Goal: Task Accomplishment & Management: Manage account settings

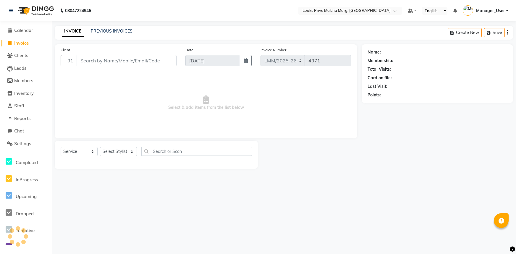
select select "service"
click at [111, 61] on input "Client" at bounding box center [127, 60] width 100 height 11
type input "mlacha"
drag, startPoint x: 106, startPoint y: 60, endPoint x: 56, endPoint y: 59, distance: 50.0
click at [56, 59] on div "Client +91 mlacha Add Client" at bounding box center [118, 59] width 125 height 24
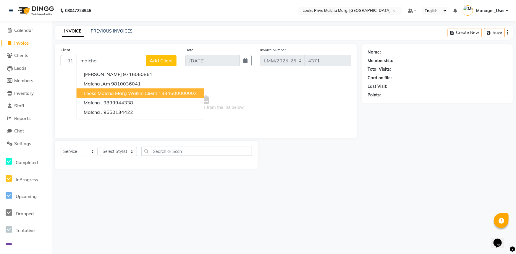
click at [100, 93] on span "Looks Malcha Marg Walkin Client" at bounding box center [121, 93] width 74 height 6
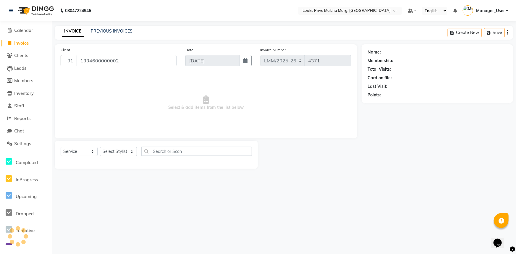
type input "1334600000002"
select select "1: Object"
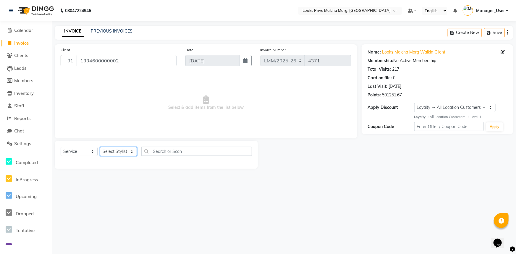
click at [133, 149] on select "Select Stylist Amir Amit_Pdct Anas_Asst Counter_Sales Dharam_Pdct Hussain_Cr Ja…" at bounding box center [118, 151] width 37 height 9
select select "82618"
click at [100, 147] on select "Select Stylist Amir Amit_Pdct Anas_Asst Counter_Sales Dharam_Pdct Hussain_Cr Ja…" at bounding box center [118, 151] width 37 height 9
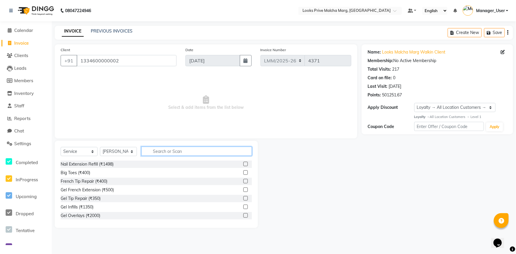
click at [215, 150] on input "text" at bounding box center [196, 151] width 111 height 9
type input "colour"
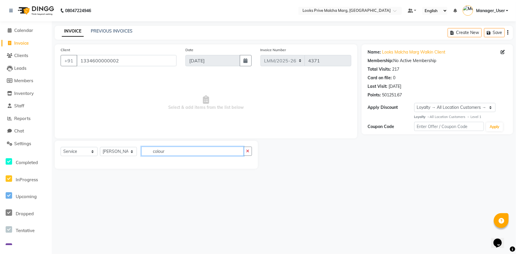
drag, startPoint x: 183, startPoint y: 152, endPoint x: 113, endPoint y: 151, distance: 70.1
click at [113, 151] on div "Select Service Product Membership Package Voucher Prepaid Gift Card Select Styl…" at bounding box center [156, 154] width 191 height 14
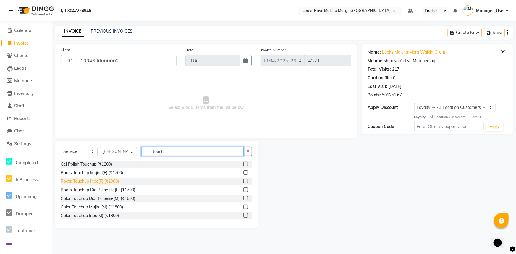
type input "touch"
click at [98, 181] on div "Roots Touchup Inoa(F) (₹2000)" at bounding box center [90, 181] width 58 height 6
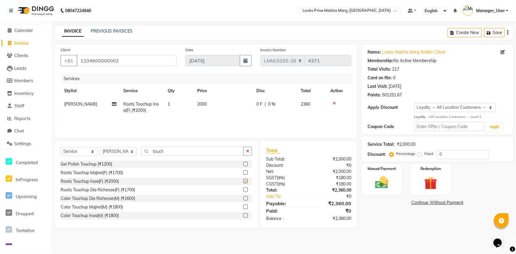
checkbox input "false"
click at [230, 98] on td "2000" at bounding box center [223, 108] width 59 height 20
select select "82618"
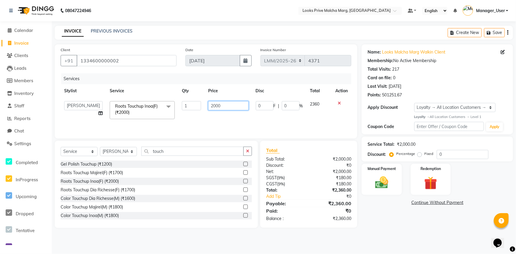
drag, startPoint x: 230, startPoint y: 98, endPoint x: 108, endPoint y: 102, distance: 121.8
click at [108, 102] on tr "Amir Amit_Pdct Anas_Asst Counter_Sales Dharam_Pdct Hussain_Cr Jatin_Asst Leiya …" at bounding box center [206, 110] width 291 height 25
type input "3000"
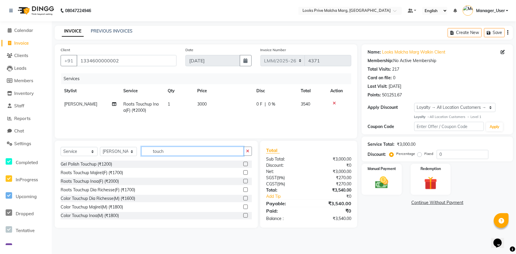
drag, startPoint x: 171, startPoint y: 153, endPoint x: 58, endPoint y: 157, distance: 113.5
click at [58, 157] on div "Select Service Product Membership Package Voucher Prepaid Gift Card Select Styl…" at bounding box center [156, 184] width 203 height 87
type input "ritual"
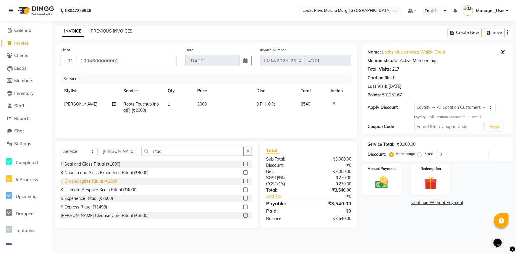
click at [83, 180] on div "K Chronologiste Ritual (₹2800)" at bounding box center [90, 181] width 58 height 6
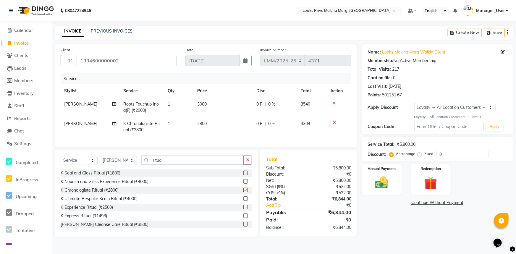
checkbox input "false"
click at [233, 129] on td "2800" at bounding box center [223, 127] width 59 height 20
select select "82618"
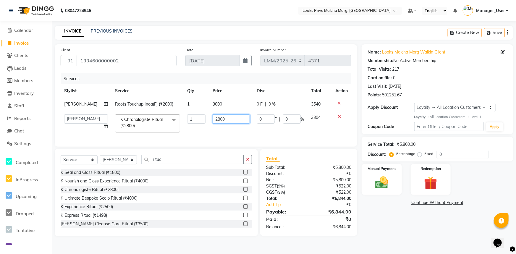
drag, startPoint x: 233, startPoint y: 129, endPoint x: 66, endPoint y: 119, distance: 167.3
click at [66, 119] on tr "Amir Amit_Pdct Anas_Asst Counter_Sales Dharam_Pdct Hussain_Cr Jatin_Asst Leiya …" at bounding box center [206, 123] width 291 height 25
type input "4500"
click at [132, 163] on select "Select Stylist Amir Amit_Pdct Anas_Asst Counter_Sales Dharam_Pdct Hussain_Cr Ja…" at bounding box center [118, 159] width 37 height 9
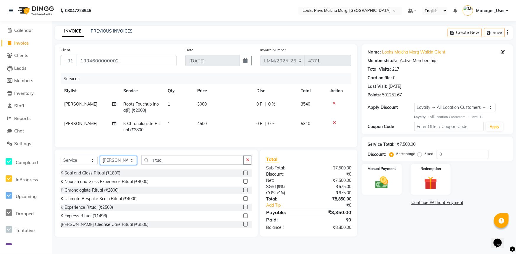
select select "66964"
click at [100, 160] on select "Select Stylist Amir Amit_Pdct Anas_Asst Counter_Sales Dharam_Pdct Hussain_Cr Ja…" at bounding box center [118, 160] width 37 height 9
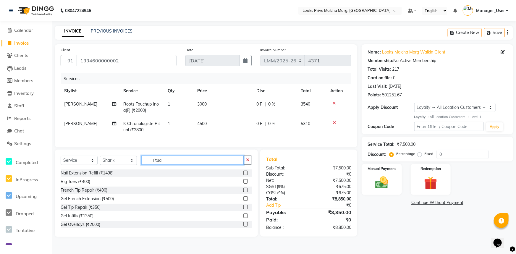
drag, startPoint x: 182, startPoint y: 164, endPoint x: 131, endPoint y: 165, distance: 50.5
click at [131, 165] on div "Select Service Product Membership Package Voucher Prepaid Gift Card Select Styl…" at bounding box center [156, 162] width 191 height 14
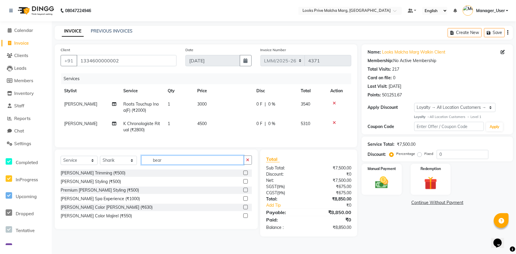
type input "beard"
drag, startPoint x: 179, startPoint y: 164, endPoint x: 30, endPoint y: 162, distance: 148.7
click at [30, 162] on app-home "08047224946 Select Location × Looks Prive Malcha Marg, New Delhi Default Panel …" at bounding box center [258, 122] width 516 height 245
type input "shave"
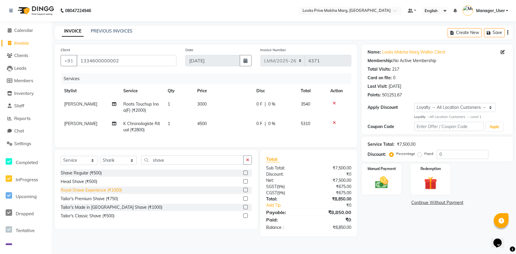
click at [63, 191] on div "Royal Shave Experience (₹1000)" at bounding box center [91, 190] width 61 height 6
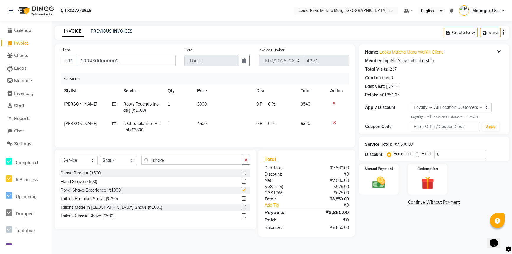
checkbox input "false"
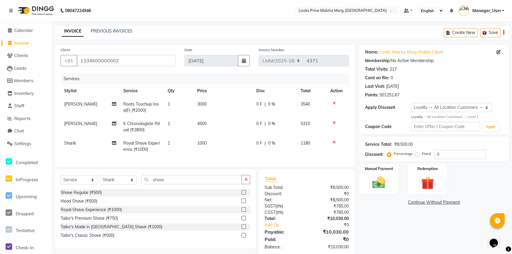
click at [230, 146] on td "1000" at bounding box center [223, 147] width 59 height 20
select select "66964"
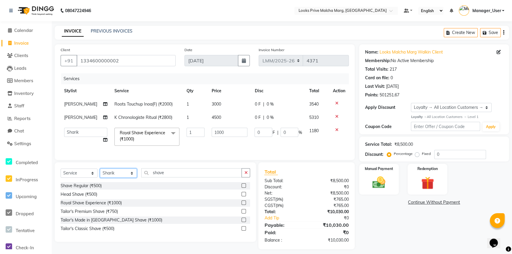
click at [132, 175] on select "Select Stylist Amir Amit_Pdct Anas_Asst Counter_Sales Dharam_Pdct Hussain_Cr Ja…" at bounding box center [118, 172] width 37 height 9
click at [129, 177] on select "Select Stylist Amir Amit_Pdct Anas_Asst Counter_Sales Dharam_Pdct Hussain_Cr Ja…" at bounding box center [118, 172] width 37 height 9
select select "66967"
click at [100, 173] on select "Select Stylist Amir Amit_Pdct Anas_Asst Counter_Sales Dharam_Pdct Hussain_Cr Ja…" at bounding box center [118, 172] width 37 height 9
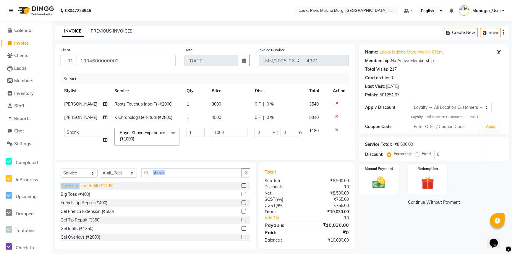
drag, startPoint x: 208, startPoint y: 171, endPoint x: 80, endPoint y: 186, distance: 129.1
click at [80, 186] on div "Select Service Product Membership Package Voucher Prepaid Gift Card Select Styl…" at bounding box center [155, 205] width 201 height 87
click at [181, 177] on input "shave" at bounding box center [191, 172] width 100 height 9
drag, startPoint x: 182, startPoint y: 177, endPoint x: 76, endPoint y: 165, distance: 106.8
click at [76, 165] on div "Client +91 1334600000002 Date 04-09-2025 Invoice Number LMM/2025-26 LPM/2025-26…" at bounding box center [204, 146] width 309 height 205
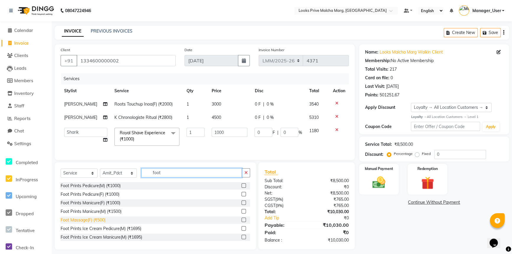
type input "foot"
click at [93, 222] on div "Foot Massage(F) (₹500)" at bounding box center [83, 220] width 45 height 6
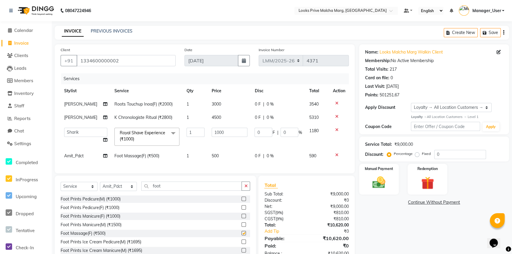
checkbox input "false"
click at [229, 156] on td "500" at bounding box center [229, 155] width 43 height 13
select select "66967"
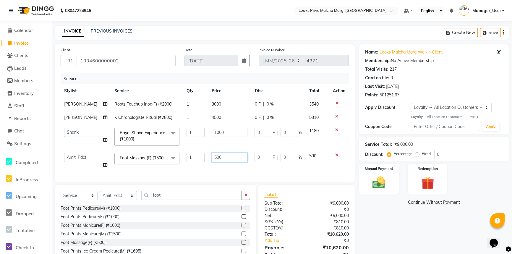
click at [237, 155] on input "500" at bounding box center [230, 157] width 36 height 9
drag, startPoint x: 237, startPoint y: 155, endPoint x: 188, endPoint y: 156, distance: 49.1
click at [188, 156] on tr "Amir Amit_Pdct Anas_Asst Counter_Sales Dharam_Pdct Hussain_Cr Jatin_Asst Leiya …" at bounding box center [205, 160] width 288 height 22
type input "1"
type input "1000"
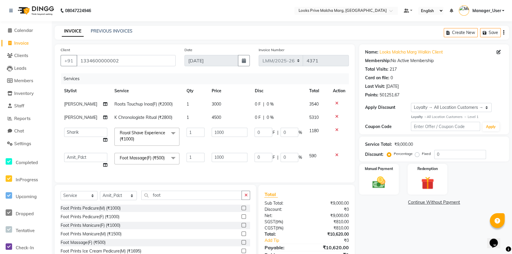
click at [224, 177] on div "Client +91 1334600000002 Date 04-09-2025 Invoice Number LMM/2025-26 LPM/2025-26…" at bounding box center [205, 113] width 300 height 138
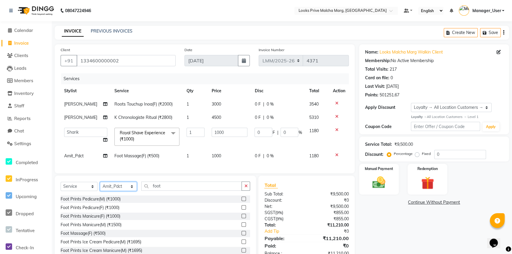
click at [132, 190] on select "Select Stylist Amir Amit_Pdct Anas_Asst Counter_Sales Dharam_Pdct Hussain_Cr Ja…" at bounding box center [118, 186] width 37 height 9
select select "82618"
click at [100, 186] on select "Select Stylist Amir Amit_Pdct Anas_Asst Counter_Sales Dharam_Pdct Hussain_Cr Ja…" at bounding box center [118, 186] width 37 height 9
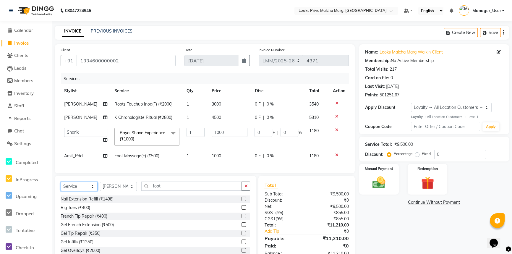
click at [92, 188] on select "Select Service Product Membership Package Voucher Prepaid Gift Card" at bounding box center [79, 186] width 37 height 9
select select "product"
click at [61, 186] on select "Select Service Product Membership Package Voucher Prepaid Gift Card" at bounding box center [79, 186] width 37 height 9
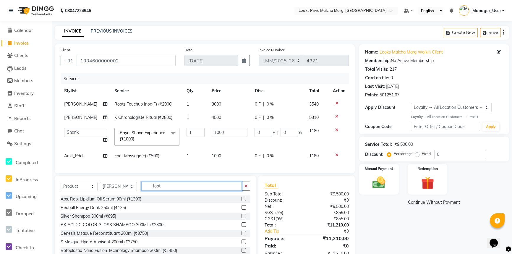
drag, startPoint x: 196, startPoint y: 192, endPoint x: 101, endPoint y: 190, distance: 95.2
click at [101, 190] on div "Select Service Product Membership Package Voucher Prepaid Gift Card Select Styl…" at bounding box center [155, 188] width 189 height 14
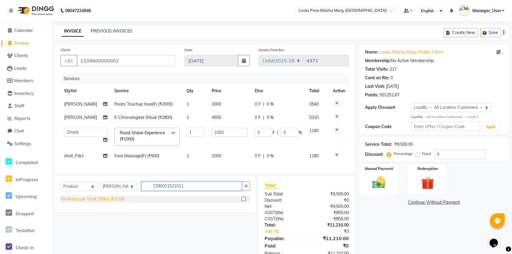
type input "7290011521011"
click at [109, 202] on div "Oil Moroccan Treat.100ml (₹3150)" at bounding box center [93, 199] width 64 height 6
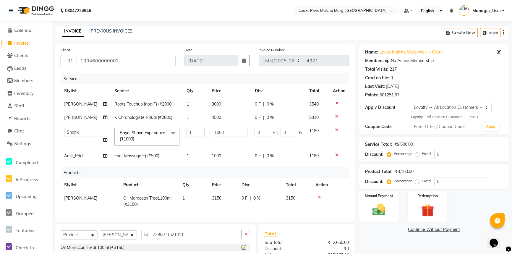
checkbox input "false"
click at [223, 197] on td "3150" at bounding box center [223, 202] width 30 height 20
select select "82618"
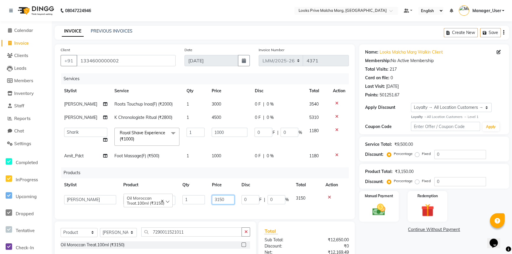
drag, startPoint x: 225, startPoint y: 198, endPoint x: 104, endPoint y: 198, distance: 121.5
click at [104, 198] on tr "Amir Amit_Pdct Anas_Asst Counter_Sales Dharam_Pdct Hussain_Cr Jatin_Asst Leiya …" at bounding box center [205, 200] width 288 height 17
type input "4320"
click at [289, 155] on div "0 F | 0 %" at bounding box center [277, 156] width 47 height 6
select select "66967"
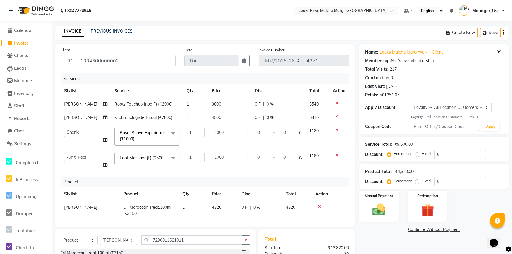
scroll to position [84, 0]
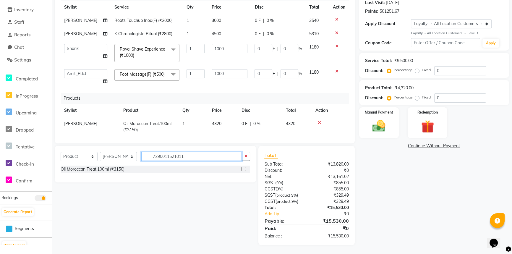
click at [112, 148] on div "Select Service Product Membership Package Voucher Prepaid Gift Card Select Styl…" at bounding box center [155, 164] width 201 height 37
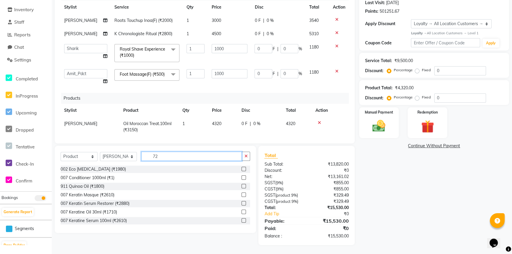
type input "7"
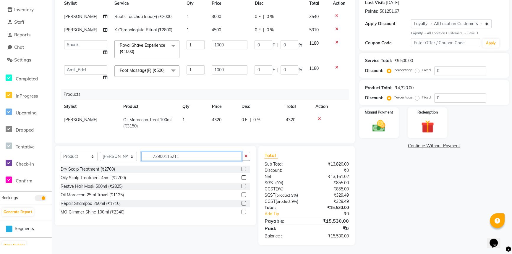
scroll to position [10, 0]
type input "72900115211"
click at [90, 205] on div "Repair Shampoo 250ml (₹1710)" at bounding box center [91, 203] width 60 height 6
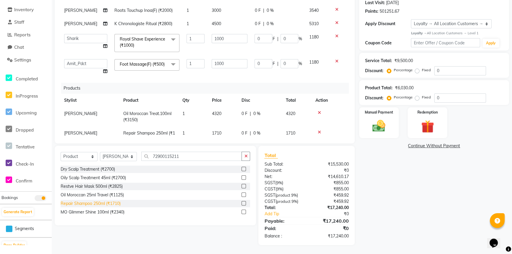
click at [90, 203] on div "Repair Shampoo 250ml (₹1710)" at bounding box center [91, 203] width 60 height 6
checkbox input "false"
click at [343, 130] on td at bounding box center [330, 136] width 37 height 20
click at [344, 130] on td at bounding box center [330, 136] width 37 height 20
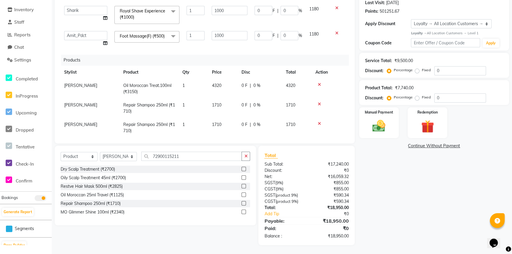
scroll to position [42, 0]
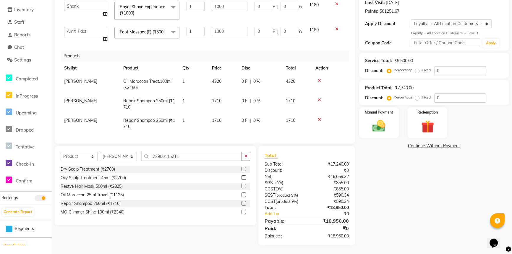
click at [319, 101] on icon at bounding box center [319, 100] width 3 height 4
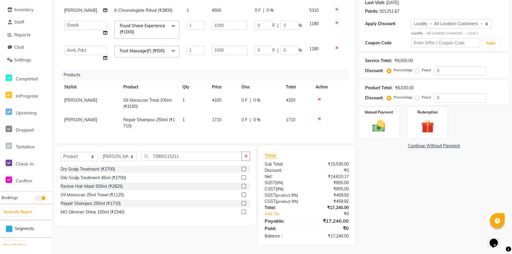
scroll to position [30, 0]
click at [319, 117] on icon at bounding box center [319, 119] width 3 height 4
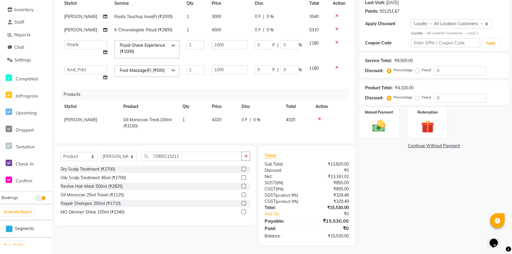
scroll to position [10, 0]
drag, startPoint x: 189, startPoint y: 155, endPoint x: 142, endPoint y: 149, distance: 47.7
click at [142, 149] on div "Select Service Product Membership Package Voucher Prepaid Gift Card Select Styl…" at bounding box center [155, 186] width 201 height 80
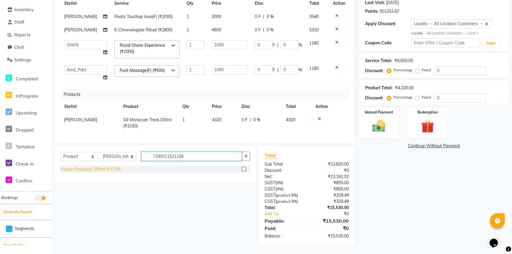
type input "7290011521196"
click at [108, 169] on div "Repair Shampoo 250ml (₹1710)" at bounding box center [91, 169] width 60 height 6
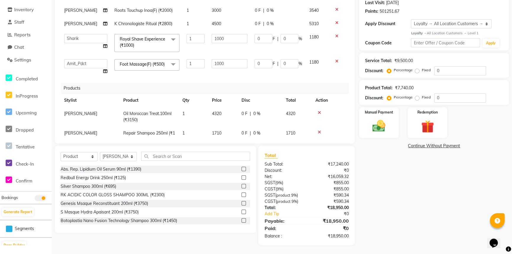
click at [226, 146] on td "1710" at bounding box center [223, 156] width 30 height 20
select select "82618"
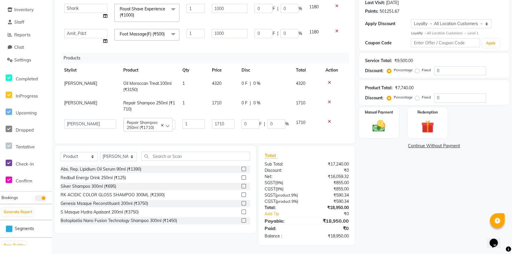
click at [329, 103] on icon at bounding box center [329, 102] width 3 height 4
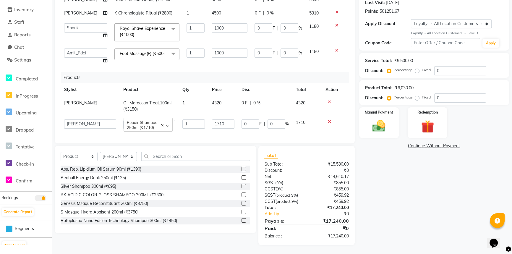
scroll to position [27, 0]
drag, startPoint x: 229, startPoint y: 119, endPoint x: 133, endPoint y: 118, distance: 95.8
click at [133, 118] on tr "Amir Amit_Pdct Anas_Asst Counter_Sales Dharam_Pdct Hussain_Cr Jatin_Asst Leiya …" at bounding box center [205, 124] width 288 height 17
type input "2830"
click at [381, 186] on div "Name: Looks Malcha Marg Walkin Client Membership: No Active Membership Total Vi…" at bounding box center [436, 103] width 154 height 284
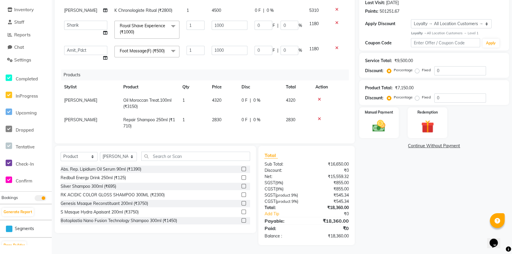
click at [233, 121] on td "2830" at bounding box center [223, 123] width 30 height 20
select select "82618"
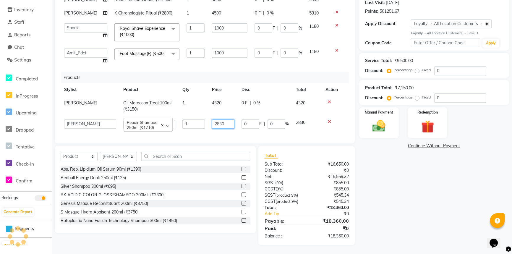
click at [185, 117] on tr "Amir Amit_Pdct Anas_Asst Counter_Sales Dharam_Pdct Hussain_Cr Jatin_Asst Leiya …" at bounding box center [205, 124] width 288 height 17
type input "2430"
click at [403, 189] on div "Name: Looks Malcha Marg Walkin Client Membership: No Active Membership Total Vi…" at bounding box center [436, 103] width 154 height 284
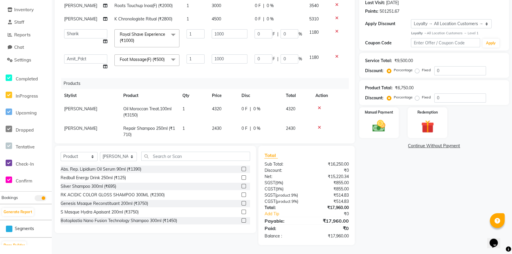
scroll to position [0, 0]
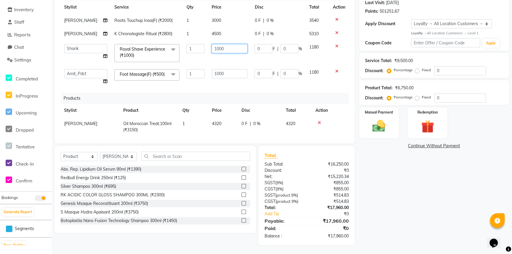
click at [223, 47] on input "1000" at bounding box center [230, 48] width 36 height 9
drag, startPoint x: 223, startPoint y: 47, endPoint x: 172, endPoint y: 41, distance: 51.0
click at [172, 41] on tr "Amir Amit_Pdct Anas_Asst Counter_Sales Dharam_Pdct Hussain_Cr Jatin_Asst Leiya …" at bounding box center [205, 52] width 288 height 25
type input "11"
click at [259, 83] on div "Services Stylist Service Qty Price Disc Total Action Nicky Roots Touchup Inoa(F…" at bounding box center [205, 64] width 288 height 148
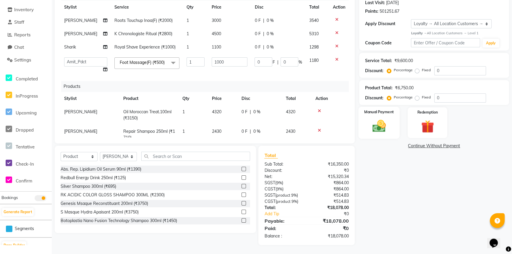
click at [384, 125] on img at bounding box center [379, 125] width 22 height 15
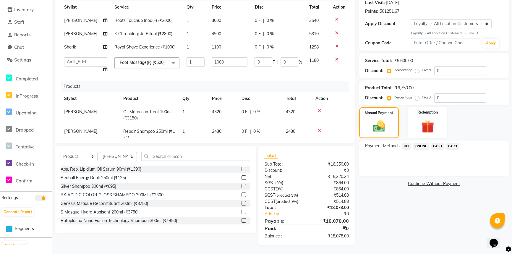
drag, startPoint x: 449, startPoint y: 146, endPoint x: 443, endPoint y: 187, distance: 41.5
click at [449, 146] on span "CARD" at bounding box center [452, 146] width 13 height 7
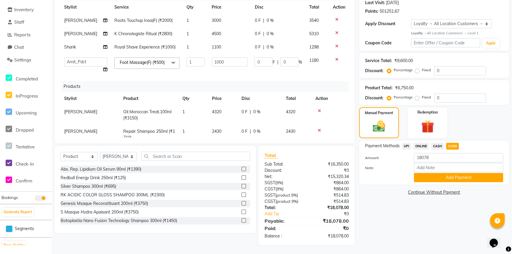
click at [441, 183] on div "Payment Methods UPI ONLINE CASH CARD Amount: 18078 Note: Add Payment" at bounding box center [434, 162] width 150 height 44
click at [438, 180] on button "Add Payment" at bounding box center [458, 177] width 89 height 9
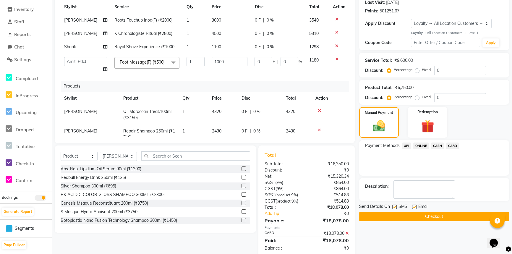
click at [405, 212] on button "Checkout" at bounding box center [434, 216] width 150 height 9
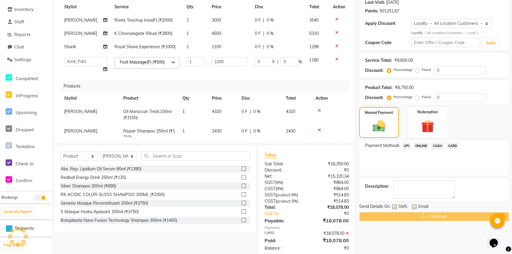
scroll to position [111, 0]
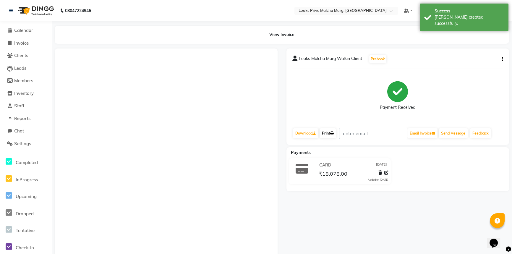
click at [324, 136] on link "Print" at bounding box center [327, 133] width 17 height 10
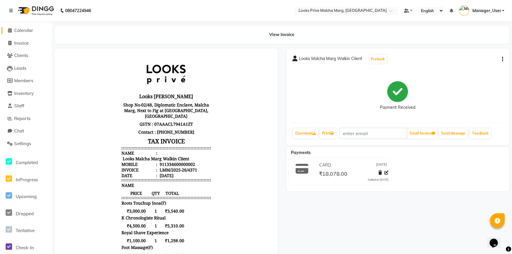
click at [14, 32] on span at bounding box center [9, 30] width 9 height 7
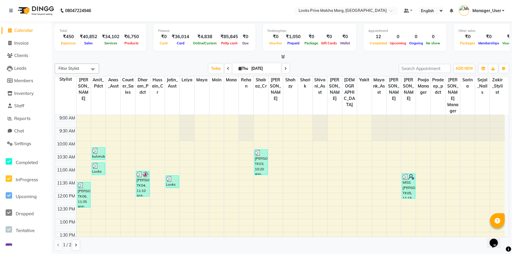
click at [26, 30] on span "Calendar" at bounding box center [23, 30] width 19 height 6
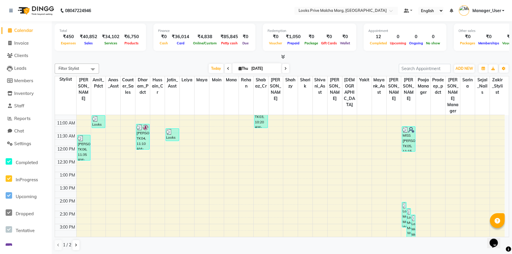
scroll to position [57, 0]
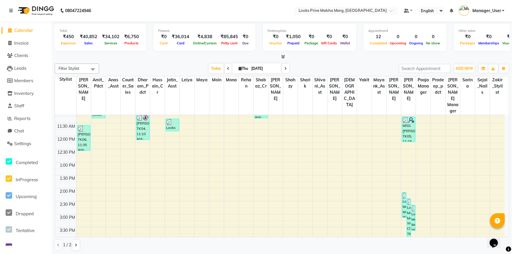
click at [21, 29] on span "Calendar" at bounding box center [23, 30] width 19 height 6
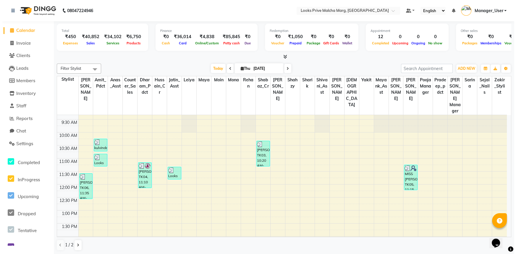
scroll to position [0, 0]
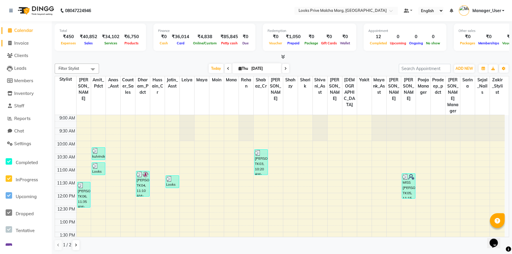
click at [24, 44] on span "Invoice" at bounding box center [21, 43] width 14 height 6
select select "service"
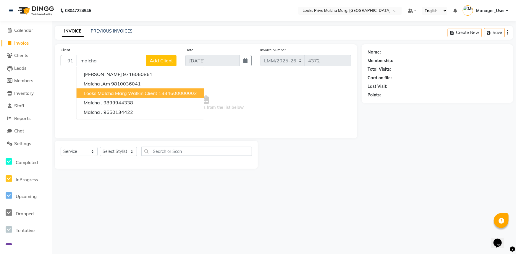
click at [103, 95] on span "Looks Malcha Marg Walkin Client" at bounding box center [121, 93] width 74 height 6
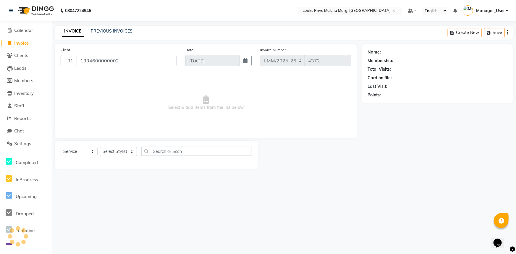
type input "1334600000002"
click at [126, 148] on select "Select Stylist Amir Amit_Pdct Anas_Asst Counter_Sales Dharam_Pdct Hussain_Cr Ja…" at bounding box center [118, 151] width 37 height 9
select select "1: Object"
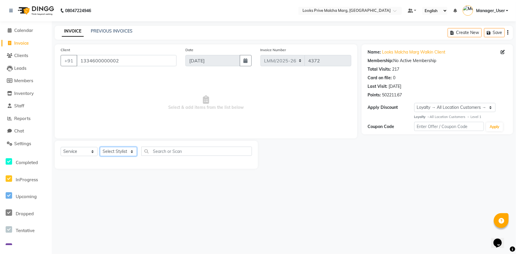
select select "82618"
click at [100, 147] on select "Select Stylist Amir Amit_Pdct Anas_Asst Counter_Sales Dharam_Pdct Hussain_Cr Ja…" at bounding box center [118, 151] width 37 height 9
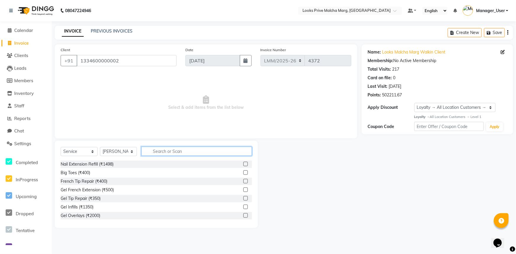
click at [188, 153] on input "text" at bounding box center [196, 151] width 111 height 9
type input "c"
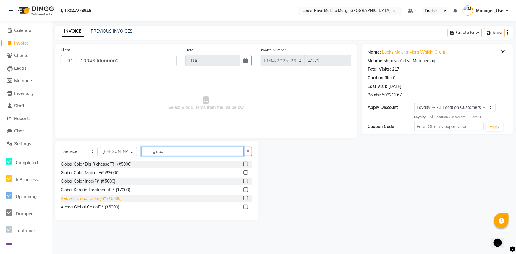
type input "globa"
click at [87, 199] on div "Redken Global Color(F)* (₹6000)" at bounding box center [91, 198] width 61 height 6
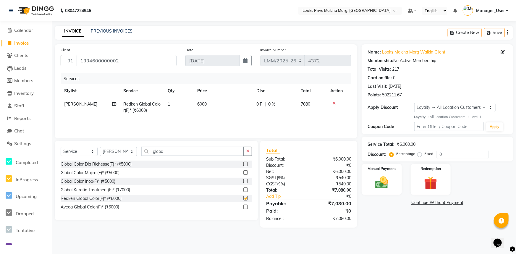
checkbox input "false"
click at [225, 109] on td "6000" at bounding box center [223, 108] width 59 height 20
select select "82618"
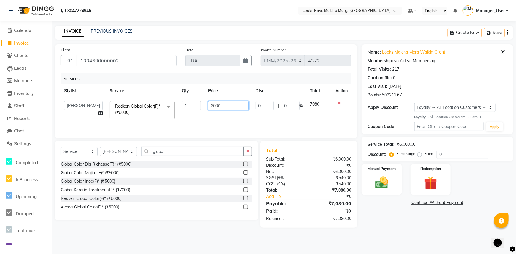
drag, startPoint x: 225, startPoint y: 106, endPoint x: 138, endPoint y: 104, distance: 86.6
click at [138, 104] on tr "Amir Amit_Pdct Anas_Asst Counter_Sales Dharam_Pdct Hussain_Cr Jatin_Asst Leiya …" at bounding box center [206, 110] width 291 height 25
type input "8000"
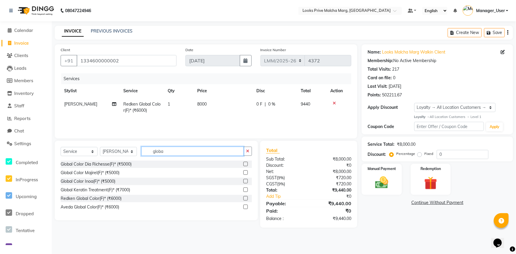
drag, startPoint x: 177, startPoint y: 151, endPoint x: 75, endPoint y: 147, distance: 102.0
click at [75, 147] on div "Select Service Product Membership Package Voucher Prepaid Gift Card Select Styl…" at bounding box center [156, 154] width 191 height 14
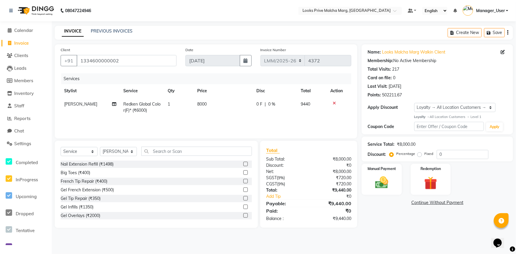
click at [335, 103] on icon at bounding box center [333, 103] width 3 height 4
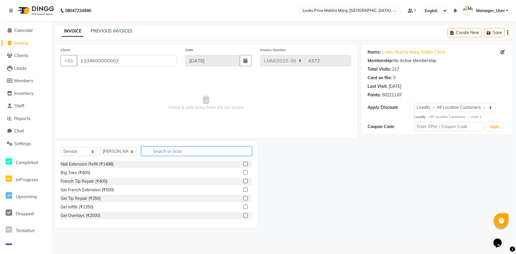
click at [196, 147] on input "text" at bounding box center [196, 151] width 111 height 9
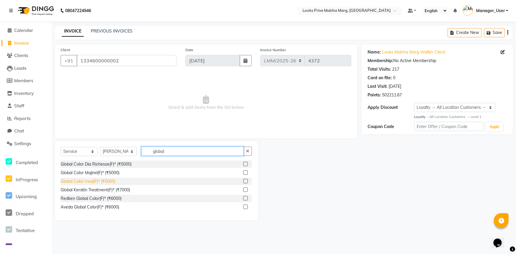
type input "global"
click at [92, 180] on div "Global Color Inoa(F)* (₹5000)" at bounding box center [88, 181] width 55 height 6
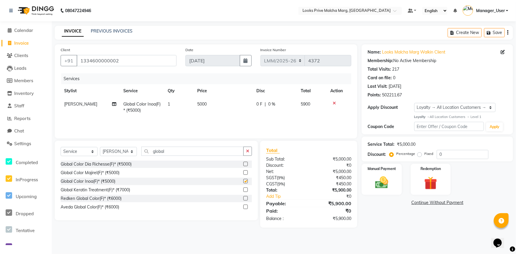
checkbox input "false"
click at [219, 109] on td "5000" at bounding box center [223, 108] width 59 height 20
select select "82618"
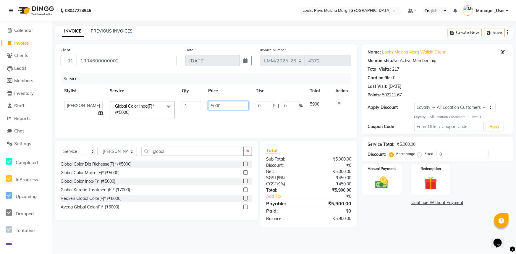
drag, startPoint x: 233, startPoint y: 108, endPoint x: 64, endPoint y: 99, distance: 169.9
click at [64, 99] on tr "Amir Amit_Pdct Anas_Asst Counter_Sales Dharam_Pdct Hussain_Cr Jatin_Asst Leiya …" at bounding box center [206, 110] width 291 height 25
type input "8000"
click at [171, 152] on input "global" at bounding box center [192, 151] width 102 height 9
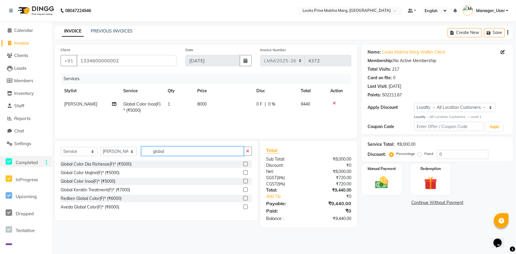
drag, startPoint x: 145, startPoint y: 151, endPoint x: 49, endPoint y: 157, distance: 95.4
click at [49, 157] on app-home "08047224946 Select Location × Looks Prive Malcha Marg, New Delhi Default Panel …" at bounding box center [258, 118] width 516 height 236
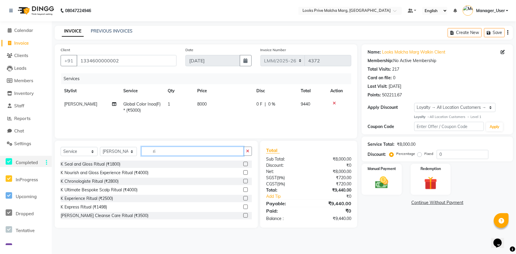
type input "r"
type input "Ritual"
click at [93, 182] on div "K Chronologiste Ritual (₹2800)" at bounding box center [90, 181] width 58 height 6
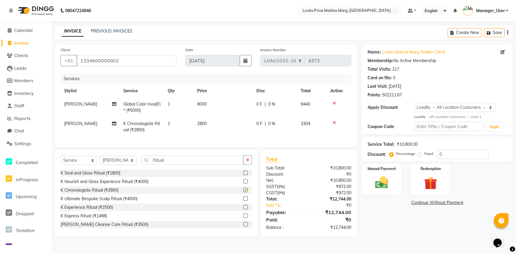
checkbox input "false"
click at [218, 124] on td "2800" at bounding box center [223, 127] width 59 height 20
select select "82618"
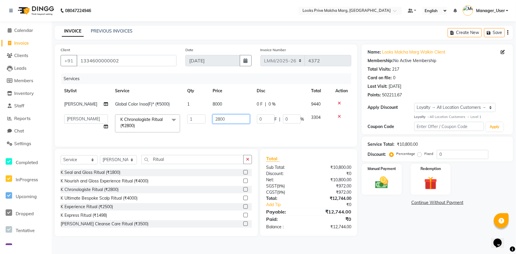
drag, startPoint x: 248, startPoint y: 119, endPoint x: 83, endPoint y: 136, distance: 165.5
click at [83, 136] on div "Services Stylist Service Qty Price Disc Total Action Nicky Global Color Inoa(F)…" at bounding box center [206, 106] width 291 height 67
type input "4500"
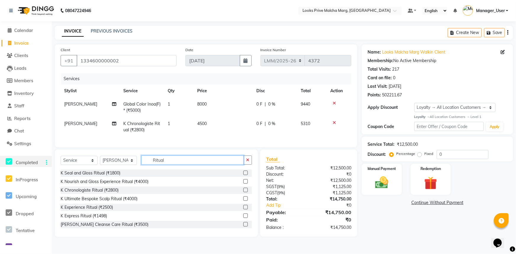
drag, startPoint x: 188, startPoint y: 165, endPoint x: 43, endPoint y: 158, distance: 144.7
click at [43, 158] on app-home "08047224946 Select Location × Looks Prive Malcha Marg, New Delhi Default Panel …" at bounding box center [258, 123] width 516 height 246
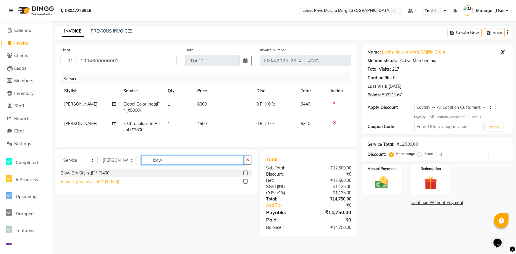
type input "blow"
click at [89, 185] on div "Blow Dry Sr. Stylist(F)* (₹1500)" at bounding box center [90, 182] width 59 height 6
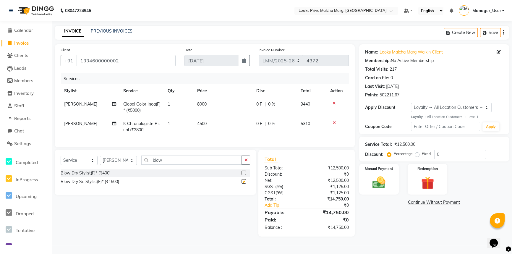
checkbox input "false"
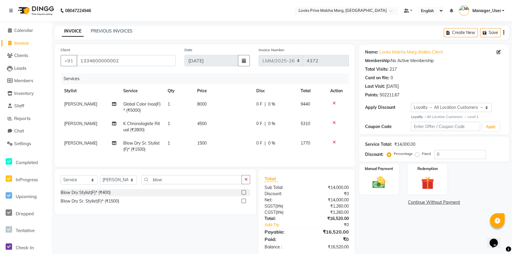
click at [226, 147] on td "1500" at bounding box center [223, 147] width 59 height 20
select select "82618"
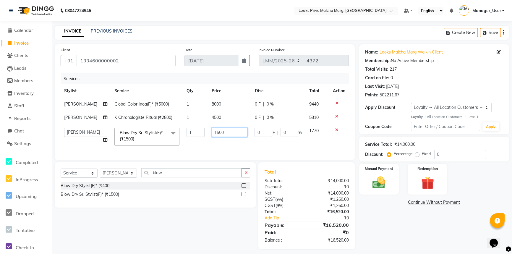
drag, startPoint x: 239, startPoint y: 134, endPoint x: 113, endPoint y: 116, distance: 127.6
click at [113, 116] on tbody "Nicky Global Color Inoa(F)* (₹5000) 1 8000 0 F | 0 % 9440 Nicky K Chronologiste…" at bounding box center [205, 124] width 288 height 52
type input "2000"
click at [189, 177] on div "Select Service Product Membership Package Voucher Prepaid Gift Card Select Styl…" at bounding box center [155, 184] width 201 height 45
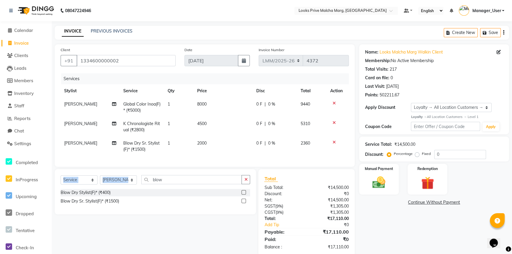
drag, startPoint x: 189, startPoint y: 177, endPoint x: 66, endPoint y: 175, distance: 123.6
click at [66, 175] on div "Select Service Product Membership Package Voucher Prepaid Gift Card Select Styl…" at bounding box center [155, 191] width 201 height 45
click at [169, 184] on input "blow" at bounding box center [191, 179] width 100 height 9
drag, startPoint x: 177, startPoint y: 182, endPoint x: 91, endPoint y: 177, distance: 86.1
click at [91, 177] on div "Select Service Product Membership Package Voucher Prepaid Gift Card Select Styl…" at bounding box center [155, 191] width 201 height 45
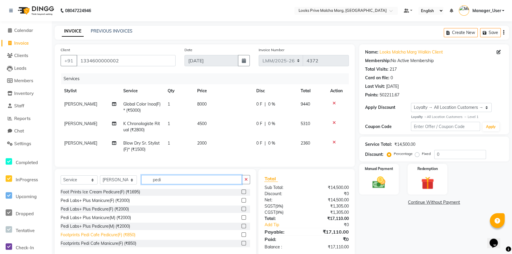
scroll to position [33, 0]
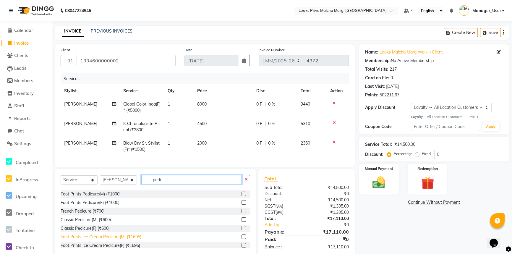
type input "pedi"
click at [112, 240] on div "Foot Prints Ice Cream Pedicure(M) (₹1695)" at bounding box center [101, 237] width 81 height 6
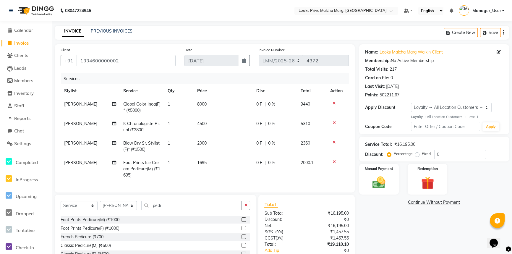
checkbox input "false"
click at [210, 163] on td "1695" at bounding box center [223, 169] width 59 height 26
select select "82618"
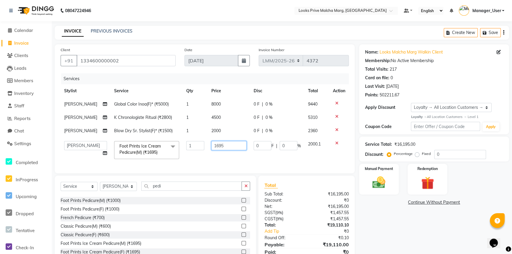
drag, startPoint x: 225, startPoint y: 148, endPoint x: 176, endPoint y: 148, distance: 49.7
click at [176, 148] on tr "Amir Amit_Pdct Anas_Asst Counter_Sales Dharam_Pdct Hussain_Cr Jatin_Asst Leiya …" at bounding box center [205, 149] width 288 height 25
type input "1800"
click at [236, 160] on td "1800" at bounding box center [229, 149] width 42 height 25
select select "82618"
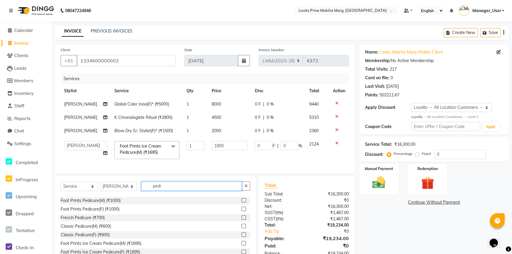
drag, startPoint x: 173, startPoint y: 169, endPoint x: 135, endPoint y: 169, distance: 37.5
click at [135, 181] on div "Select Service Product Membership Package Voucher Prepaid Gift Card Select Styl…" at bounding box center [155, 188] width 189 height 14
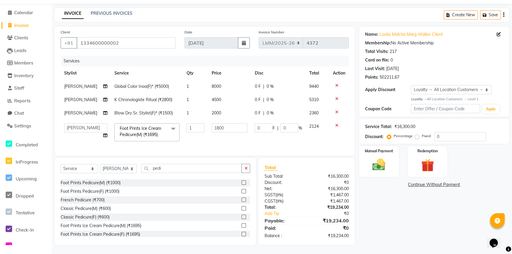
click at [184, 142] on div "Services Stylist Service Qty Price Disc Total Action Nicky Global Color Inoa(F)…" at bounding box center [205, 103] width 288 height 94
click at [133, 169] on select "Select Stylist Amir Amit_Pdct Anas_Asst Counter_Sales Dharam_Pdct Hussain_Cr Ja…" at bounding box center [118, 168] width 37 height 9
click at [100, 164] on select "Select Stylist Amir Amit_Pdct Anas_Asst Counter_Sales Dharam_Pdct Hussain_Cr Ja…" at bounding box center [118, 168] width 37 height 9
click at [92, 171] on select "Select Service Product Membership Package Voucher Prepaid Gift Card" at bounding box center [79, 168] width 37 height 9
select select "product"
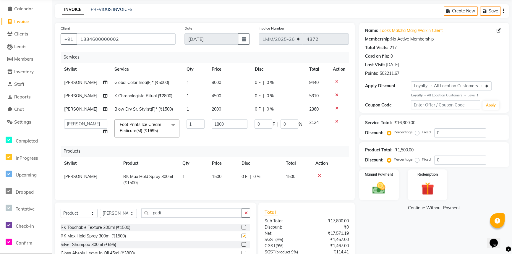
checkbox input "false"
click at [318, 175] on icon at bounding box center [319, 175] width 3 height 4
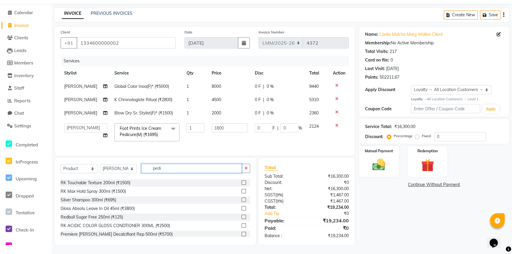
drag, startPoint x: 176, startPoint y: 169, endPoint x: 117, endPoint y: 169, distance: 59.1
click at [117, 169] on div "Select Service Product Membership Package Voucher Prepaid Gift Card Select Styl…" at bounding box center [155, 171] width 189 height 14
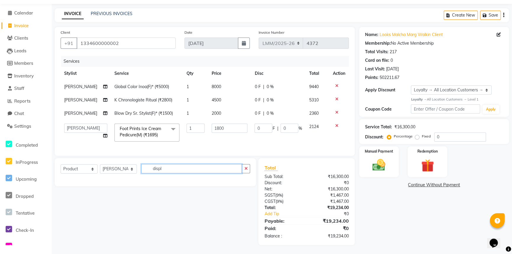
scroll to position [0, 0]
type input "d"
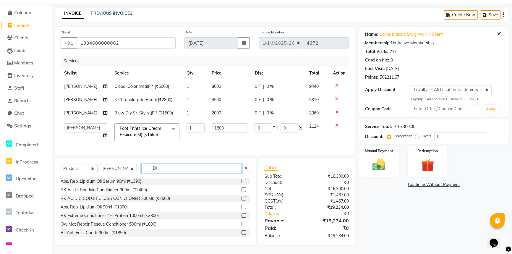
scroll to position [22, 0]
type input "DIS"
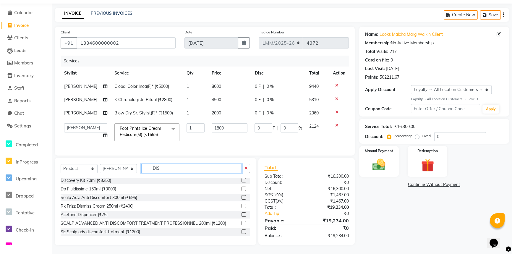
drag, startPoint x: 170, startPoint y: 165, endPoint x: 126, endPoint y: 166, distance: 43.7
click at [126, 166] on div "Select Service Product Membership Package Voucher Prepaid Gift Card Select Styl…" at bounding box center [155, 171] width 189 height 14
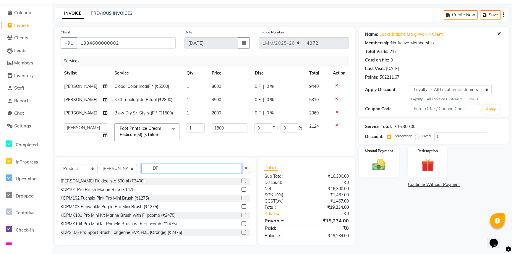
scroll to position [103, 0]
type input "DP"
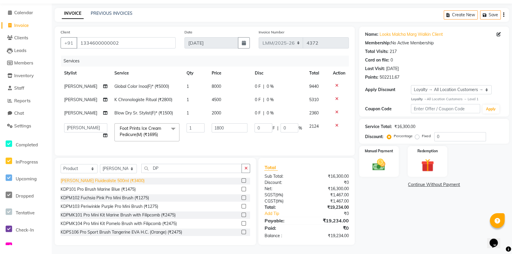
click at [101, 181] on div "Dp Bain Fluidealiste 500ml (₹3400)" at bounding box center [103, 181] width 84 height 6
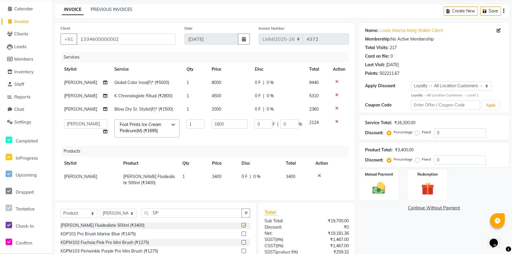
checkbox input "false"
click at [179, 214] on input "DP" at bounding box center [191, 212] width 100 height 9
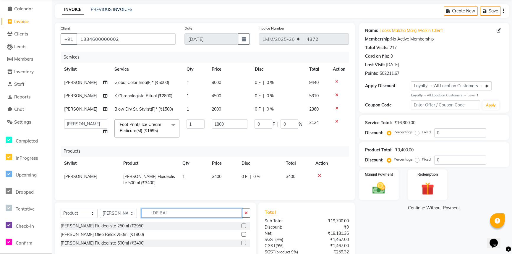
scroll to position [0, 0]
type input "DP BAIN"
click at [113, 229] on div "Dp Bain Fluidealiste 250ml (₹2950)" at bounding box center [103, 226] width 84 height 6
checkbox input "false"
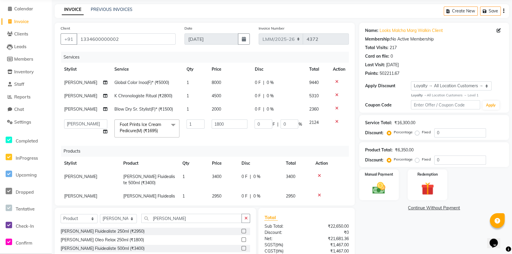
click at [319, 176] on icon at bounding box center [319, 175] width 3 height 4
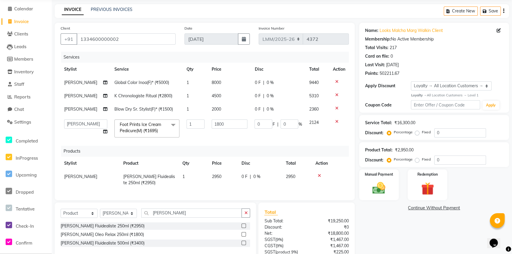
scroll to position [83, 0]
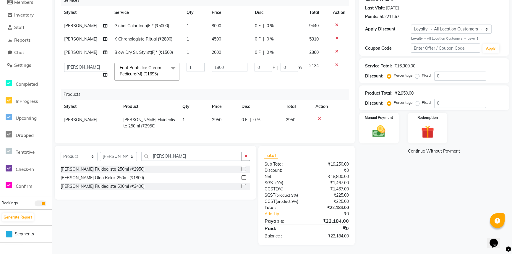
click at [320, 117] on icon at bounding box center [319, 119] width 3 height 4
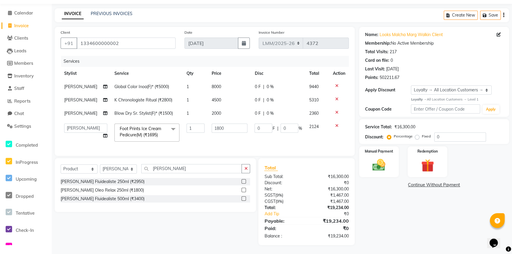
scroll to position [21, 0]
click at [130, 168] on select "Select Stylist Amir Amit_Pdct Anas_Asst Counter_Sales Dharam_Pdct Hussain_Cr Ja…" at bounding box center [118, 168] width 37 height 9
click at [100, 164] on select "Select Stylist Amir Amit_Pdct Anas_Asst Counter_Sales Dharam_Pdct Hussain_Cr Ja…" at bounding box center [118, 168] width 37 height 9
drag, startPoint x: 189, startPoint y: 170, endPoint x: 38, endPoint y: 178, distance: 150.9
click at [38, 178] on app-home "08047224946 Select Location × Looks Prive Malcha Marg, New Delhi Default Panel …" at bounding box center [256, 118] width 512 height 271
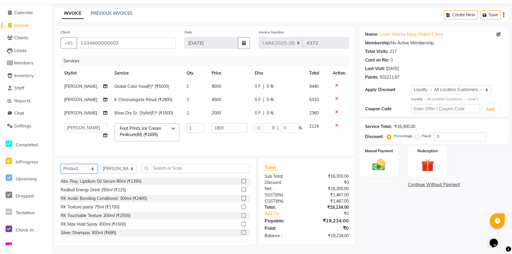
click at [93, 169] on select "Select Service Product Membership Package Voucher Prepaid Gift Card" at bounding box center [79, 168] width 37 height 9
select select "service"
click at [61, 164] on select "Select Service Product Membership Package Voucher Prepaid Gift Card" at bounding box center [79, 168] width 37 height 9
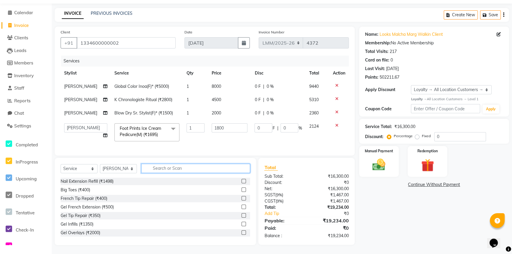
click at [187, 168] on input "text" at bounding box center [195, 168] width 109 height 9
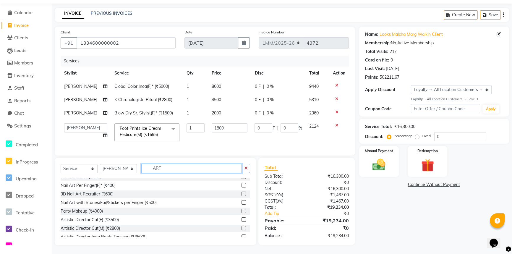
scroll to position [44, 0]
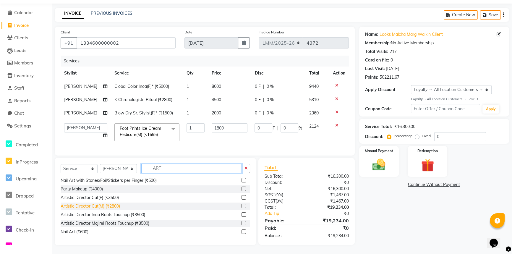
type input "ART"
click at [102, 205] on div "Artistic Director Cut(M) (₹2800)" at bounding box center [90, 206] width 59 height 6
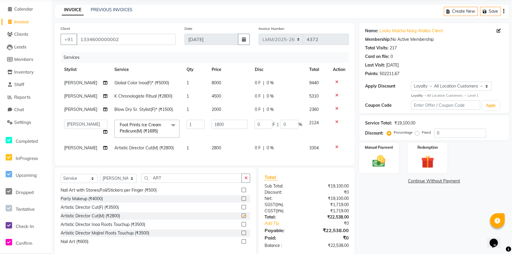
checkbox input "false"
click at [227, 142] on td "2800" at bounding box center [229, 147] width 43 height 13
select select "82618"
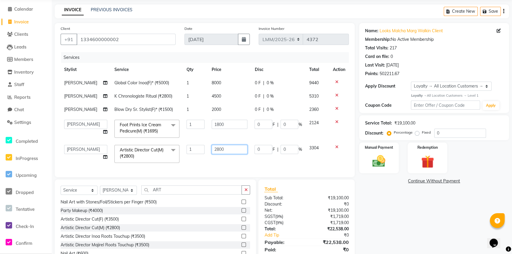
drag, startPoint x: 235, startPoint y: 145, endPoint x: 164, endPoint y: 147, distance: 71.3
click at [164, 147] on tr "Amir Amit_Pdct Anas_Asst Counter_Sales Dharam_Pdct Hussain_Cr Jatin_Asst Leiya …" at bounding box center [205, 153] width 288 height 25
type input "5"
type input "2500"
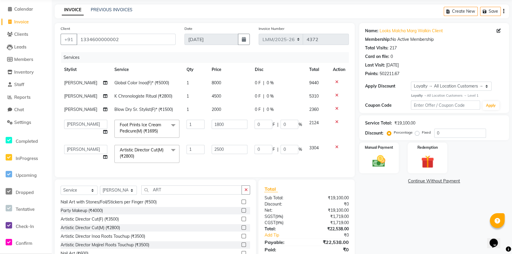
click at [296, 161] on div "Services Stylist Service Qty Price Disc Total Action Nicky Global Color Inoa(F)…" at bounding box center [205, 111] width 288 height 119
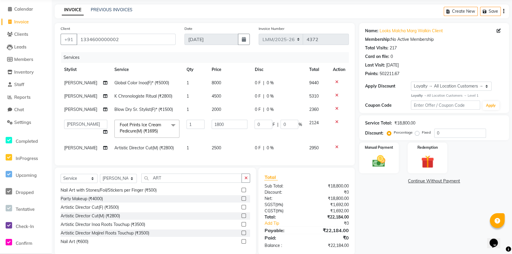
scroll to position [35, 0]
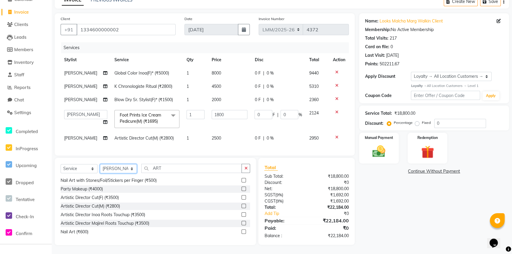
click at [132, 170] on select "Select Stylist Amir Amit_Pdct Anas_Asst Counter_Sales Dharam_Pdct Hussain_Cr Ja…" at bounding box center [118, 168] width 37 height 9
select select "66956"
click at [100, 164] on select "Select Stylist Amir Amit_Pdct Anas_Asst Counter_Sales Dharam_Pdct Hussain_Cr Ja…" at bounding box center [118, 168] width 37 height 9
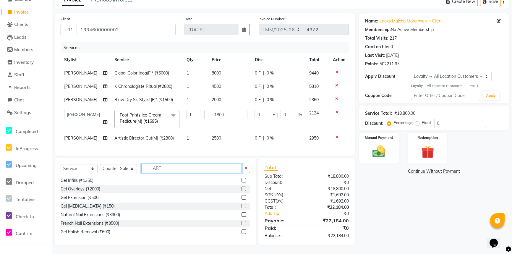
drag, startPoint x: 168, startPoint y: 168, endPoint x: 138, endPoint y: 168, distance: 29.3
click at [138, 168] on div "Select Service Product Membership Package Voucher Prepaid Gift Card Select Styl…" at bounding box center [155, 171] width 189 height 14
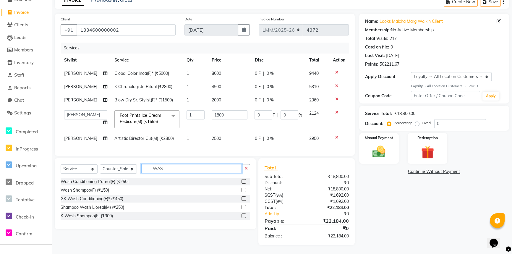
scroll to position [0, 0]
type input "WASH"
click at [100, 214] on div "K Wash Shampoo(F) (₹300)" at bounding box center [87, 216] width 52 height 6
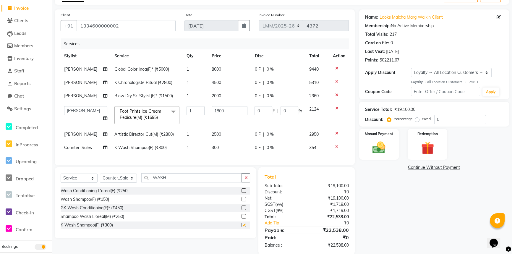
checkbox input "false"
click at [229, 146] on td "300" at bounding box center [229, 147] width 43 height 13
select select "66956"
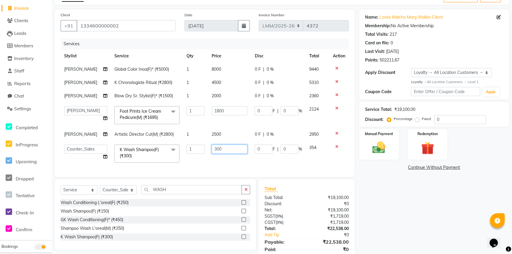
drag, startPoint x: 215, startPoint y: 148, endPoint x: 118, endPoint y: 156, distance: 97.5
click at [118, 156] on tr "Amir Amit_Pdct Anas_Asst Counter_Sales Dharam_Pdct Hussain_Cr Jatin_Asst Leiya …" at bounding box center [205, 153] width 288 height 25
type input "600"
click at [280, 158] on div "Services Stylist Service Qty Price Disc Total Action Nicky Global Color Inoa(F)…" at bounding box center [205, 104] width 288 height 132
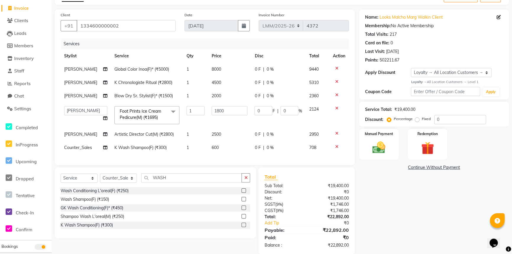
scroll to position [48, 0]
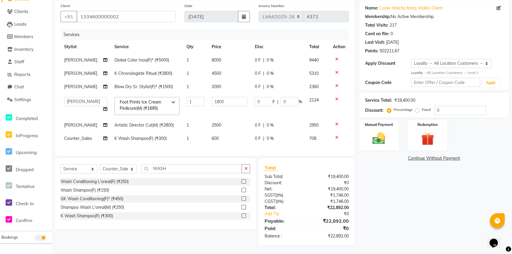
click at [335, 135] on icon at bounding box center [336, 137] width 3 height 4
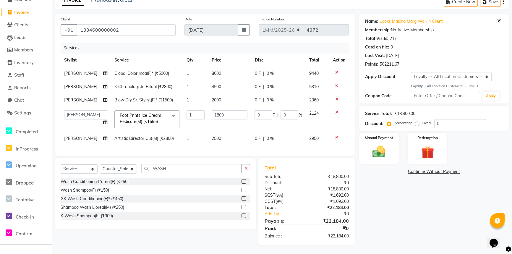
scroll to position [35, 0]
drag, startPoint x: 182, startPoint y: 171, endPoint x: 17, endPoint y: 168, distance: 165.5
click at [17, 168] on app-home "08047224946 Select Location × Looks Prive Malcha Marg, New Delhi Default Panel …" at bounding box center [256, 111] width 512 height 285
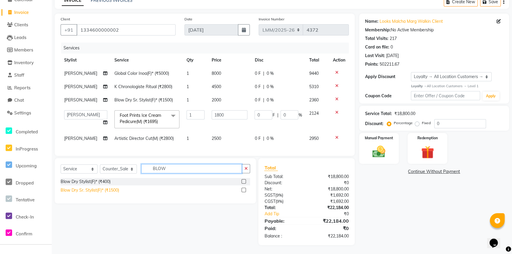
type input "BLOW"
click at [110, 191] on div "Blow Dry Sr. Stylist(F)* (₹1500)" at bounding box center [90, 190] width 59 height 6
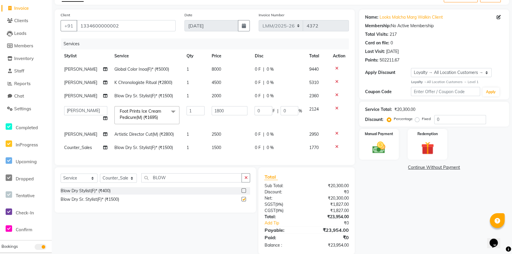
checkbox input "false"
click at [235, 146] on td "1500" at bounding box center [229, 147] width 43 height 13
select select "66956"
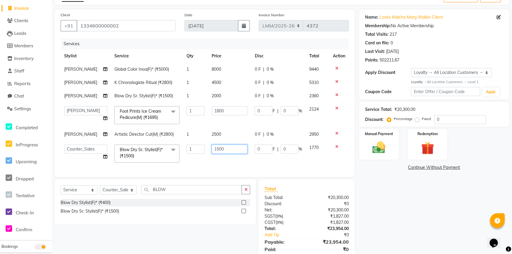
click at [125, 147] on tr "Amir Amit_Pdct Anas_Asst Counter_Sales Dharam_Pdct Hussain_Cr Jatin_Asst Leiya …" at bounding box center [205, 153] width 288 height 25
type input "1000"
click at [271, 164] on div "Client +91 1334600000002 Date 04-09-2025 Invoice Number LMM/2025-26 LPM/2025-26…" at bounding box center [205, 92] width 300 height 167
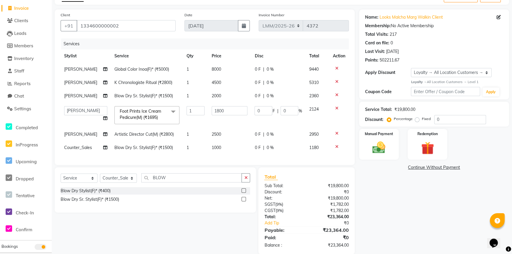
scroll to position [48, 0]
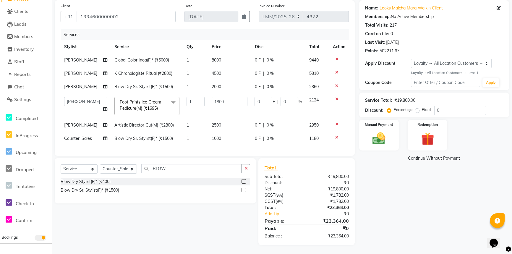
click at [335, 135] on icon at bounding box center [336, 137] width 3 height 4
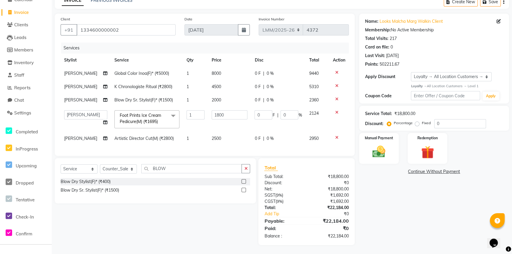
click at [335, 135] on icon at bounding box center [336, 137] width 3 height 4
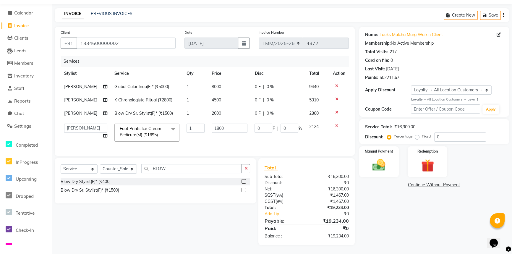
scroll to position [21, 0]
click at [133, 169] on select "Select Stylist Amir Amit_Pdct Anas_Asst Counter_Sales Dharam_Pdct Hussain_Cr Ja…" at bounding box center [118, 168] width 37 height 9
select select "82618"
click at [100, 164] on select "Select Stylist Amir Amit_Pdct Anas_Asst Counter_Sales Dharam_Pdct Hussain_Cr Ja…" at bounding box center [118, 168] width 37 height 9
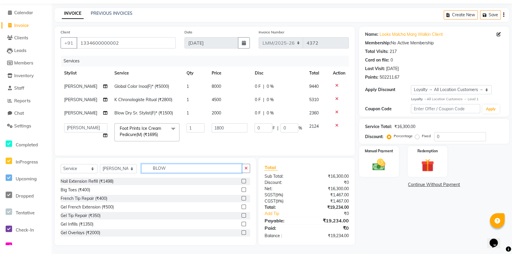
drag, startPoint x: 171, startPoint y: 168, endPoint x: 125, endPoint y: 168, distance: 45.5
click at [126, 167] on div "Select Service Product Membership Package Voucher Prepaid Gift Card Select Styl…" at bounding box center [155, 171] width 189 height 14
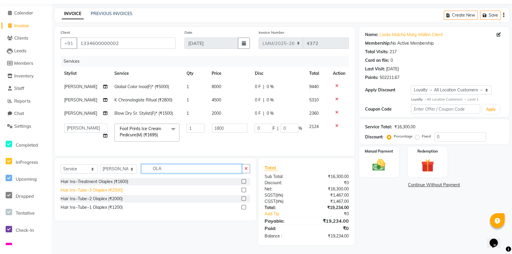
type input "OLA"
click at [100, 192] on div "Hair Ins~Tube~3 Olaplex (₹2500)" at bounding box center [92, 190] width 62 height 6
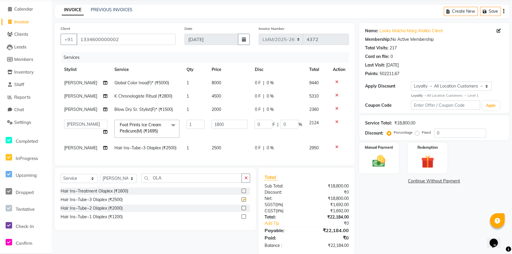
checkbox input "false"
click at [227, 150] on td "2500" at bounding box center [229, 147] width 43 height 13
select select "82618"
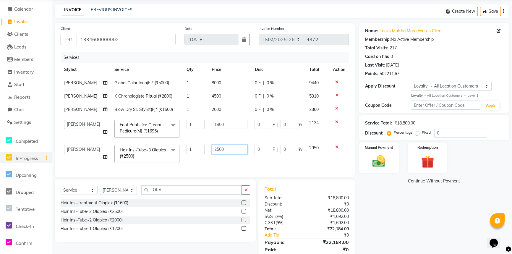
drag, startPoint x: 239, startPoint y: 146, endPoint x: 51, endPoint y: 160, distance: 188.8
click at [51, 160] on app-home "08047224946 Select Location × Looks Prive Malcha Marg, New Delhi Default Panel …" at bounding box center [256, 127] width 512 height 296
type input "4100"
click at [281, 159] on div "Services Stylist Service Qty Price Disc Total Action Nicky Global Color Inoa(F)…" at bounding box center [205, 111] width 288 height 119
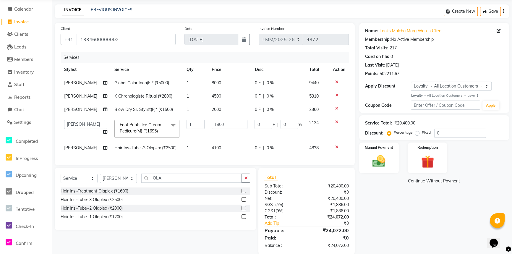
click at [405, 205] on div "Name: Looks Malcha Marg Walkin Client Membership: No Active Membership Total Vi…" at bounding box center [436, 138] width 154 height 231
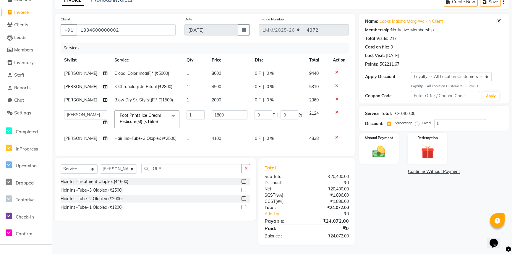
scroll to position [0, 0]
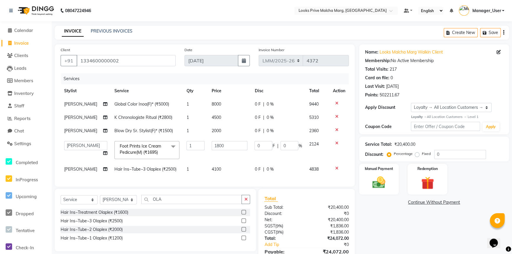
click at [339, 166] on div at bounding box center [339, 168] width 12 height 4
click at [337, 166] on icon at bounding box center [336, 168] width 3 height 4
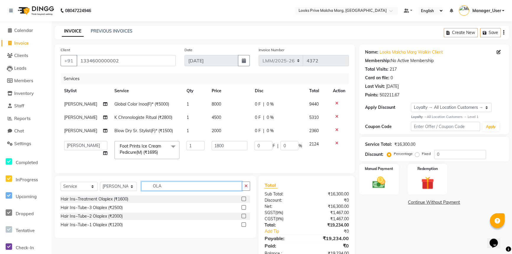
click at [111, 181] on div "Select Service Product Membership Package Voucher Prepaid Gift Card Select Styl…" at bounding box center [155, 188] width 189 height 14
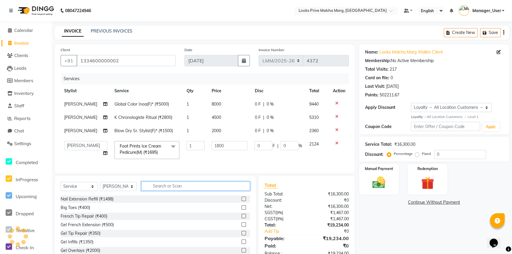
scroll to position [21, 0]
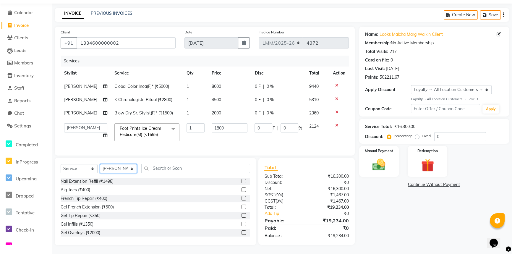
click at [129, 171] on select "Select Stylist Amir Amit_Pdct Anas_Asst Counter_Sales Dharam_Pdct Hussain_Cr Ja…" at bounding box center [118, 168] width 37 height 9
click at [100, 164] on select "Select Stylist Amir Amit_Pdct Anas_Asst Counter_Sales Dharam_Pdct Hussain_Cr Ja…" at bounding box center [118, 168] width 37 height 9
click at [92, 170] on select "Select Service Product Membership Package Voucher Prepaid Gift Card" at bounding box center [79, 168] width 37 height 9
select select "product"
click at [61, 164] on select "Select Service Product Membership Package Voucher Prepaid Gift Card" at bounding box center [79, 168] width 37 height 9
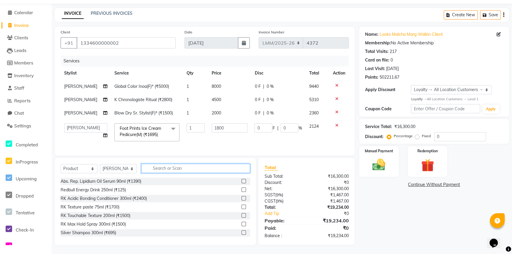
drag, startPoint x: 216, startPoint y: 166, endPoint x: 83, endPoint y: 160, distance: 133.4
click at [83, 160] on div "Select Service Product Membership Package Voucher Prepaid Gift Card Select Styl…" at bounding box center [155, 201] width 201 height 87
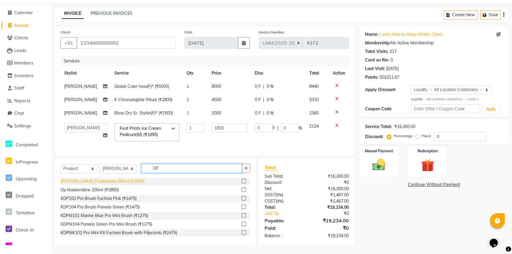
type input "DP"
click at [86, 183] on div "Dp Bain Fluidealiste 250ml (₹2950)" at bounding box center [103, 181] width 84 height 6
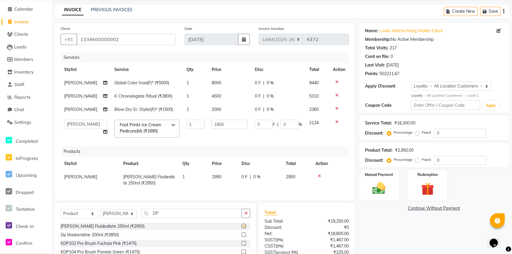
checkbox input "false"
click at [131, 218] on select "Select Stylist Amir Amit_Pdct Anas_Asst Counter_Sales Dharam_Pdct Hussain_Cr Ja…" at bounding box center [118, 213] width 37 height 9
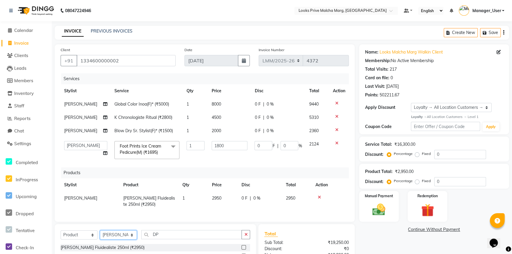
select select "66963"
click at [130, 239] on select "Select Stylist Amir Amit_Pdct Anas_Asst Counter_Sales Dharam_Pdct Hussain_Cr Ja…" at bounding box center [118, 234] width 37 height 9
click at [131, 239] on select "Select Stylist Amir Amit_Pdct Anas_Asst Counter_Sales Dharam_Pdct Hussain_Cr Ja…" at bounding box center [118, 234] width 37 height 9
click at [100, 234] on select "Select Stylist Amir Amit_Pdct Anas_Asst Counter_Sales Dharam_Pdct Hussain_Cr Ja…" at bounding box center [118, 234] width 37 height 9
drag, startPoint x: 167, startPoint y: 239, endPoint x: 142, endPoint y: 235, distance: 25.7
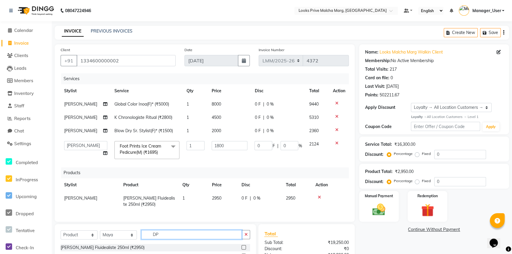
click at [142, 235] on input "DP" at bounding box center [191, 234] width 100 height 9
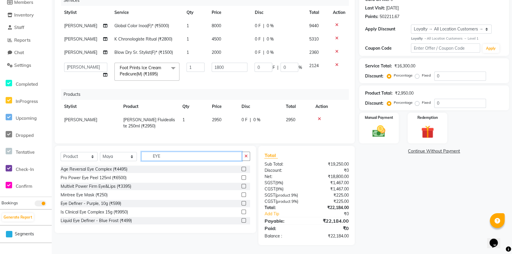
type input "EYE"
click at [92, 157] on select "Select Service Product Membership Package Voucher Prepaid Gift Card" at bounding box center [79, 156] width 37 height 9
select select "service"
click at [61, 152] on select "Select Service Product Membership Package Voucher Prepaid Gift Card" at bounding box center [79, 156] width 37 height 9
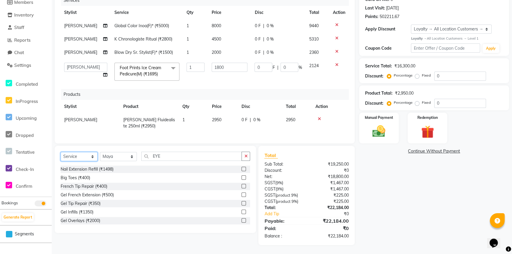
click at [61, 152] on select "Select Service Product Membership Package Voucher Prepaid Gift Card" at bounding box center [79, 156] width 37 height 9
drag, startPoint x: 171, startPoint y: 153, endPoint x: 130, endPoint y: 158, distance: 41.1
click at [130, 158] on div "Select Service Product Membership Package Voucher Prepaid Gift Card Select Styl…" at bounding box center [155, 159] width 189 height 14
type input "EYE"
click at [69, 179] on div "Eyebrows & Upperlips (₹100)" at bounding box center [88, 178] width 55 height 6
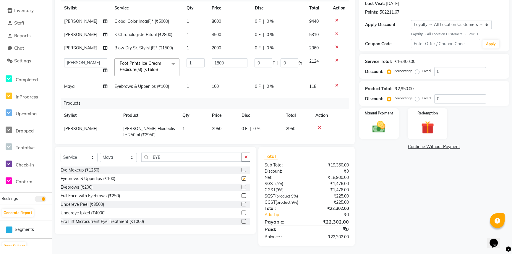
checkbox input "false"
click at [231, 86] on td "100" at bounding box center [229, 86] width 43 height 13
select select "66963"
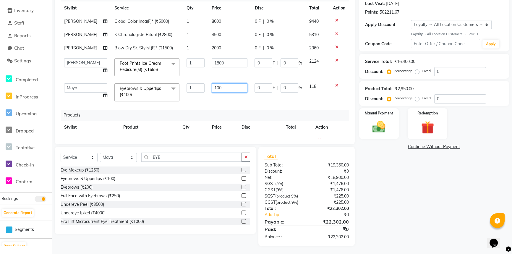
drag, startPoint x: 231, startPoint y: 86, endPoint x: 82, endPoint y: 85, distance: 149.0
click at [82, 85] on tr "Amir Amit_Pdct Anas_Asst Counter_Sales Dharam_Pdct Hussain_Cr Jatin_Asst Leiya …" at bounding box center [205, 92] width 288 height 25
type input "300"
click at [179, 106] on div "Services Stylist Service Qty Price Disc Total Action Nicky Global Color Inoa(F)…" at bounding box center [205, 65] width 288 height 148
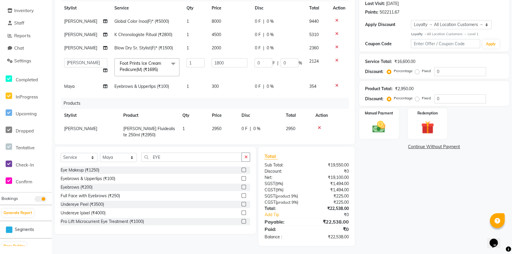
click at [422, 73] on label "Fixed" at bounding box center [426, 70] width 9 height 5
click at [418, 73] on input "Fixed" at bounding box center [418, 71] width 4 height 4
radio input "true"
click at [441, 70] on input "0" at bounding box center [460, 71] width 52 height 9
type input "3"
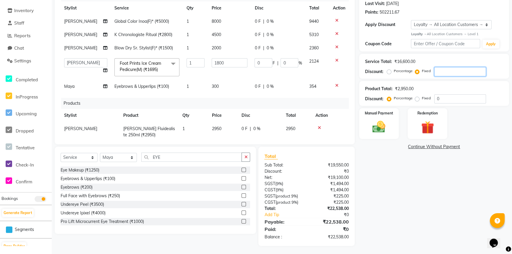
type input "0.33"
type input "0.02"
type input "38"
type input "4.12"
type input "0.23"
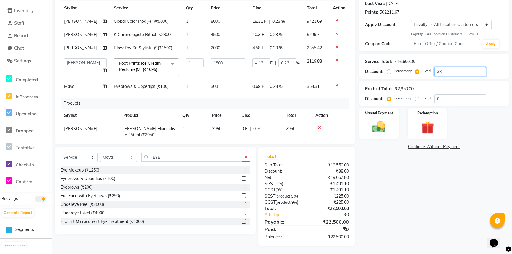
type input "38"
click at [482, 187] on div "Name: Looks Malcha Marg Walkin Client Membership: No Active Membership Total Vi…" at bounding box center [436, 104] width 154 height 284
click at [386, 126] on img at bounding box center [379, 126] width 22 height 15
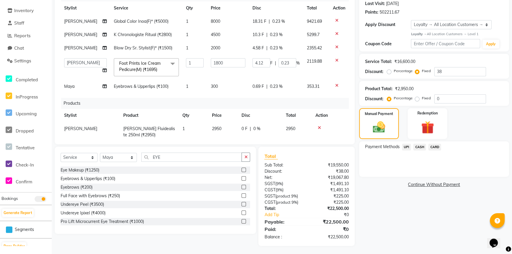
click at [432, 146] on span "CARD" at bounding box center [434, 147] width 13 height 7
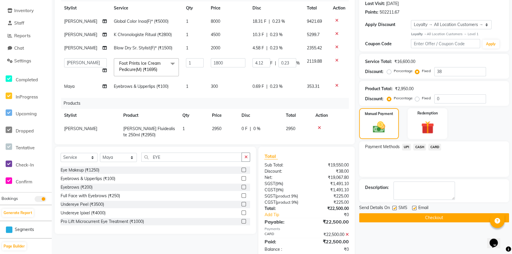
scroll to position [132, 0]
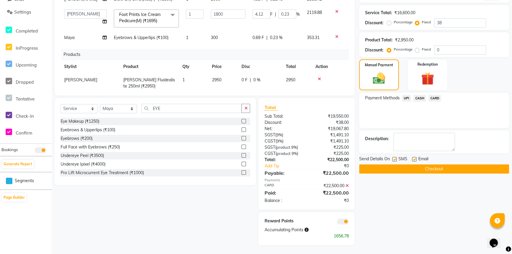
click at [411, 168] on button "Checkout" at bounding box center [434, 168] width 150 height 9
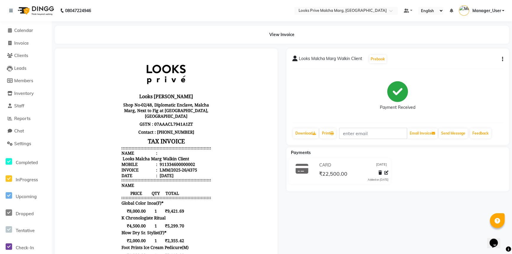
drag, startPoint x: 111, startPoint y: 202, endPoint x: 254, endPoint y: 180, distance: 144.2
click at [18, 31] on span "Calendar" at bounding box center [23, 30] width 19 height 6
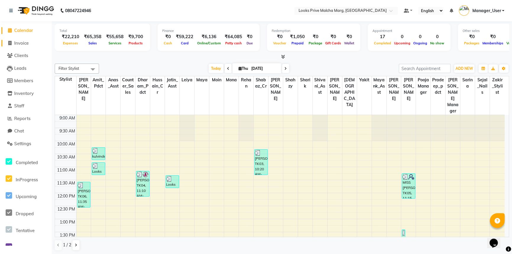
click at [35, 42] on link "Invoice" at bounding box center [25, 43] width 49 height 7
select select "service"
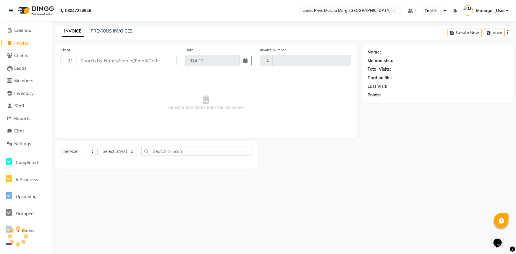
type input "4376"
select select "7648"
click at [116, 30] on link "PREVIOUS INVOICES" at bounding box center [112, 30] width 42 height 5
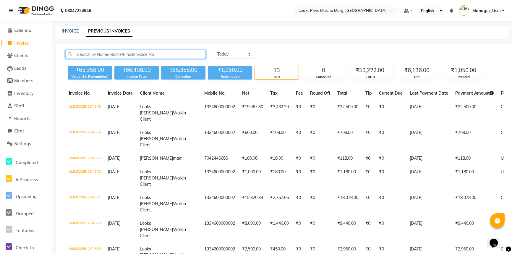
click at [127, 55] on input "text" at bounding box center [135, 54] width 140 height 9
click at [28, 29] on span "Calendar" at bounding box center [23, 30] width 19 height 6
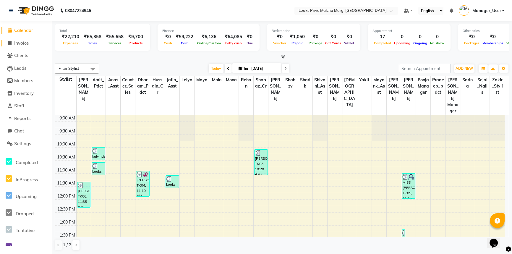
click at [37, 43] on link "Invoice" at bounding box center [25, 43] width 49 height 7
select select "service"
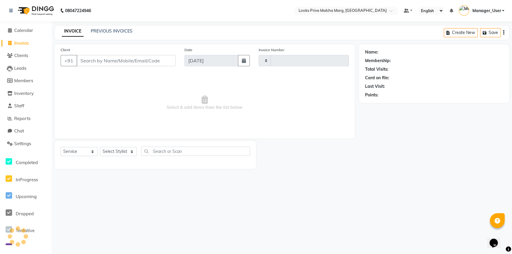
type input "4376"
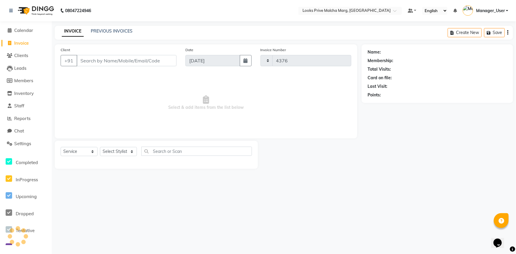
select select "7648"
type input "m"
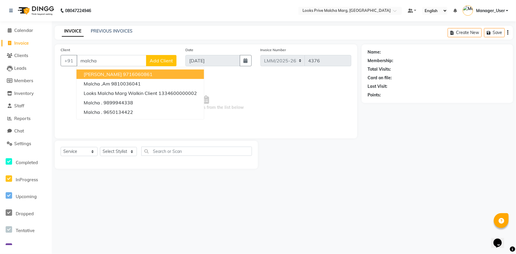
type input "malcha"
click at [133, 155] on select "Select Stylist Amir Amit_Pdct Anas_Asst Counter_Sales Dharam_Pdct Hussain_Cr Ja…" at bounding box center [118, 151] width 37 height 9
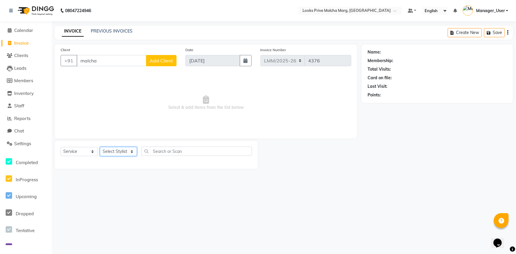
select select "82618"
click at [100, 147] on select "Select Stylist Amir Amit_Pdct Anas_Asst Counter_Sales Dharam_Pdct Hussain_Cr Ja…" at bounding box center [118, 151] width 37 height 9
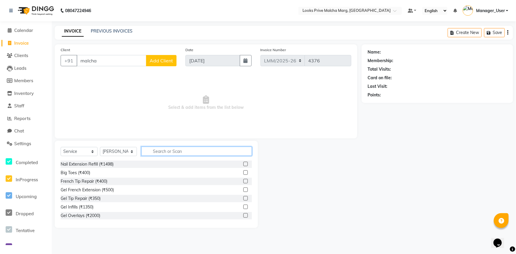
click at [180, 150] on input "text" at bounding box center [196, 151] width 111 height 9
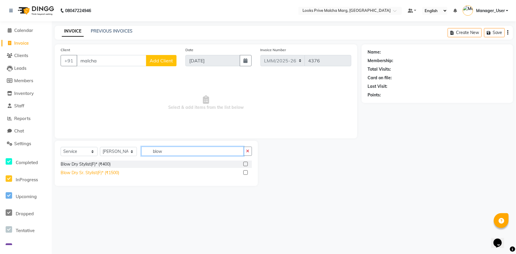
type input "blow"
click at [111, 171] on div "Blow Dry Sr. Stylist(F)* (₹1500)" at bounding box center [90, 173] width 59 height 6
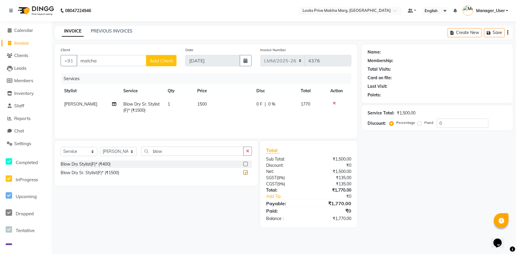
checkbox input "false"
click at [220, 105] on td "1500" at bounding box center [223, 108] width 59 height 20
select select "82618"
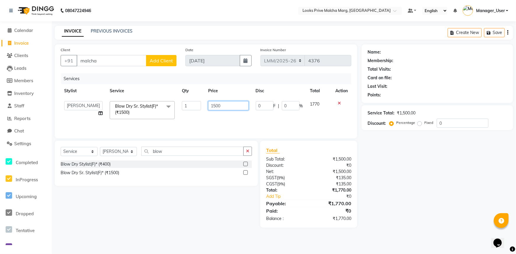
drag, startPoint x: 238, startPoint y: 102, endPoint x: 94, endPoint y: 104, distance: 143.9
click at [94, 104] on tr "Amir Amit_Pdct Anas_Asst Counter_Sales Dharam_Pdct Hussain_Cr Jatin_Asst Leiya …" at bounding box center [206, 110] width 291 height 25
type input "1"
type input "1000"
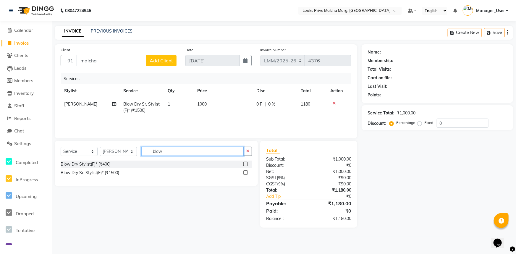
drag, startPoint x: 200, startPoint y: 150, endPoint x: 72, endPoint y: 142, distance: 128.3
click at [72, 142] on div "Select Service Product Membership Package Voucher Prepaid Gift Card Select Styl…" at bounding box center [156, 163] width 203 height 45
click at [81, 174] on div "Blow Dry Sr. Stylist(F)* (₹1500)" at bounding box center [90, 173] width 59 height 6
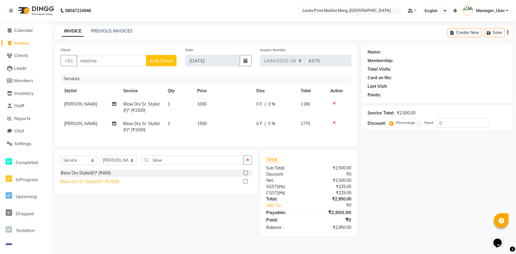
click at [82, 185] on div "Blow Dry Sr. Stylist(F)* (₹1500)" at bounding box center [90, 182] width 59 height 6
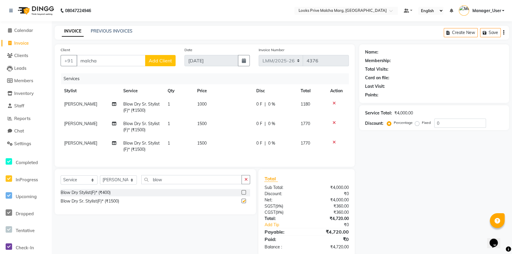
checkbox input "false"
click at [74, 141] on span "[PERSON_NAME]" at bounding box center [80, 142] width 33 height 5
select select "82618"
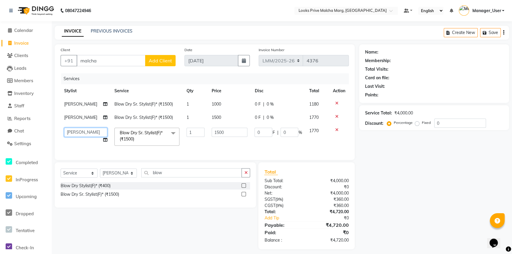
click at [82, 130] on select "Amir Amit_Pdct Anas_Asst Counter_Sales Dharam_Pdct Hussain_Cr Jatin_Asst Leiya …" at bounding box center [85, 132] width 43 height 9
select select "66959"
click at [67, 121] on td "[PERSON_NAME]" at bounding box center [86, 117] width 50 height 13
select select "82618"
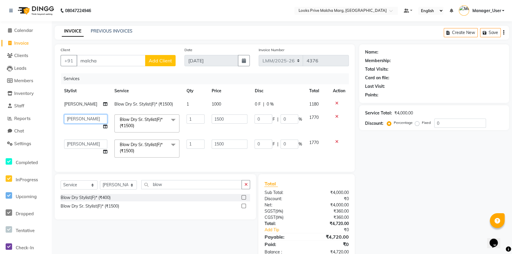
click at [68, 118] on select "Amir Amit_Pdct Anas_Asst Counter_Sales Dharam_Pdct Hussain_Cr Jatin_Asst Leiya …" at bounding box center [85, 118] width 43 height 9
select select "66958"
drag, startPoint x: 231, startPoint y: 120, endPoint x: 188, endPoint y: 116, distance: 43.6
click at [188, 116] on tr "Amir Amit_Pdct Anas_Asst Counter_Sales Dharam_Pdct Hussain_Cr Jatin_Asst Leiya …" at bounding box center [205, 123] width 288 height 25
type input "1200"
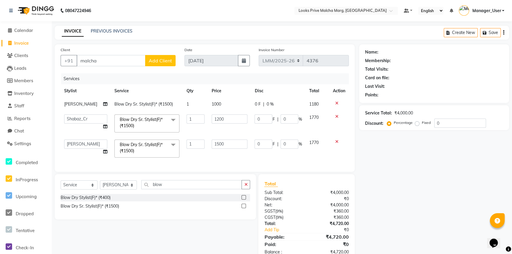
click at [351, 153] on div "Client +91 malcha Add Client Date 04-09-2025 Invoice Number LMM/2025-26 LPM/202…" at bounding box center [205, 107] width 300 height 127
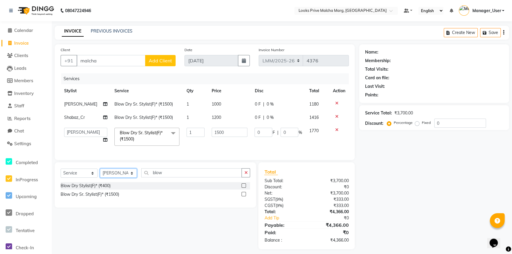
click at [130, 168] on select "Select Stylist Amir Amit_Pdct Anas_Asst Counter_Sales Dharam_Pdct Hussain_Cr Ja…" at bounding box center [118, 172] width 37 height 9
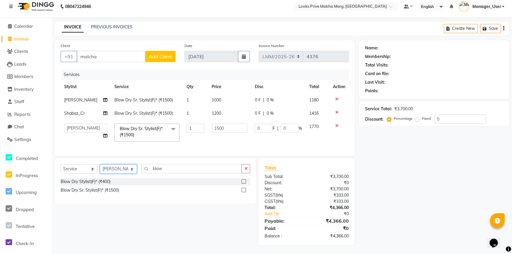
select select "66969"
click at [100, 164] on select "Select Stylist Amir Amit_Pdct Anas_Asst Counter_Sales Dharam_Pdct Hussain_Cr Ja…" at bounding box center [118, 168] width 37 height 9
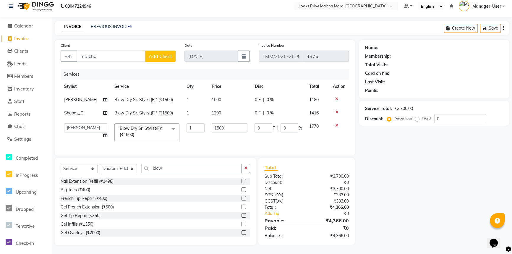
drag, startPoint x: 179, startPoint y: 176, endPoint x: 131, endPoint y: 173, distance: 48.2
click at [132, 173] on div "Select Service Product Membership Package Voucher Prepaid Gift Card Select Styl…" at bounding box center [155, 171] width 189 height 14
drag, startPoint x: 183, startPoint y: 172, endPoint x: 108, endPoint y: 170, distance: 74.8
click at [111, 173] on div "Select Service Product Membership Package Voucher Prepaid Gift Card Select Styl…" at bounding box center [155, 171] width 189 height 14
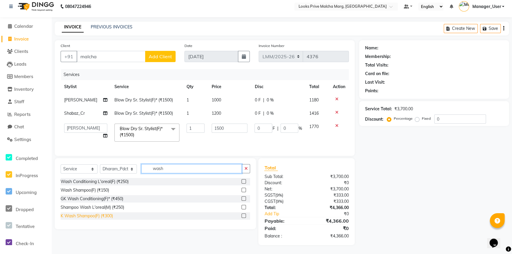
type input "wash"
click at [86, 213] on div "K Wash Shampoo(F) (₹300)" at bounding box center [87, 216] width 52 height 6
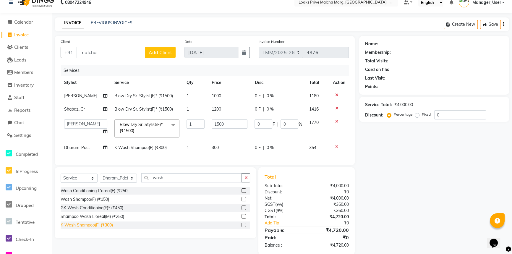
click at [84, 227] on div "K Wash Shampoo(F) (₹300)" at bounding box center [87, 225] width 52 height 6
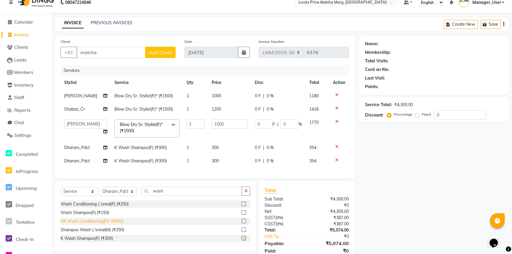
checkbox input "false"
drag, startPoint x: 229, startPoint y: 145, endPoint x: 245, endPoint y: 140, distance: 16.8
click at [230, 145] on td "300" at bounding box center [229, 147] width 43 height 13
select select "66969"
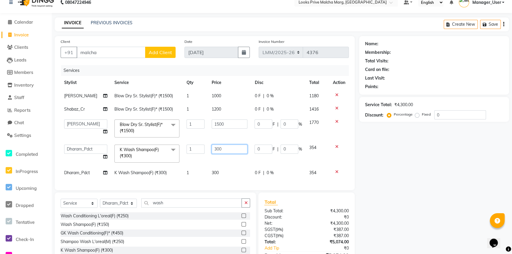
drag, startPoint x: 238, startPoint y: 145, endPoint x: 198, endPoint y: 147, distance: 39.9
click at [198, 147] on tr "Amir Amit_Pdct Anas_Asst Counter_Sales Dharam_Pdct Hussain_Cr Jatin_Asst Leiya …" at bounding box center [205, 153] width 288 height 25
type input "600"
click at [202, 177] on div "Client +91 malcha Add Client Date 04-09-2025 Invoice Number LMM/2025-26 LPM/202…" at bounding box center [205, 113] width 300 height 154
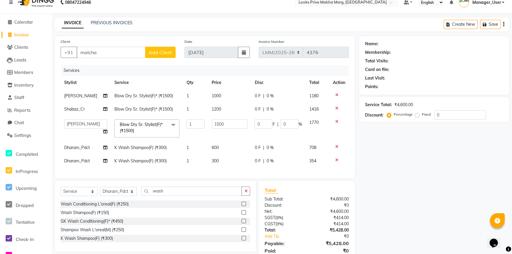
click at [80, 161] on span "Dharam_Pdct" at bounding box center [77, 160] width 26 height 5
select select "66969"
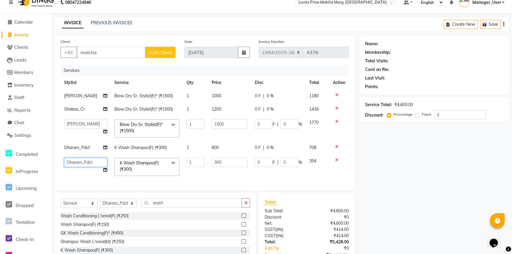
click at [82, 160] on select "Amir Amit_Pdct Anas_Asst Counter_Sales Dharam_Pdct Hussain_Cr Jatin_Asst Leiya …" at bounding box center [85, 162] width 43 height 9
select select "66956"
drag, startPoint x: 230, startPoint y: 161, endPoint x: 147, endPoint y: 156, distance: 82.9
click at [147, 156] on tr "Amir Amit_Pdct Anas_Asst Counter_Sales Dharam_Pdct Hussain_Cr Jatin_Asst Leiya …" at bounding box center [205, 166] width 288 height 25
type input "5"
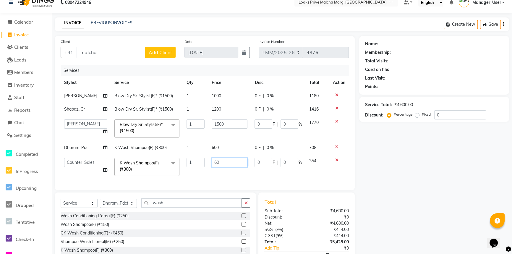
type input "600"
click at [271, 174] on div "Services Stylist Service Qty Price Disc Total Action Nicky Blow Dry Sr. Stylist…" at bounding box center [205, 124] width 288 height 119
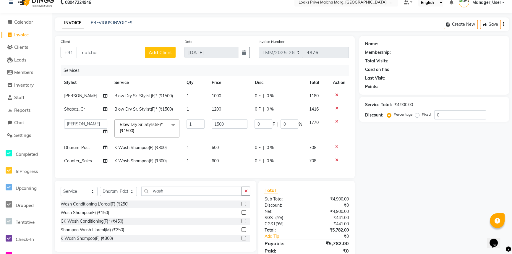
scroll to position [35, 0]
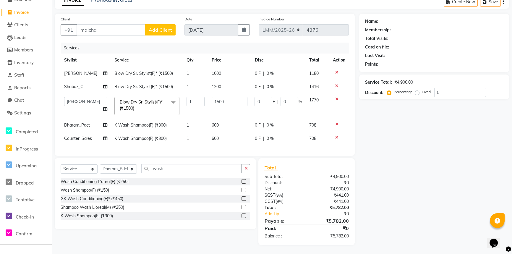
click at [224, 68] on td "1000" at bounding box center [229, 73] width 43 height 13
select select "82618"
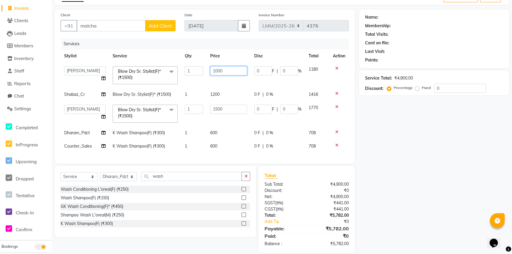
drag, startPoint x: 241, startPoint y: 68, endPoint x: 98, endPoint y: 63, distance: 143.1
click at [98, 63] on tr "Amir Amit_Pdct Anas_Asst Counter_Sales Dharam_Pdct Hussain_Cr Jatin_Asst Leiya …" at bounding box center [205, 75] width 288 height 25
type input "1"
type input "1000"
click at [405, 160] on div "Name: Membership: Total Visits: Card on file: Last Visit: Points: Service Total…" at bounding box center [436, 130] width 154 height 243
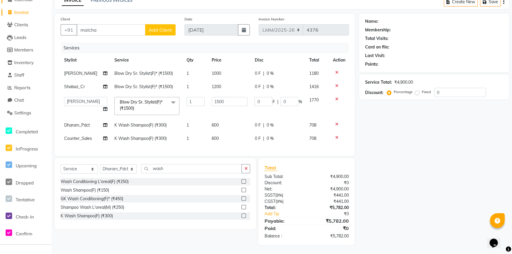
click at [31, 2] on span "Calendar" at bounding box center [23, 0] width 19 height 6
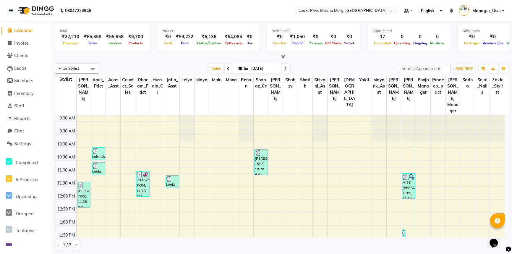
click at [24, 30] on span "Calendar" at bounding box center [23, 30] width 19 height 6
click at [22, 46] on li "Invoice" at bounding box center [26, 43] width 52 height 13
click at [31, 42] on link "Invoice" at bounding box center [25, 43] width 49 height 7
select select "service"
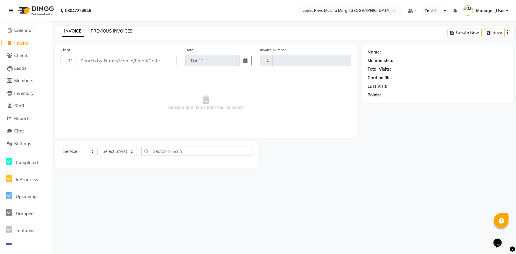
type input "4376"
select select "7648"
click at [119, 33] on link "PREVIOUS INVOICES" at bounding box center [112, 30] width 42 height 5
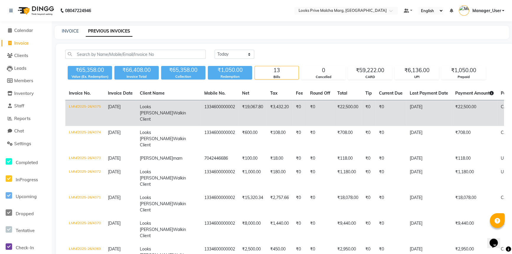
click at [306, 126] on td "₹0" at bounding box center [319, 113] width 27 height 26
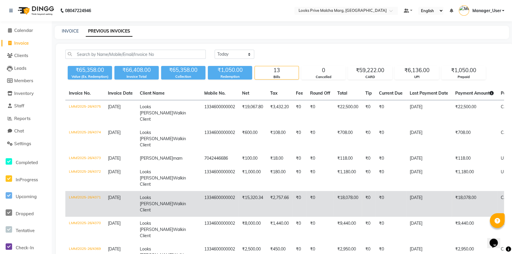
scroll to position [53, 0]
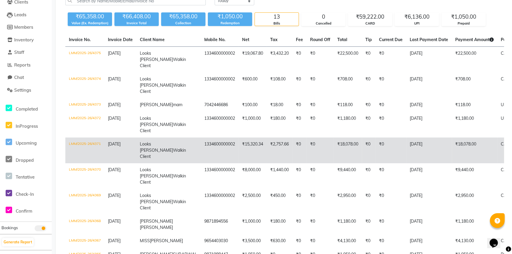
click at [334, 163] on td "₹18,078.00" at bounding box center [348, 150] width 28 height 26
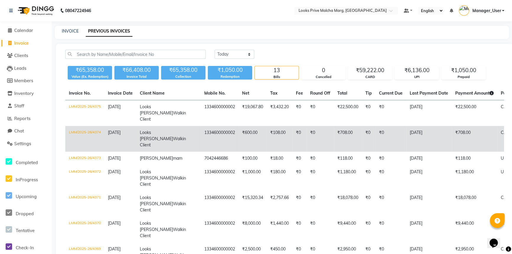
scroll to position [107, 0]
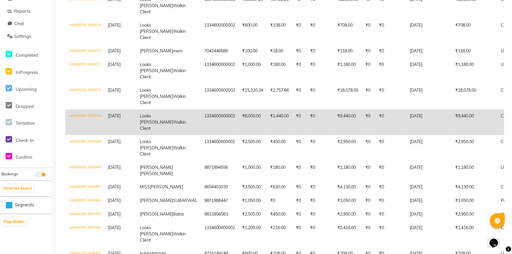
click at [306, 135] on td "₹0" at bounding box center [319, 122] width 27 height 26
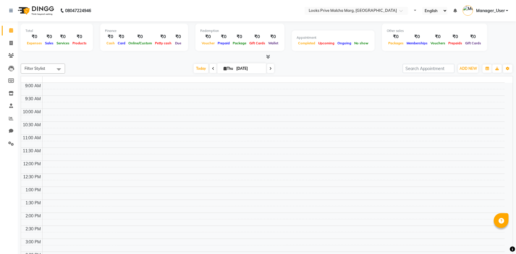
click at [249, 100] on td at bounding box center [273, 98] width 462 height 7
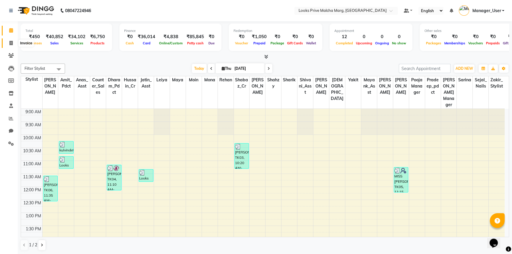
click at [7, 43] on span at bounding box center [11, 43] width 10 height 7
select select "service"
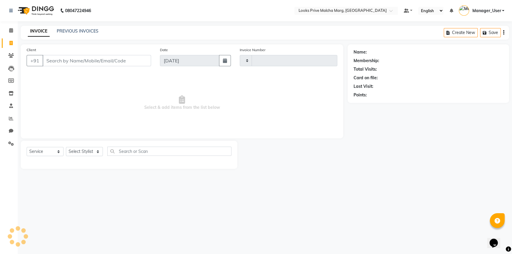
type input "4372"
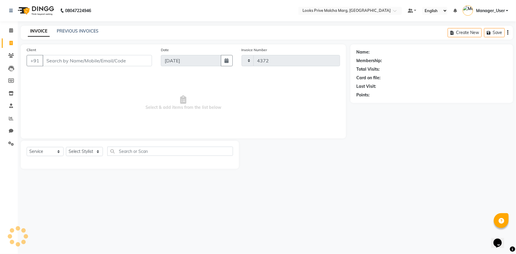
select select "7648"
click at [80, 61] on input "Client" at bounding box center [97, 60] width 109 height 11
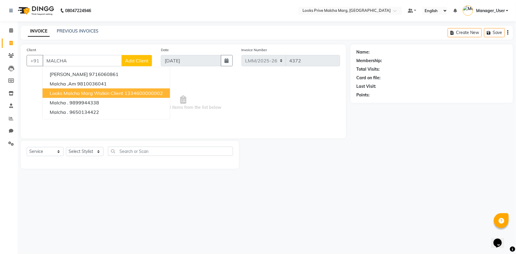
click at [78, 92] on span "Looks Malcha Marg Walkin Client" at bounding box center [87, 93] width 74 height 6
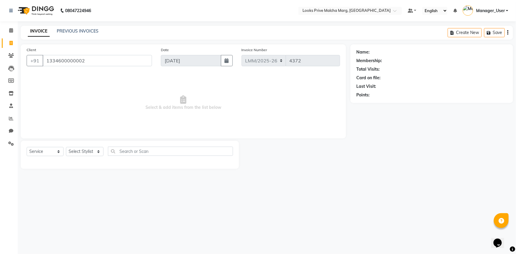
type input "1334600000002"
select select "1: Object"
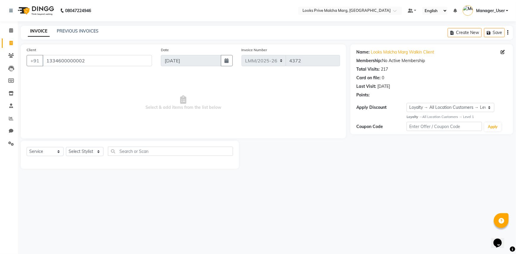
click at [98, 145] on div "Select Service Product Membership Package Voucher Prepaid Gift Card Select Styl…" at bounding box center [130, 155] width 218 height 28
click at [98, 150] on select "Select Stylist Amir Amit_Pdct Anas_Asst Counter_Sales Dharam_Pdct Hussain_Cr Ja…" at bounding box center [85, 151] width 38 height 9
select select "66964"
click at [66, 147] on select "Select Stylist Amir Amit_Pdct Anas_Asst Counter_Sales Dharam_Pdct Hussain_Cr Ja…" at bounding box center [85, 151] width 38 height 9
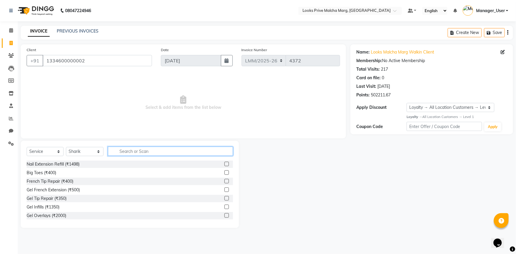
click at [136, 152] on input "text" at bounding box center [170, 151] width 125 height 9
type input "CUT"
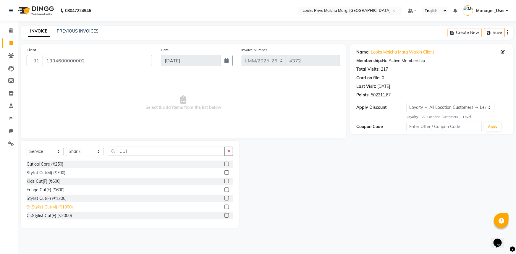
click at [69, 207] on div "Sr.Stylist Cut(M) (₹1000)" at bounding box center [50, 207] width 46 height 6
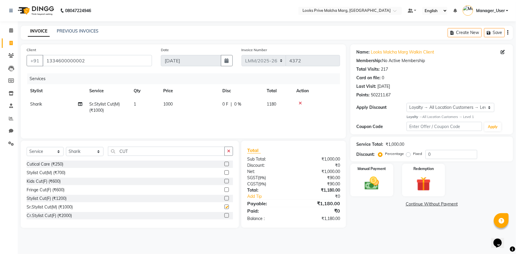
checkbox input "false"
click at [380, 187] on img at bounding box center [372, 183] width 24 height 17
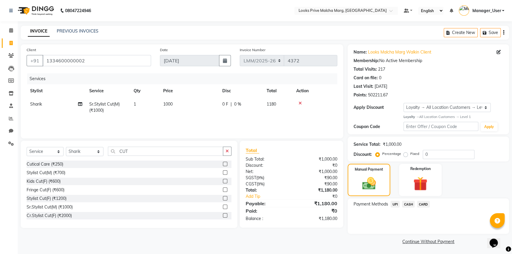
click at [392, 204] on span "UPI" at bounding box center [394, 204] width 9 height 7
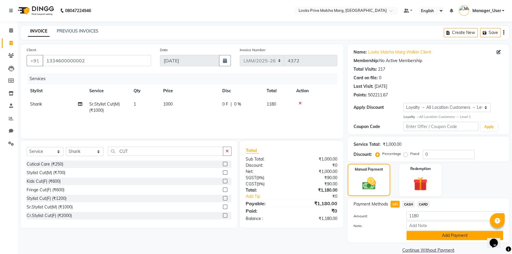
click at [417, 236] on button "Add Payment" at bounding box center [454, 235] width 97 height 9
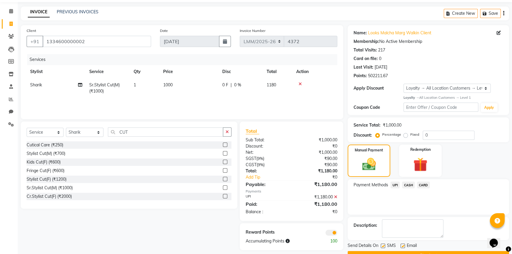
scroll to position [34, 0]
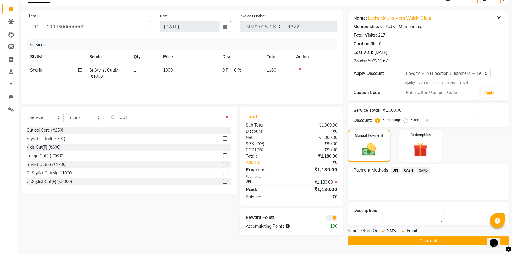
click at [402, 241] on button "Checkout" at bounding box center [428, 240] width 161 height 9
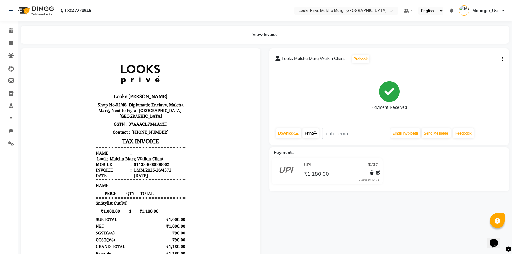
click at [313, 133] on link "Print" at bounding box center [310, 133] width 17 height 10
click at [9, 43] on icon at bounding box center [10, 43] width 3 height 4
select select "service"
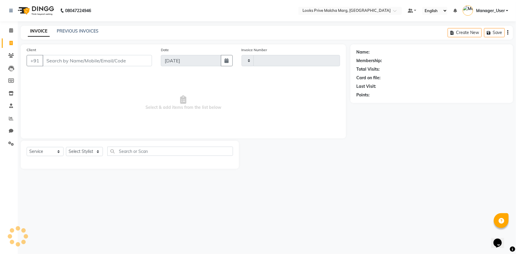
type input "4373"
select select "7648"
click at [70, 61] on input "Client" at bounding box center [97, 60] width 109 height 11
click at [68, 61] on input "7042444486" at bounding box center [82, 60] width 79 height 11
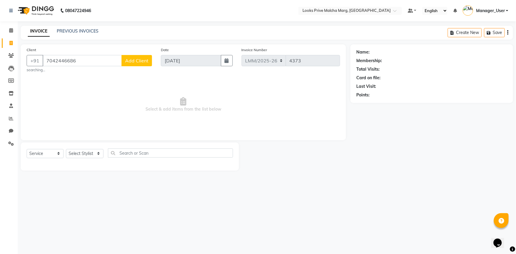
type input "7042446686"
select select "1: Object"
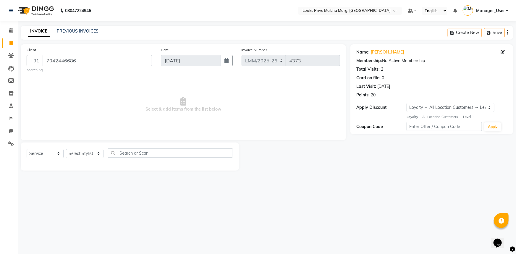
click at [357, 151] on div "Name: Simran Mam Membership: No Active Membership Total Visits: 2 Card on file:…" at bounding box center [433, 107] width 167 height 126
click at [100, 152] on select "Select Stylist Amir Amit_Pdct Anas_Asst Counter_Sales Dharam_Pdct Hussain_Cr Ja…" at bounding box center [85, 153] width 38 height 9
select select "66963"
click at [66, 149] on select "Select Stylist Amir Amit_Pdct Anas_Asst Counter_Sales Dharam_Pdct Hussain_Cr Ja…" at bounding box center [85, 153] width 38 height 9
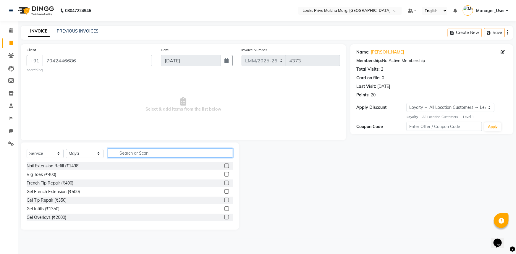
click at [135, 155] on input "text" at bounding box center [170, 152] width 125 height 9
type input "EYE"
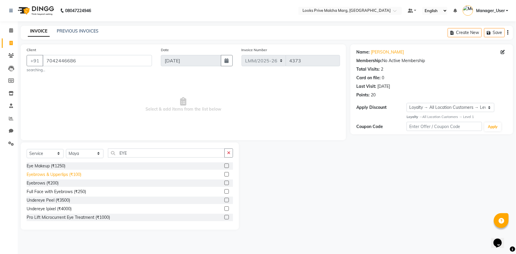
click at [51, 172] on div "Eyebrows & Upperlips (₹100)" at bounding box center [54, 174] width 55 height 6
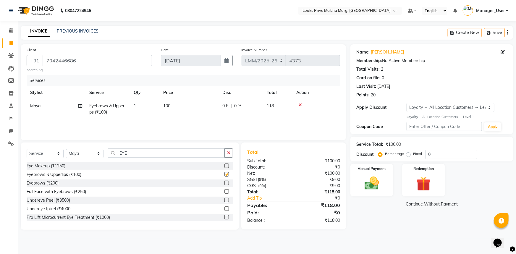
checkbox input "false"
click at [205, 104] on td "100" at bounding box center [189, 109] width 59 height 20
select select "66963"
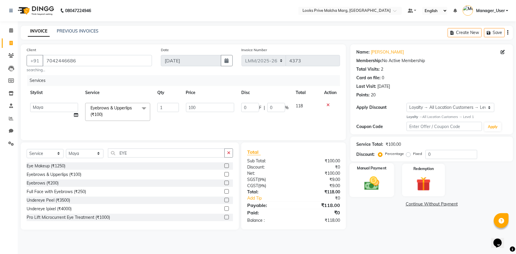
click at [390, 178] on div "Manual Payment" at bounding box center [371, 180] width 45 height 34
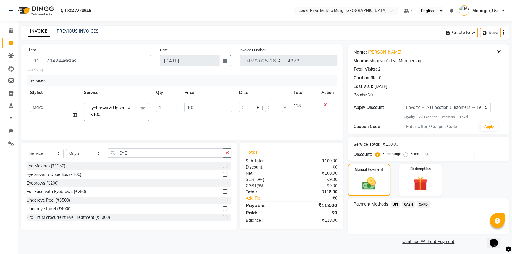
click at [398, 203] on span "UPI" at bounding box center [394, 204] width 9 height 7
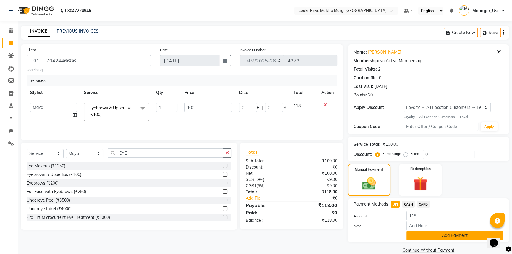
click at [430, 236] on button "Add Payment" at bounding box center [454, 235] width 97 height 9
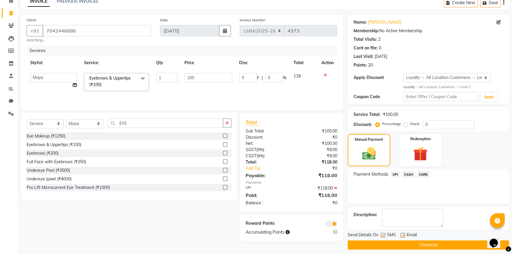
scroll to position [34, 0]
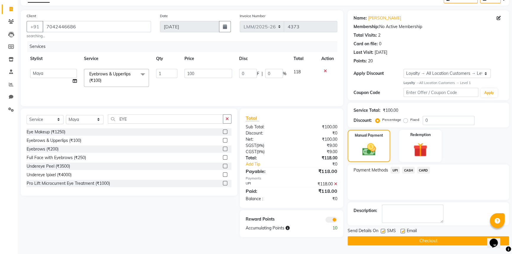
click at [373, 244] on button "Checkout" at bounding box center [428, 240] width 161 height 9
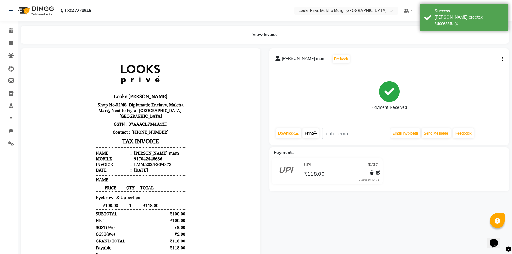
click at [309, 134] on link "Print" at bounding box center [310, 133] width 17 height 10
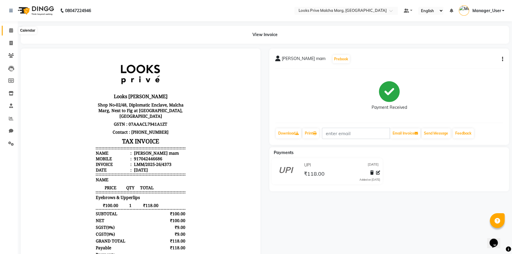
drag, startPoint x: 11, startPoint y: 31, endPoint x: 11, endPoint y: 35, distance: 3.8
click at [11, 31] on icon at bounding box center [11, 30] width 4 height 4
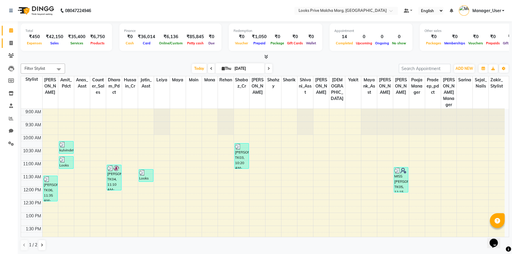
click at [2, 45] on link "Invoice" at bounding box center [9, 43] width 14 height 10
select select "service"
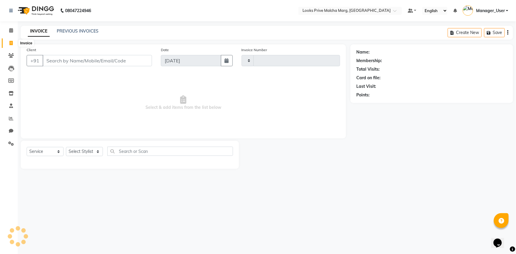
click at [8, 43] on span at bounding box center [11, 43] width 10 height 7
select select "service"
type input "4374"
select select "7648"
click at [89, 31] on link "PREVIOUS INVOICES" at bounding box center [78, 30] width 42 height 5
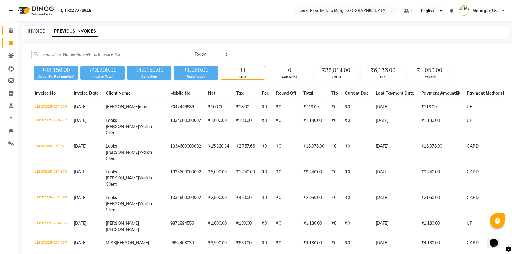
click at [11, 26] on link "Calendar" at bounding box center [9, 31] width 14 height 10
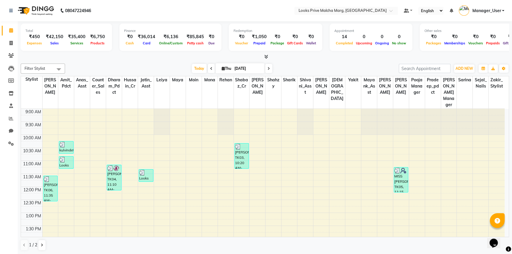
click at [17, 40] on li "Invoice" at bounding box center [9, 43] width 18 height 13
click at [12, 41] on icon at bounding box center [10, 43] width 3 height 4
select select "service"
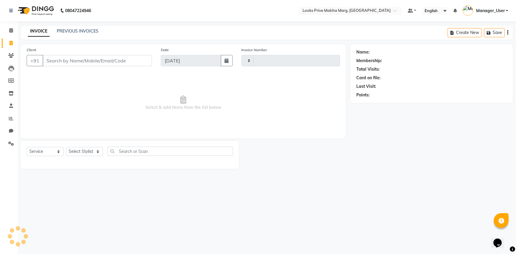
type input "4374"
select select "7648"
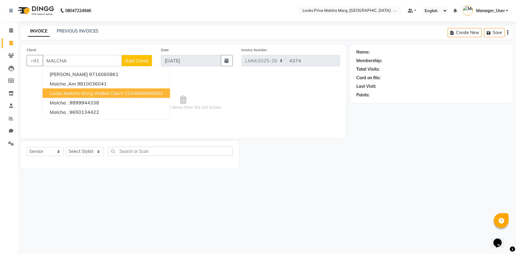
click at [77, 95] on span "Looks Malcha Marg Walkin Client" at bounding box center [87, 93] width 74 height 6
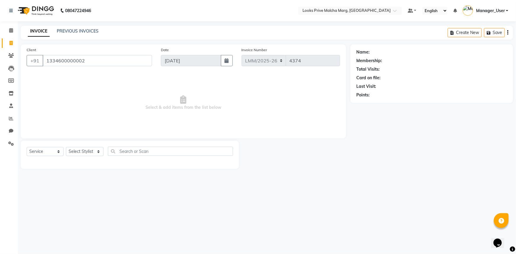
type input "1334600000002"
select select "1: Object"
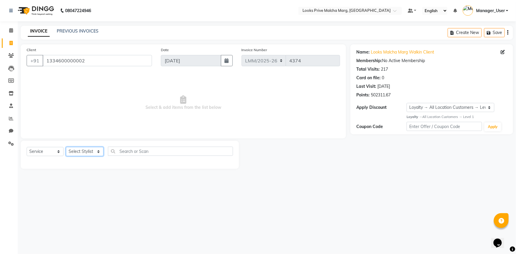
click at [101, 153] on select "Select Stylist Amir Amit_Pdct Anas_Asst Counter_Sales Dharam_Pdct Hussain_Cr Ja…" at bounding box center [85, 151] width 38 height 9
select select "66969"
click at [66, 147] on select "Select Stylist Amir Amit_Pdct Anas_Asst Counter_Sales Dharam_Pdct Hussain_Cr Ja…" at bounding box center [85, 151] width 38 height 9
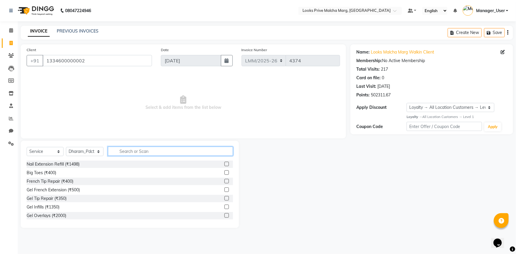
click at [138, 155] on input "text" at bounding box center [170, 151] width 125 height 9
type input "WAS"
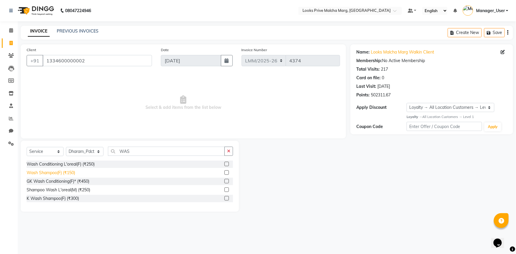
click at [67, 171] on div "Wash Shampoo(F) (₹150)" at bounding box center [51, 173] width 48 height 6
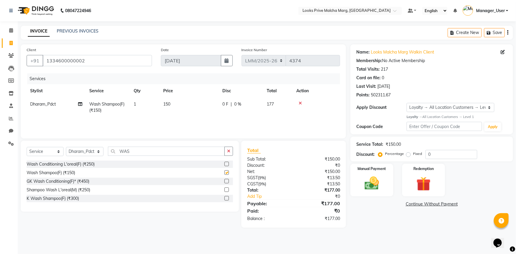
checkbox input "false"
click at [174, 110] on td "150" at bounding box center [189, 108] width 59 height 20
select select "66969"
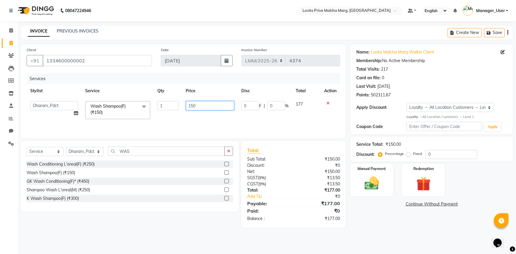
drag, startPoint x: 203, startPoint y: 106, endPoint x: 90, endPoint y: 104, distance: 112.9
click at [90, 104] on tr "Amir Amit_Pdct Anas_Asst Counter_Sales Dharam_Pdct Hussain_Cr Jatin_Asst Leiya …" at bounding box center [183, 110] width 313 height 25
type input "600"
click at [276, 117] on tr "Amir Amit_Pdct Anas_Asst Counter_Sales Dharam_Pdct Hussain_Cr Jatin_Asst Leiya …" at bounding box center [183, 110] width 313 height 25
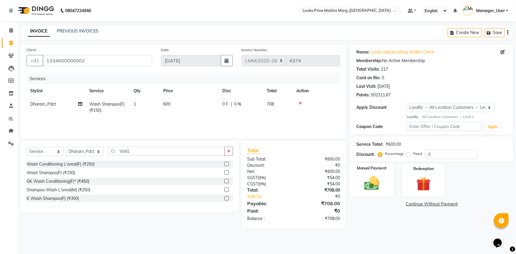
click at [364, 192] on div "Manual Payment" at bounding box center [371, 180] width 45 height 34
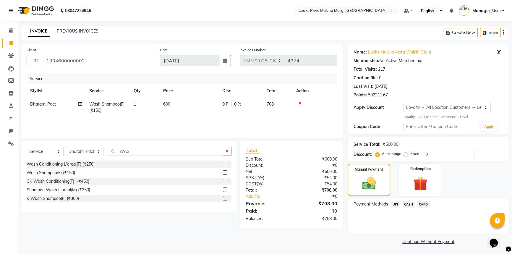
click at [421, 206] on span "CARD" at bounding box center [423, 204] width 13 height 7
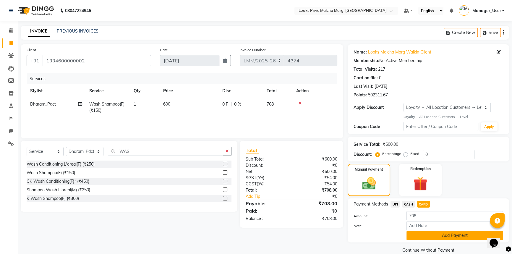
click at [425, 237] on button "Add Payment" at bounding box center [454, 235] width 97 height 9
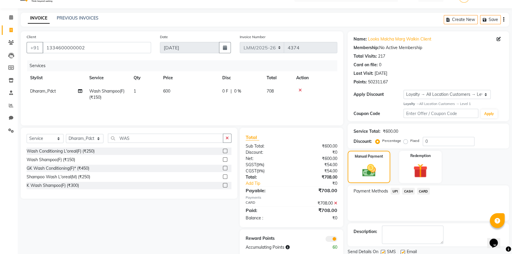
scroll to position [34, 0]
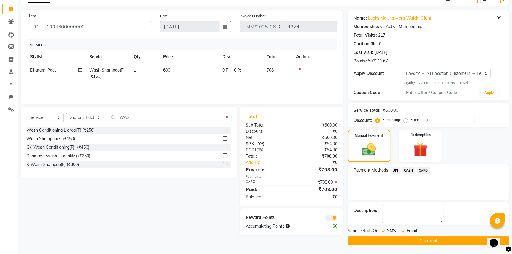
click at [404, 242] on button "Checkout" at bounding box center [428, 240] width 161 height 9
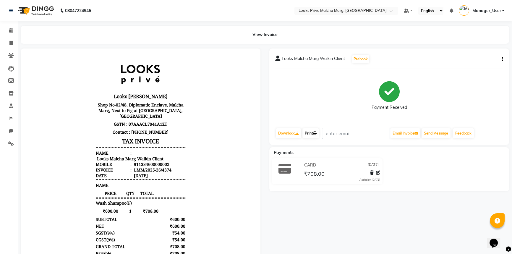
click at [317, 136] on link "Print" at bounding box center [310, 133] width 17 height 10
click at [7, 30] on span at bounding box center [11, 30] width 10 height 7
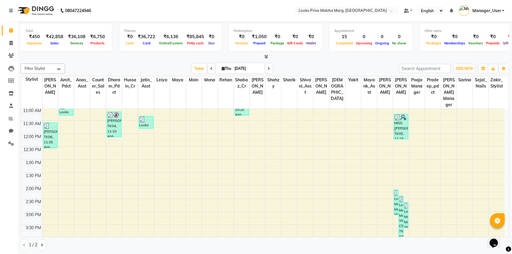
scroll to position [134, 0]
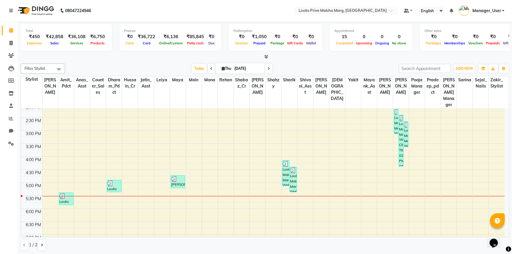
click at [10, 138] on li "Settings" at bounding box center [9, 143] width 18 height 13
click at [14, 145] on span at bounding box center [11, 143] width 10 height 7
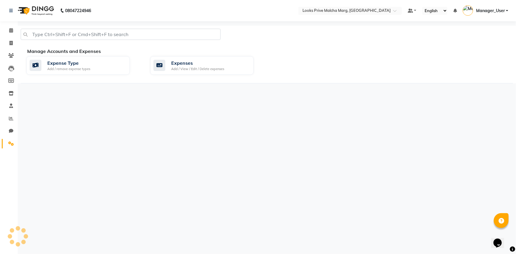
click at [229, 75] on div "Expense Type Add / remove expense types Expenses Add / View / Edit / Delete exp…" at bounding box center [269, 66] width 495 height 21
click at [243, 62] on div "Expenses Add / View / Edit / Delete expenses" at bounding box center [200, 65] width 95 height 12
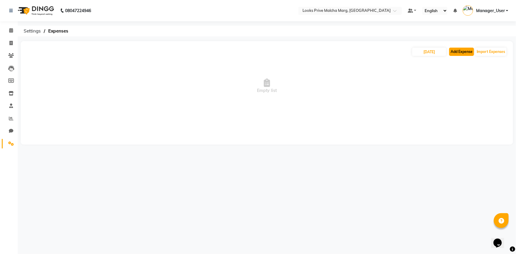
click at [470, 53] on button "Add Expense" at bounding box center [461, 52] width 25 height 8
select select "1"
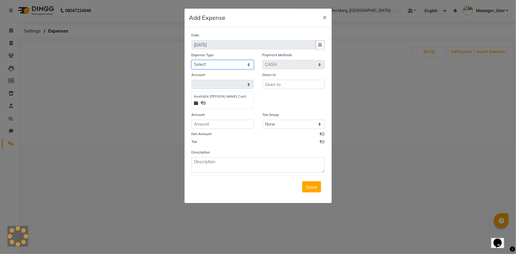
click at [251, 64] on select "Select Bank Deposit Blinkit Cash Handover CLIENT Client ordered food Client Ref…" at bounding box center [223, 64] width 62 height 9
select select "6693"
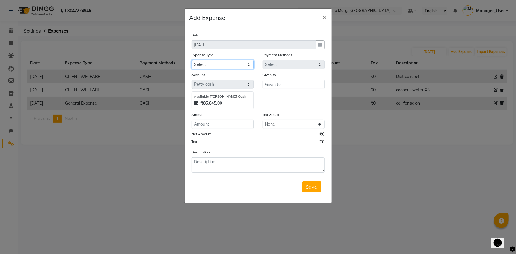
select select "24372"
click at [192, 60] on select "Select Bank Deposit Blinkit Cash Handover CLIENT Client ordered food Client Ref…" at bounding box center [223, 64] width 62 height 9
click at [274, 89] on input "text" at bounding box center [293, 84] width 62 height 9
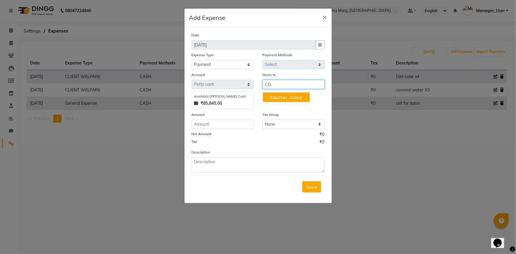
click at [275, 95] on span "Co" at bounding box center [273, 97] width 6 height 6
type input "Counter_Sales"
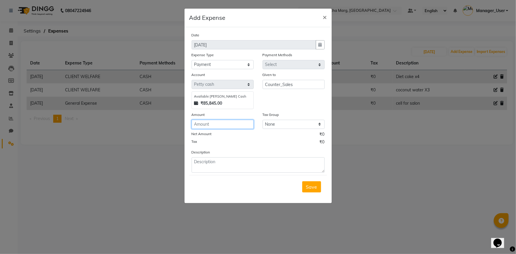
click at [248, 129] on input "number" at bounding box center [223, 124] width 62 height 9
type input "6"
type input "16600"
click at [243, 164] on textarea at bounding box center [258, 164] width 133 height 15
type textarea "m"
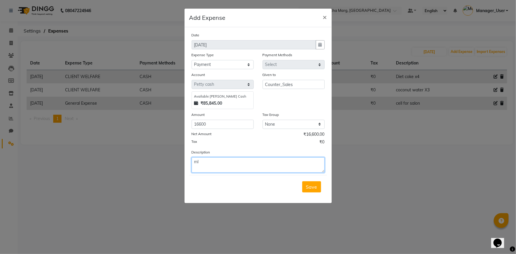
type textarea "m"
type textarea "Milk and water bill for salon"
click at [299, 189] on div "Save" at bounding box center [258, 186] width 138 height 23
click at [315, 185] on span "Save" at bounding box center [311, 187] width 11 height 6
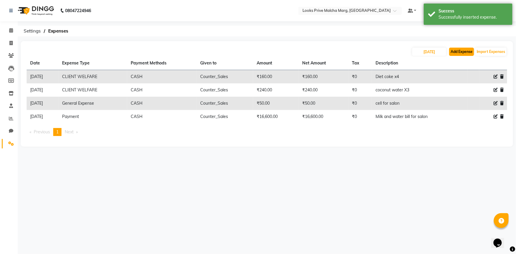
click at [473, 53] on button "Add Expense" at bounding box center [461, 52] width 25 height 8
select select "1"
select select "6693"
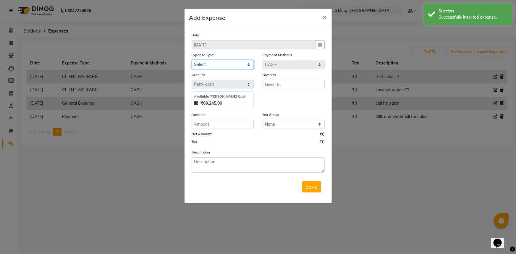
click at [239, 67] on select "Select Bank Deposit Blinkit Cash Handover CLIENT Client ordered food Client Ref…" at bounding box center [223, 64] width 62 height 9
select select "24372"
click at [192, 60] on select "Select Bank Deposit Blinkit Cash Handover CLIENT Client ordered food Client Ref…" at bounding box center [223, 64] width 62 height 9
click at [290, 87] on input "text" at bounding box center [293, 84] width 62 height 9
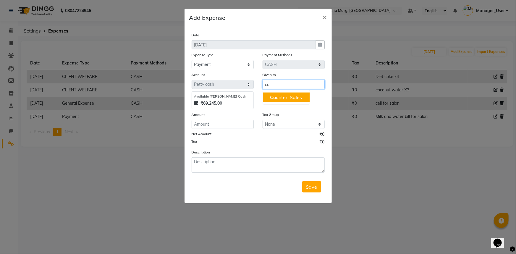
click at [285, 99] on ngb-highlight "Co unter_Sales" at bounding box center [286, 97] width 32 height 6
type input "Counter_Sales"
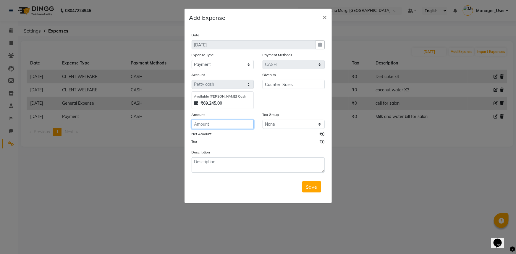
click at [220, 127] on input "number" at bounding box center [223, 124] width 62 height 9
type input "3000"
click at [226, 166] on textarea at bounding box center [258, 164] width 133 height 15
type textarea "mali payment"
click at [306, 194] on div "Save" at bounding box center [258, 186] width 138 height 23
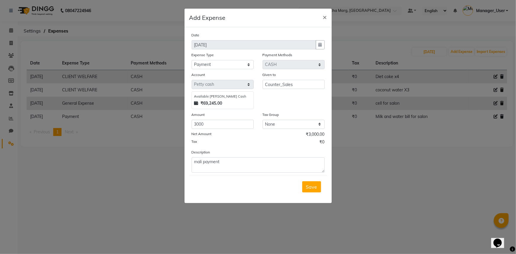
click at [308, 185] on span "Save" at bounding box center [311, 187] width 11 height 6
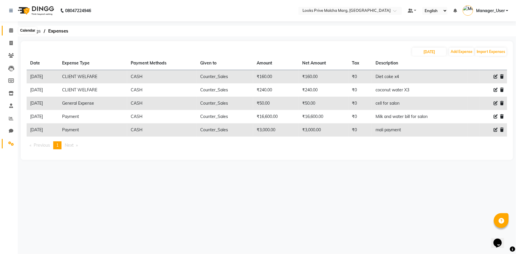
click at [12, 30] on icon at bounding box center [11, 30] width 4 height 4
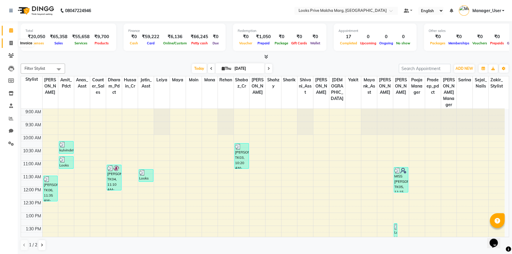
click at [12, 41] on icon at bounding box center [10, 43] width 3 height 4
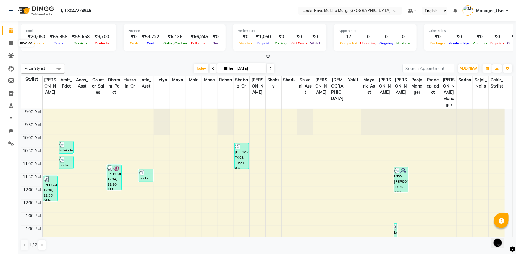
select select "service"
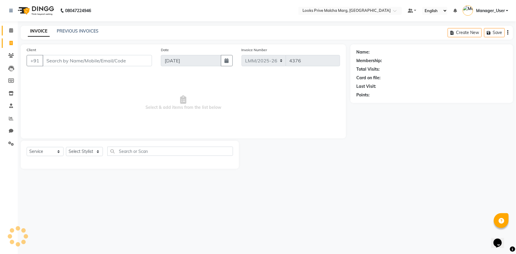
click at [5, 29] on link "Calendar" at bounding box center [9, 31] width 14 height 10
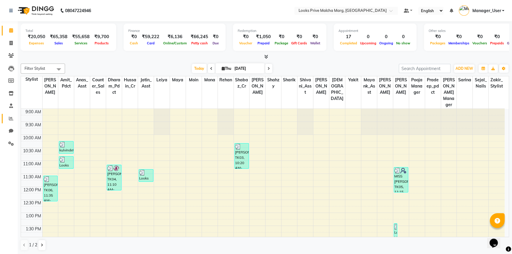
click at [9, 123] on link "Reports" at bounding box center [9, 119] width 14 height 10
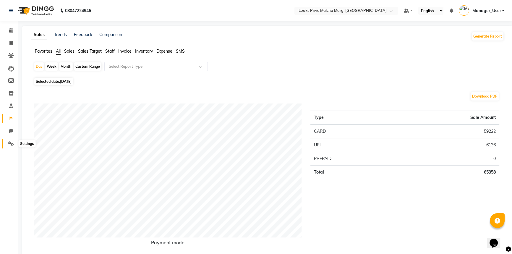
click at [15, 141] on span at bounding box center [11, 143] width 10 height 7
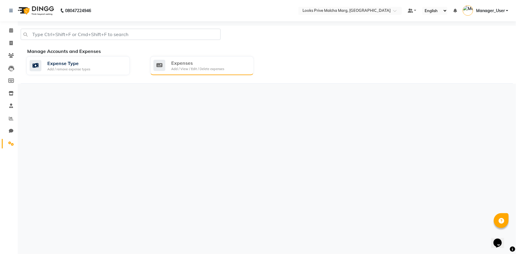
click at [186, 67] on div "Add / View / Edit / Delete expenses" at bounding box center [197, 68] width 53 height 5
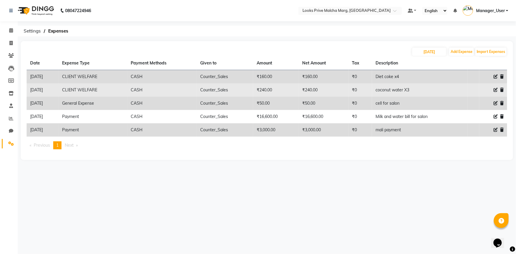
click at [495, 87] on span at bounding box center [495, 90] width 4 height 6
select select "23749"
select select "1"
select select "6693"
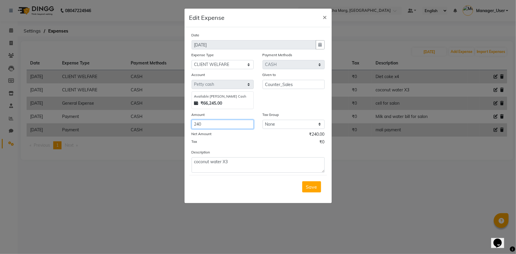
click at [226, 125] on input "240" at bounding box center [223, 124] width 62 height 9
click at [231, 165] on textarea "coconut water X3" at bounding box center [258, 164] width 133 height 15
type textarea "coconut water X5"
click at [225, 127] on input "240" at bounding box center [223, 124] width 62 height 9
type input "2"
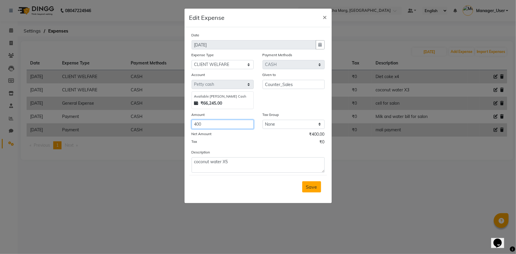
type input "400"
click at [320, 186] on button "Save" at bounding box center [311, 186] width 19 height 11
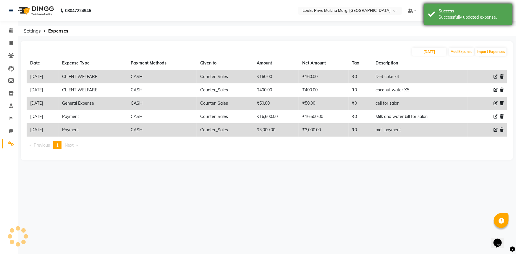
drag, startPoint x: 497, startPoint y: 188, endPoint x: 499, endPoint y: 10, distance: 177.9
click at [12, 29] on icon at bounding box center [11, 30] width 4 height 4
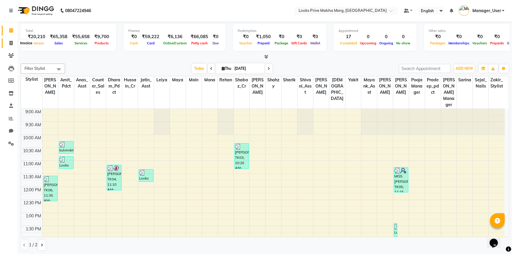
click at [8, 43] on span at bounding box center [11, 43] width 10 height 7
select select "service"
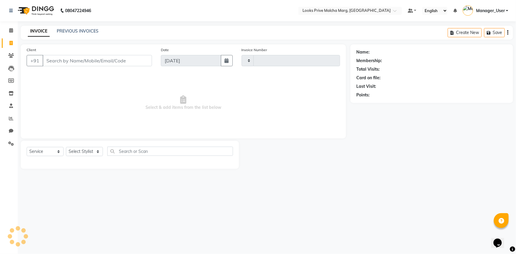
type input "4376"
select select "7648"
click at [67, 31] on link "PREVIOUS INVOICES" at bounding box center [78, 30] width 42 height 5
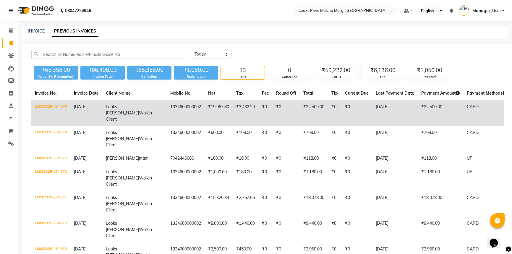
click at [233, 116] on td "₹3,432.20" at bounding box center [246, 113] width 26 height 26
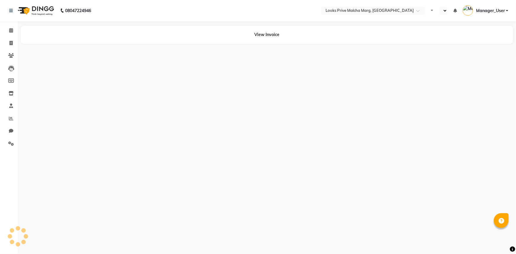
select select "en"
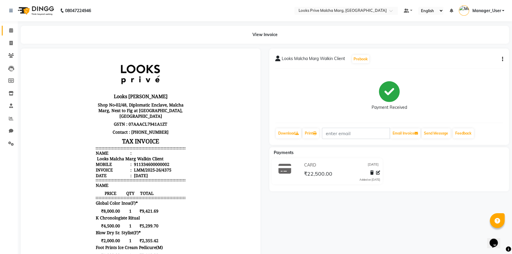
click at [5, 30] on link "Calendar" at bounding box center [9, 31] width 14 height 10
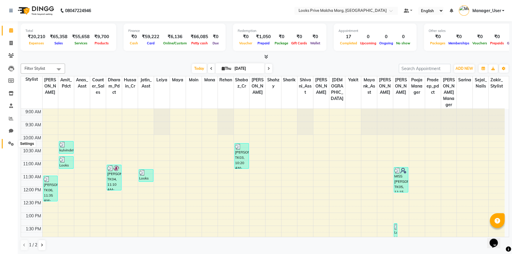
click at [8, 146] on span at bounding box center [11, 143] width 10 height 7
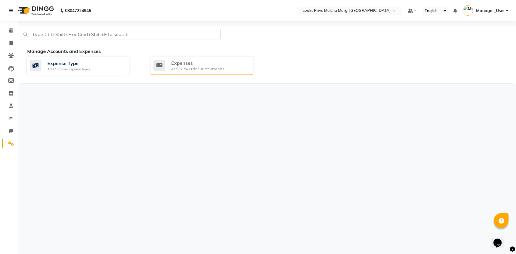
click at [182, 66] on div "Add / View / Edit / Delete expenses" at bounding box center [197, 68] width 53 height 5
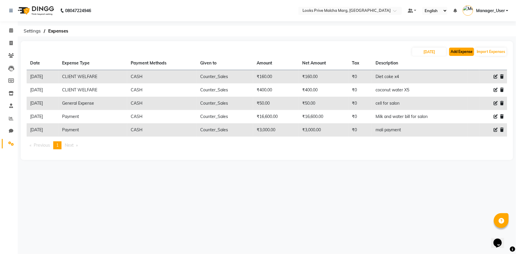
click at [452, 51] on button "Add Expense" at bounding box center [461, 52] width 25 height 8
select select "1"
select select "6693"
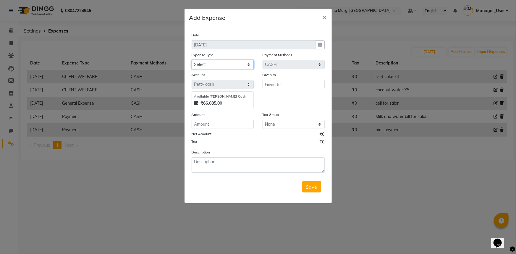
click at [240, 68] on select "Select Bank Deposit Blinkit Cash Handover CLIENT Client ordered food Client Ref…" at bounding box center [223, 64] width 62 height 9
select select "24372"
click at [192, 60] on select "Select Bank Deposit Blinkit Cash Handover CLIENT Client ordered food Client Ref…" at bounding box center [223, 64] width 62 height 9
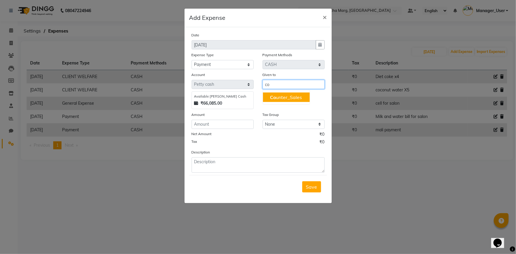
click at [281, 100] on ngb-highlight "Co unter_Sales" at bounding box center [286, 97] width 32 height 6
type input "Counter_Sales"
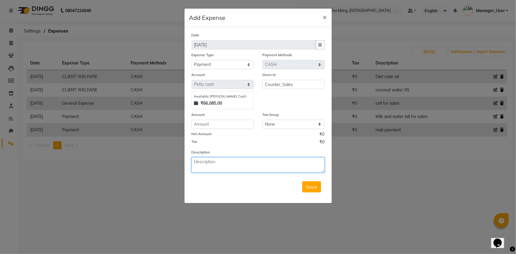
click at [272, 161] on textarea at bounding box center [258, 164] width 133 height 15
type textarea "2000"
click at [254, 127] on div "Amount" at bounding box center [222, 119] width 71 height 17
click at [244, 119] on div "Amount" at bounding box center [223, 115] width 62 height 8
click at [237, 124] on input "number" at bounding box center [223, 124] width 62 height 9
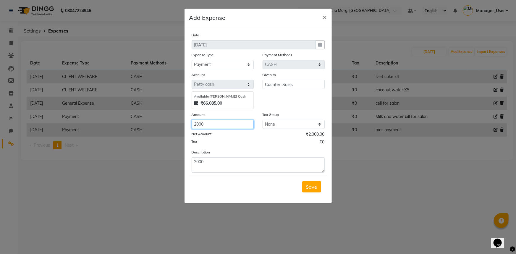
type input "2000"
drag, startPoint x: 240, startPoint y: 160, endPoint x: 198, endPoint y: 160, distance: 42.0
click at [198, 160] on textarea "2000" at bounding box center [258, 164] width 133 height 15
type textarea "2"
type textarea "t"
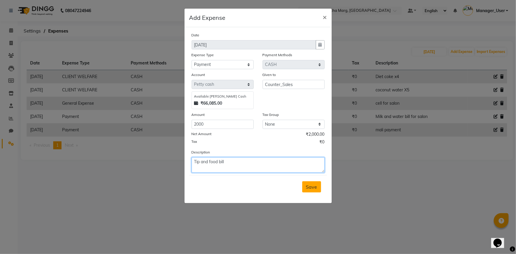
type textarea "Tip and food bill"
click at [319, 186] on button "Save" at bounding box center [311, 186] width 19 height 11
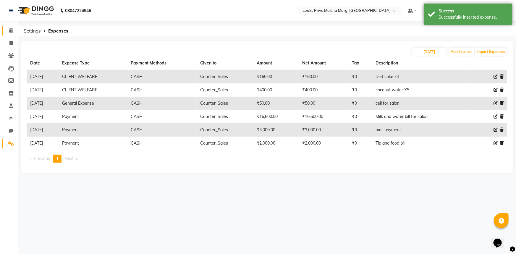
drag, startPoint x: 12, startPoint y: 27, endPoint x: 16, endPoint y: 36, distance: 9.4
click at [12, 27] on span at bounding box center [11, 30] width 10 height 7
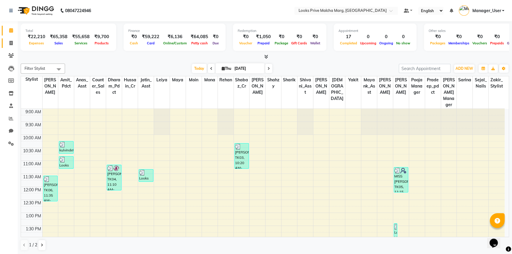
click at [11, 47] on link "Invoice" at bounding box center [9, 43] width 14 height 10
select select "service"
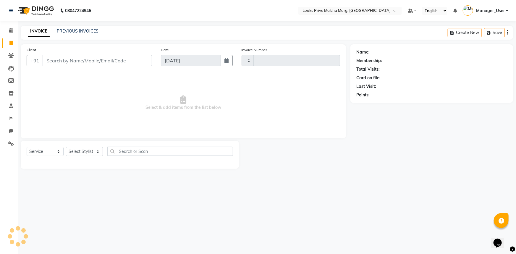
type input "4376"
select select "7648"
click at [68, 32] on link "PREVIOUS INVOICES" at bounding box center [78, 30] width 42 height 5
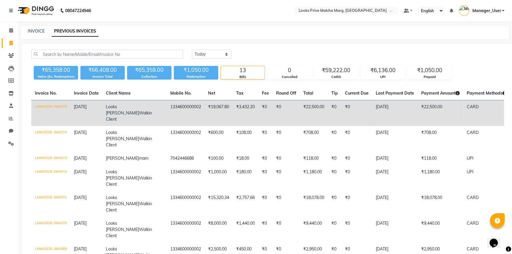
click at [258, 126] on td "₹0" at bounding box center [265, 113] width 14 height 26
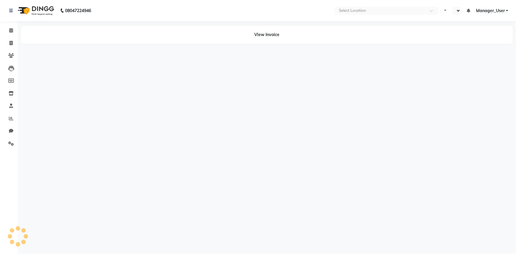
select select "en"
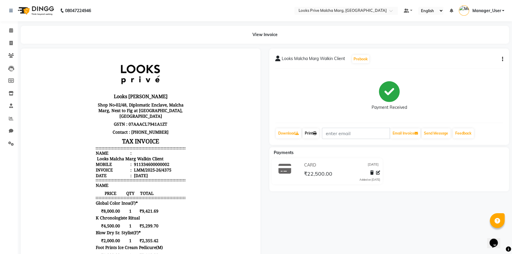
click at [311, 136] on link "Print" at bounding box center [310, 133] width 17 height 10
drag, startPoint x: 379, startPoint y: 192, endPoint x: 273, endPoint y: 123, distance: 126.5
drag, startPoint x: 15, startPoint y: 32, endPoint x: 9, endPoint y: 30, distance: 6.9
click at [15, 32] on span at bounding box center [11, 30] width 10 height 7
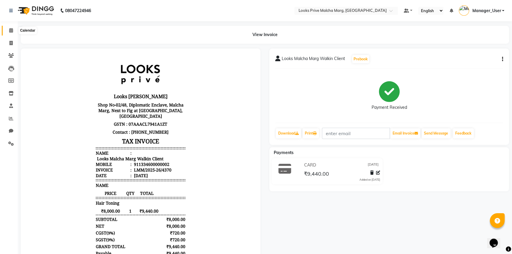
click at [9, 28] on span at bounding box center [11, 30] width 10 height 7
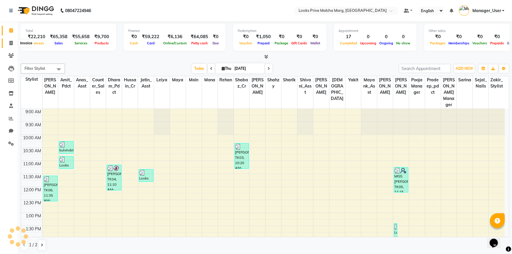
click at [9, 44] on span at bounding box center [11, 43] width 10 height 7
select select "service"
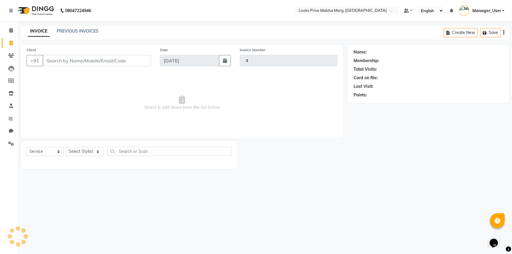
type input "4376"
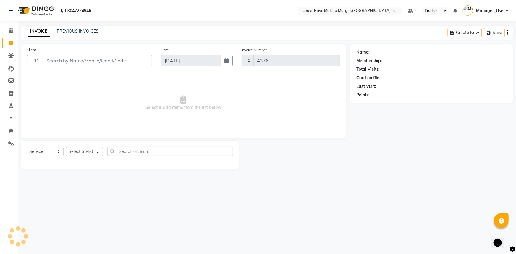
select select "7648"
click at [98, 58] on input "Client" at bounding box center [97, 60] width 109 height 11
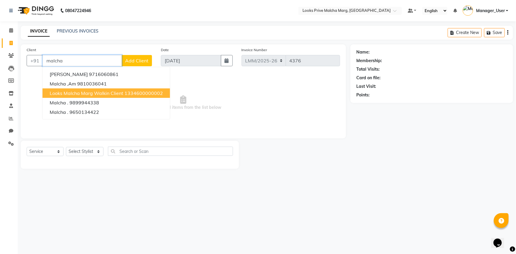
click at [86, 89] on button "Looks Malcha Marg Walkin Client 1334600000002" at bounding box center [106, 92] width 127 height 9
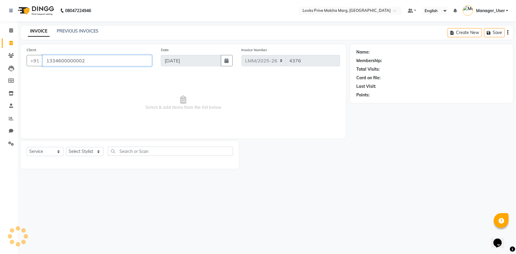
type input "1334600000002"
select select "1: Object"
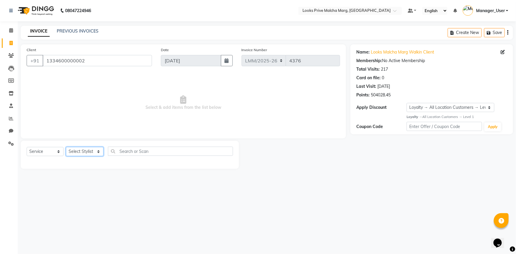
click at [98, 153] on select "Select Stylist Amir Amit_Pdct Anas_Asst Counter_Sales Dharam_Pdct Hussain_Cr Ja…" at bounding box center [85, 151] width 38 height 9
select select "82618"
click at [66, 147] on select "Select Stylist Amir Amit_Pdct Anas_Asst Counter_Sales Dharam_Pdct Hussain_Cr Ja…" at bounding box center [85, 151] width 38 height 9
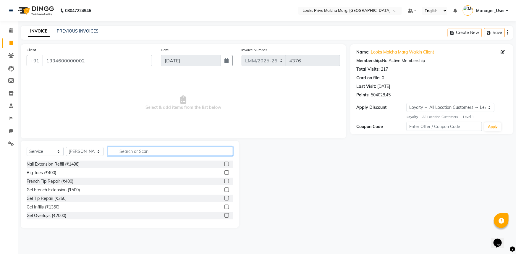
click at [168, 149] on input "text" at bounding box center [170, 151] width 125 height 9
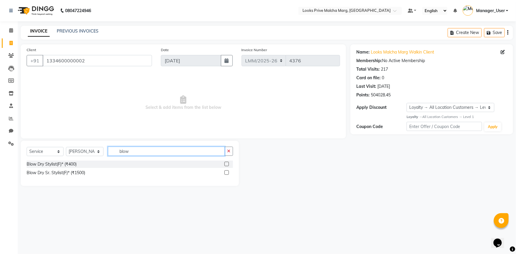
type input "blow"
click at [88, 171] on div "Blow Dry Sr. Stylist(F)* (₹1500)" at bounding box center [130, 172] width 206 height 7
click at [83, 173] on div "Blow Dry Sr. Stylist(F)* (₹1500)" at bounding box center [56, 173] width 59 height 6
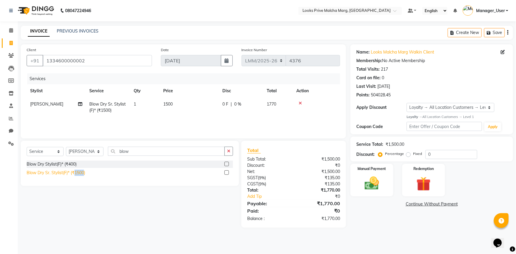
click at [83, 173] on div "Blow Dry Sr. Stylist(F)* (₹1500)" at bounding box center [56, 173] width 59 height 6
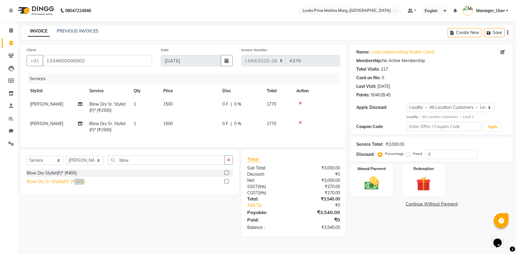
click at [80, 184] on div "Blow Dry Sr. Stylist(F)* (₹1500)" at bounding box center [56, 182] width 59 height 6
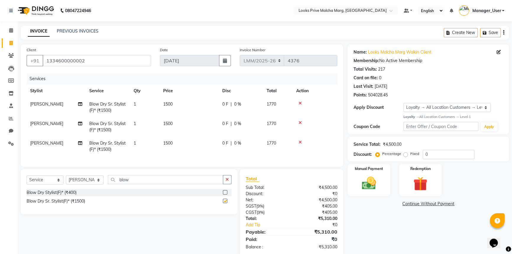
checkbox input "false"
click at [97, 184] on select "Select Stylist Amir Amit_Pdct Anas_Asst Counter_Sales Dharam_Pdct Hussain_Cr Ja…" at bounding box center [85, 179] width 38 height 9
select select "66969"
click at [66, 179] on select "Select Stylist Amir Amit_Pdct Anas_Asst Counter_Sales Dharam_Pdct Hussain_Cr Ja…" at bounding box center [85, 179] width 38 height 9
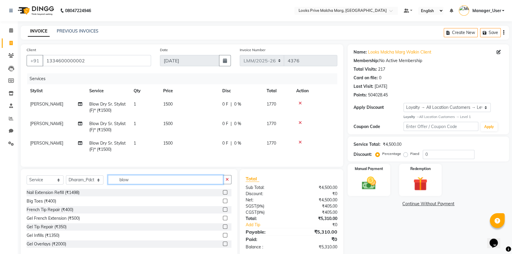
click at [152, 180] on input "blow" at bounding box center [165, 179] width 115 height 9
drag, startPoint x: 144, startPoint y: 181, endPoint x: 87, endPoint y: 176, distance: 56.7
click at [101, 181] on div "Select Service Product Membership Package Voucher Prepaid Gift Card Select Styl…" at bounding box center [129, 182] width 205 height 14
type input "was"
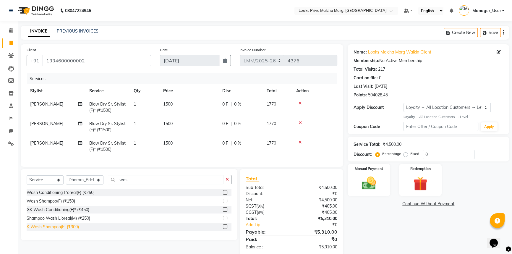
click at [68, 230] on div "K Wash Shampoo(F) (₹300)" at bounding box center [53, 227] width 52 height 6
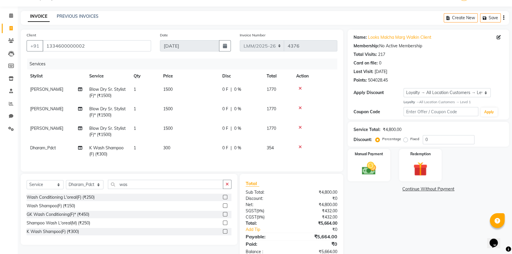
scroll to position [35, 0]
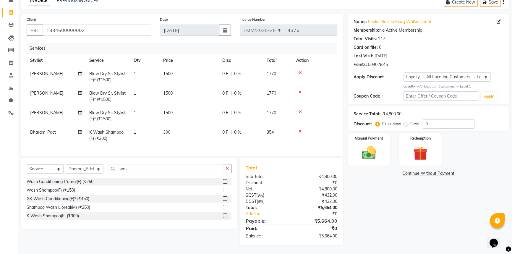
click at [66, 219] on div "K Wash Shampoo(F) (₹300)" at bounding box center [129, 215] width 205 height 7
click at [65, 217] on div "K Wash Shampoo(F) (₹300)" at bounding box center [53, 216] width 52 height 6
checkbox input "false"
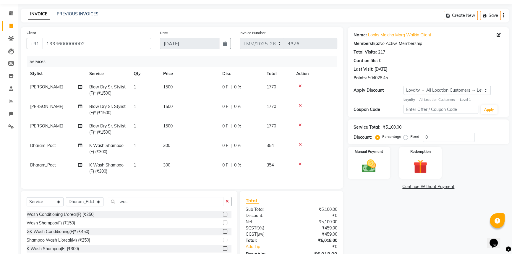
scroll to position [0, 0]
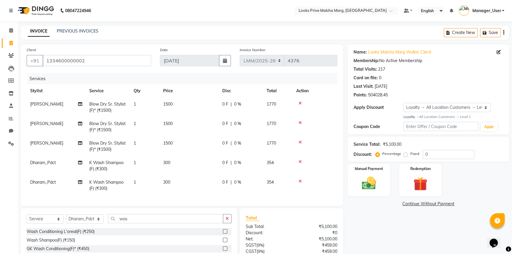
click at [44, 181] on span "Dharam_Pdct" at bounding box center [43, 181] width 26 height 5
select select "66969"
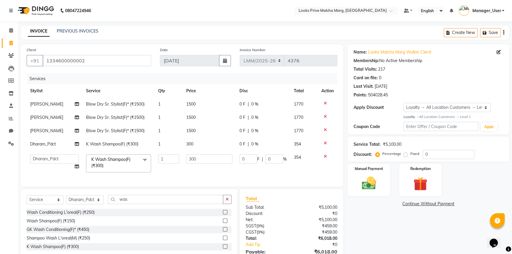
click at [47, 151] on td "Amir Amit_Pdct Anas_Asst Counter_Sales Dharam_Pdct Hussain_Cr Jatin_Asst Leiya …" at bounding box center [55, 163] width 56 height 25
drag, startPoint x: 44, startPoint y: 157, endPoint x: 44, endPoint y: 163, distance: 6.2
click at [44, 157] on select "Amir Amit_Pdct Anas_Asst Counter_Sales Dharam_Pdct Hussain_Cr Jatin_Asst Leiya …" at bounding box center [54, 158] width 49 height 9
select select "66956"
drag, startPoint x: 207, startPoint y: 156, endPoint x: 153, endPoint y: 155, distance: 53.2
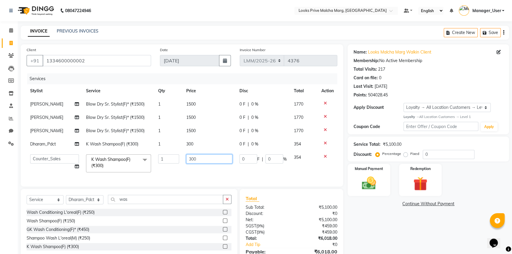
click at [154, 156] on tr "Amir Amit_Pdct Anas_Asst Counter_Sales Dharam_Pdct Hussain_Cr Jatin_Asst Leiya …" at bounding box center [182, 163] width 311 height 25
type input "600"
click at [214, 143] on tbody "Nicky Blow Dry Sr. Stylist(F)* (₹1500) 1 1500 0 F | 0 % 1770 Nicky Blow Dry Sr.…" at bounding box center [182, 137] width 311 height 78
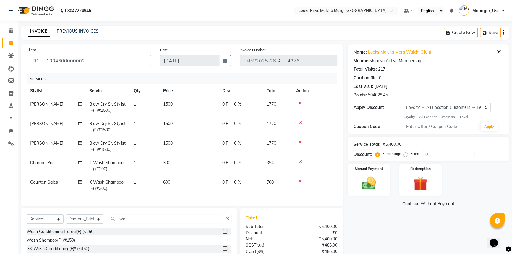
click at [195, 165] on td "300" at bounding box center [189, 166] width 59 height 20
select select "66969"
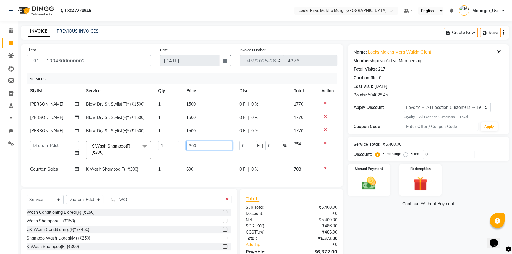
drag, startPoint x: 188, startPoint y: 145, endPoint x: 0, endPoint y: 147, distance: 187.7
click at [0, 145] on app-home "08047224946 Select Location × Looks Prive Malcha Marg, New Delhi Default Panel …" at bounding box center [256, 142] width 512 height 285
type input "600"
click at [210, 168] on tbody "Nicky Blow Dry Sr. Stylist(F)* (₹1500) 1 1500 0 F | 0 % 1770 Nicky Blow Dry Sr.…" at bounding box center [182, 137] width 311 height 78
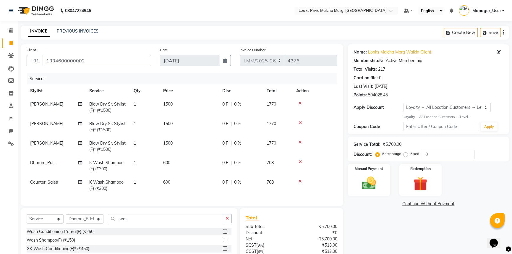
click at [180, 101] on td "1500" at bounding box center [189, 108] width 59 height 20
select select "82618"
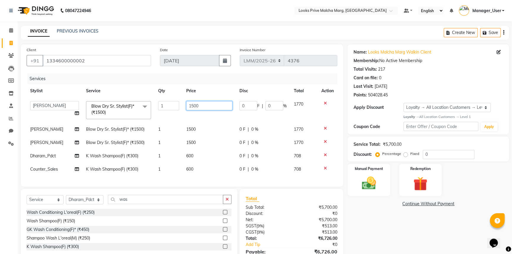
drag, startPoint x: 208, startPoint y: 106, endPoint x: 123, endPoint y: 106, distance: 85.7
click at [123, 106] on tr "Amir Amit_Pdct Anas_Asst Counter_Sales Dharam_Pdct Hussain_Cr Jatin_Asst Leiya …" at bounding box center [182, 110] width 311 height 25
type input "1000"
click at [203, 129] on td "1500" at bounding box center [209, 129] width 53 height 13
select select "82618"
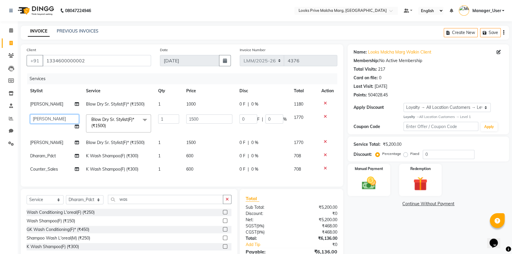
click at [48, 121] on select "Amir Amit_Pdct Anas_Asst Counter_Sales Dharam_Pdct Hussain_Cr Jatin_Asst Leiya …" at bounding box center [54, 118] width 49 height 9
select select "66959"
click at [37, 143] on span "[PERSON_NAME]" at bounding box center [46, 142] width 33 height 5
select select "82618"
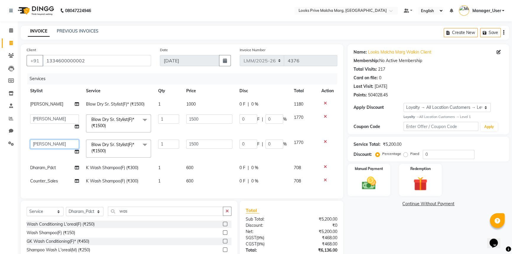
click at [39, 142] on select "Amir Amit_Pdct Anas_Asst Counter_Sales Dharam_Pdct Hussain_Cr Jatin_Asst Leiya …" at bounding box center [54, 143] width 49 height 9
select select "66958"
drag, startPoint x: 219, startPoint y: 147, endPoint x: 90, endPoint y: 155, distance: 129.4
click at [94, 155] on tr "Amir Amit_Pdct Anas_Asst Counter_Sales Dharam_Pdct Hussain_Cr Jatin_Asst Leiya …" at bounding box center [182, 148] width 311 height 25
type input "1200"
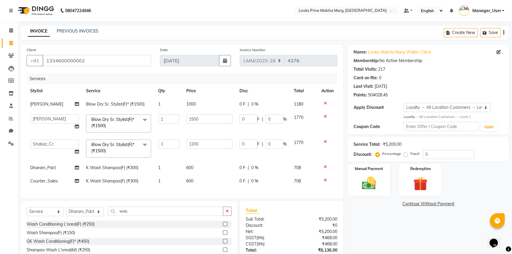
click at [218, 184] on div "Services Stylist Service Qty Price Disc Total Action Nicky Blow Dry Sr. Stylist…" at bounding box center [182, 132] width 311 height 119
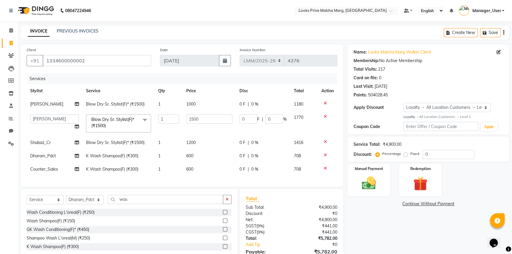
scroll to position [35, 0]
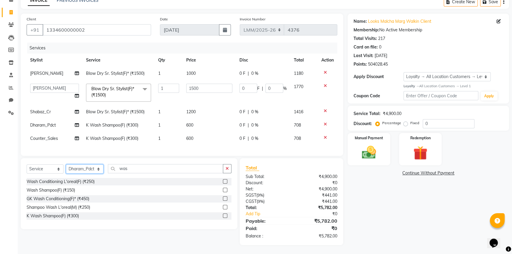
click at [94, 168] on select "Select Stylist Amir Amit_Pdct Anas_Asst Counter_Sales Dharam_Pdct Hussain_Cr Ja…" at bounding box center [85, 168] width 38 height 9
select select "82618"
click at [66, 164] on select "Select Stylist Amir Amit_Pdct Anas_Asst Counter_Sales Dharam_Pdct Hussain_Cr Ja…" at bounding box center [85, 168] width 38 height 9
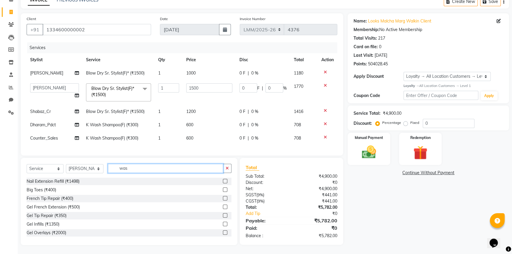
drag, startPoint x: 133, startPoint y: 169, endPoint x: 0, endPoint y: 163, distance: 132.9
click at [0, 163] on app-home "08047224946 Select Location × Looks Prive Malcha Marg, New Delhi Default Panel …" at bounding box center [256, 111] width 512 height 285
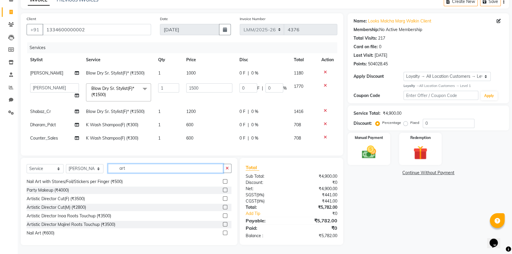
scroll to position [43, 0]
type input "art"
click at [58, 209] on div "Artistic Director Cut(M) (₹2800)" at bounding box center [56, 206] width 59 height 6
checkbox input "false"
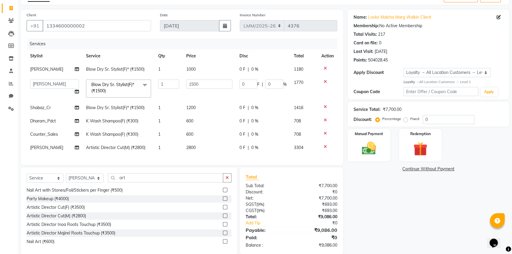
click at [205, 149] on td "2800" at bounding box center [209, 147] width 53 height 13
select select "82618"
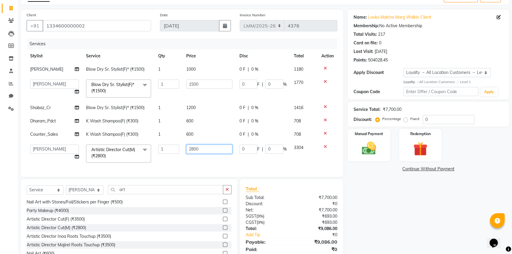
drag, startPoint x: 224, startPoint y: 145, endPoint x: 61, endPoint y: 154, distance: 163.1
click at [61, 154] on tr "Amir Amit_Pdct Anas_Asst Counter_Sales Dharam_Pdct Hussain_Cr Jatin_Asst Leiya …" at bounding box center [182, 153] width 311 height 25
type input "2500"
click at [211, 160] on div "Services Stylist Service Qty Price Disc Total Action Nicky Blow Dry Sr. Stylist…" at bounding box center [182, 104] width 311 height 132
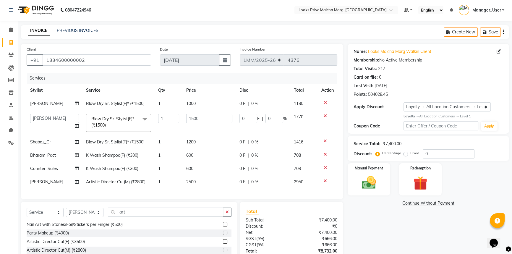
scroll to position [0, 0]
click at [203, 142] on td "1200" at bounding box center [209, 142] width 53 height 13
select select "66958"
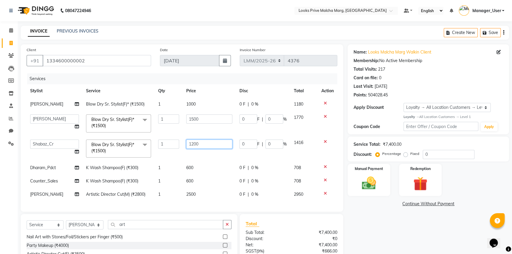
drag, startPoint x: 216, startPoint y: 141, endPoint x: 127, endPoint y: 145, distance: 89.0
click at [127, 145] on tr "Amir Amit_Pdct Anas_Asst Counter_Sales Dharam_Pdct Hussain_Cr Jatin_Asst Leiya …" at bounding box center [182, 148] width 311 height 25
type input "1100"
click at [235, 187] on tbody "Nicky Blow Dry Sr. Stylist(F)* (₹1500) 1 1000 0 F | 0 % 1180 Amir Amit_Pdct Ana…" at bounding box center [182, 149] width 311 height 103
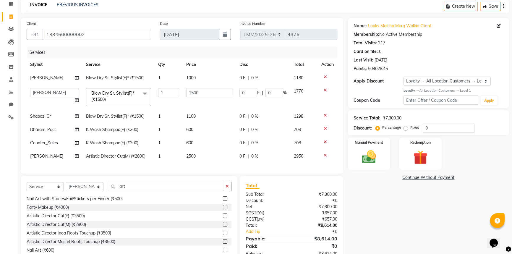
scroll to position [48, 0]
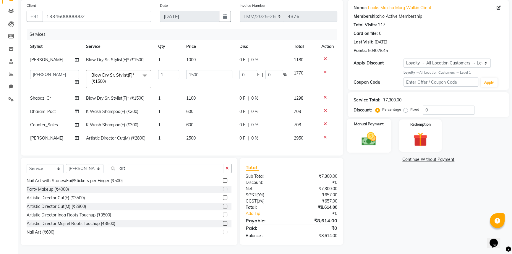
click at [383, 140] on div "Manual Payment" at bounding box center [369, 136] width 44 height 34
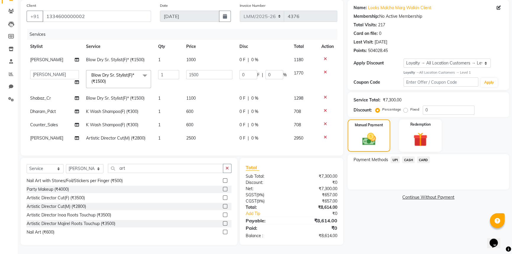
click at [420, 156] on span "CARD" at bounding box center [423, 159] width 13 height 7
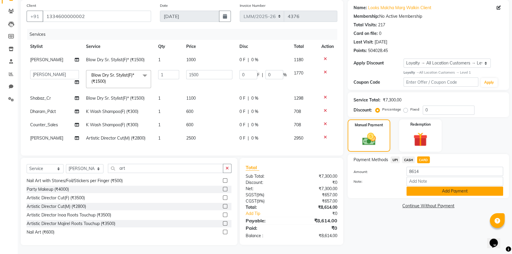
click at [426, 189] on button "Add Payment" at bounding box center [454, 190] width 97 height 9
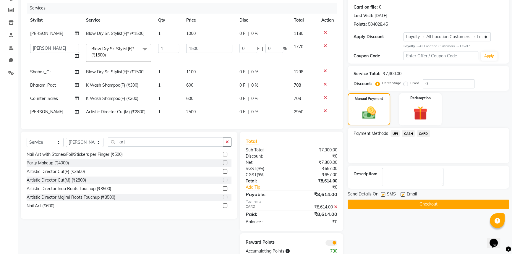
scroll to position [90, 0]
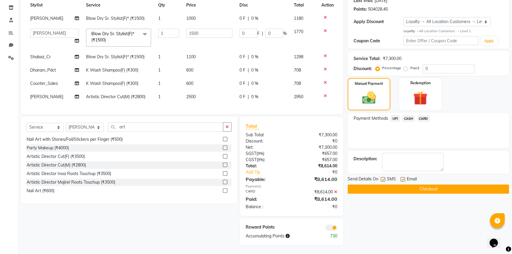
click at [387, 185] on button "Checkout" at bounding box center [428, 188] width 161 height 9
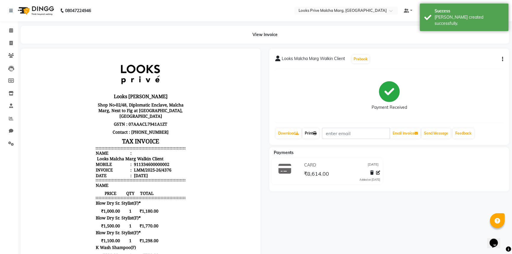
click at [315, 131] on link "Print" at bounding box center [310, 133] width 17 height 10
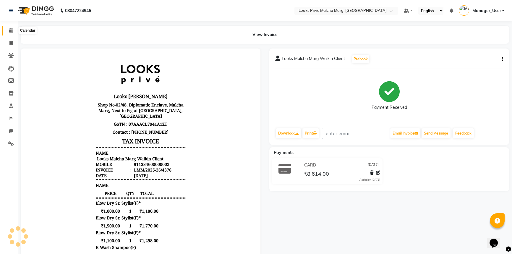
click at [10, 30] on icon at bounding box center [11, 30] width 4 height 4
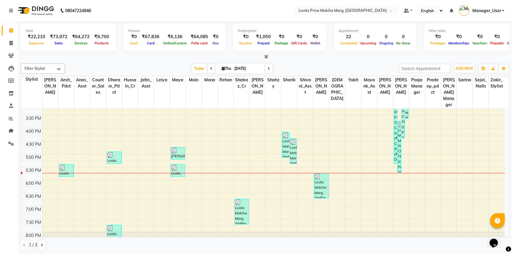
scroll to position [176, 0]
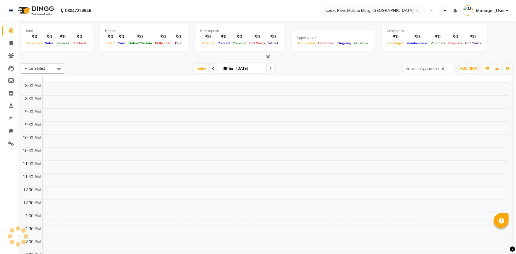
select select "en"
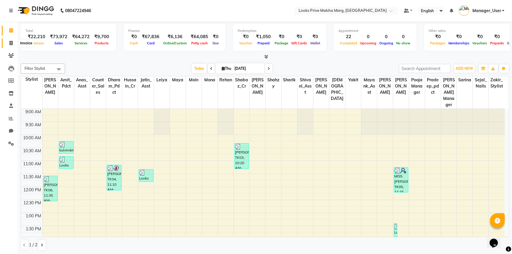
click at [8, 44] on span at bounding box center [11, 43] width 10 height 7
select select "service"
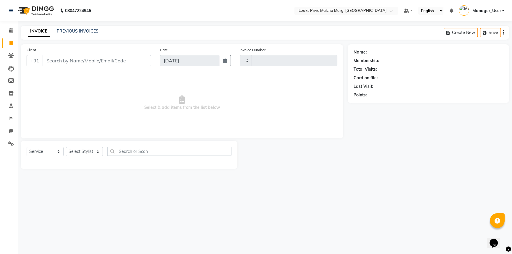
type input "4377"
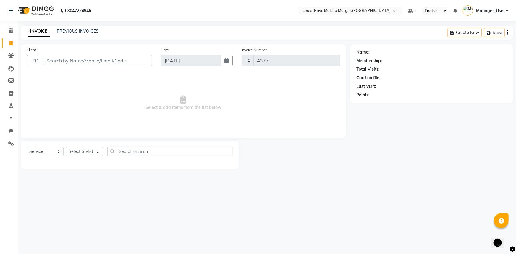
select select "7648"
click at [12, 29] on icon at bounding box center [11, 30] width 4 height 4
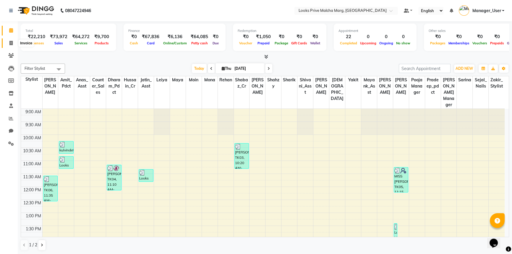
click at [9, 44] on icon at bounding box center [10, 43] width 3 height 4
select select "service"
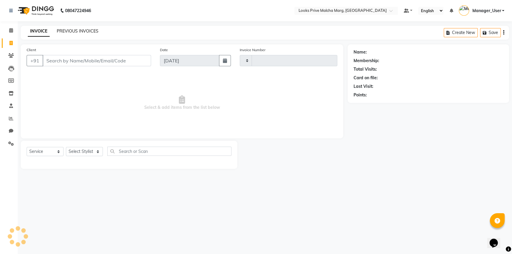
type input "4377"
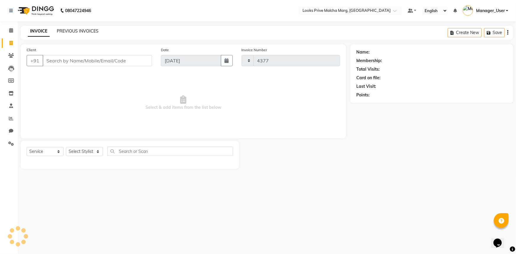
select select "7648"
click at [80, 31] on link "PREVIOUS INVOICES" at bounding box center [78, 30] width 42 height 5
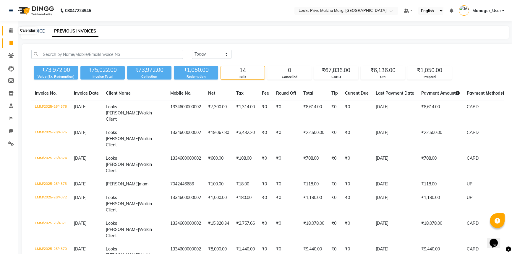
click at [12, 31] on icon at bounding box center [11, 30] width 4 height 4
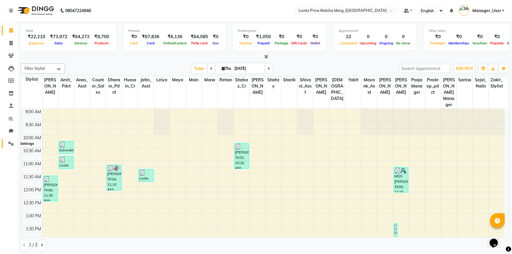
click at [14, 143] on span at bounding box center [11, 143] width 10 height 7
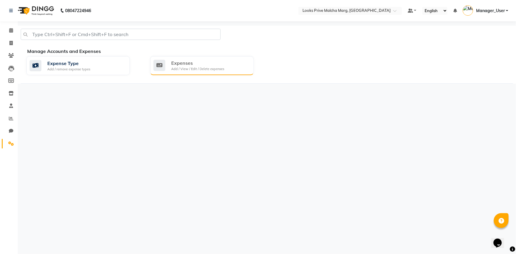
click at [176, 62] on div "Expenses" at bounding box center [197, 62] width 53 height 7
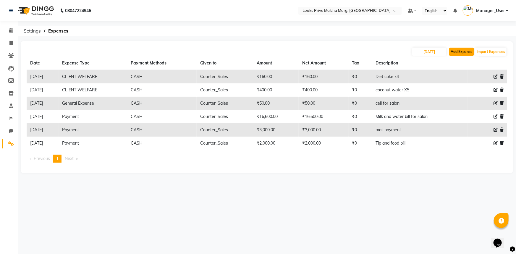
click at [454, 50] on button "Add Expense" at bounding box center [461, 52] width 25 height 8
select select "1"
select select "6693"
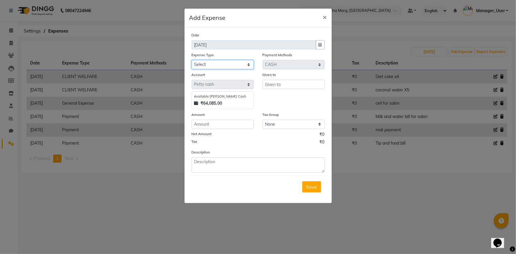
click at [232, 60] on select "Select Bank Deposit Blinkit Cash Handover CLIENT Client ordered food Client Ref…" at bounding box center [223, 64] width 62 height 9
select select "23749"
click at [192, 60] on select "Select Bank Deposit Blinkit Cash Handover CLIENT Client ordered food Client Ref…" at bounding box center [223, 64] width 62 height 9
click at [271, 85] on input "text" at bounding box center [293, 84] width 62 height 9
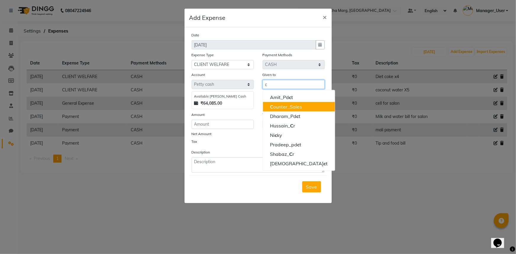
click at [292, 106] on ngb-highlight "C ounter_Sales" at bounding box center [286, 107] width 32 height 6
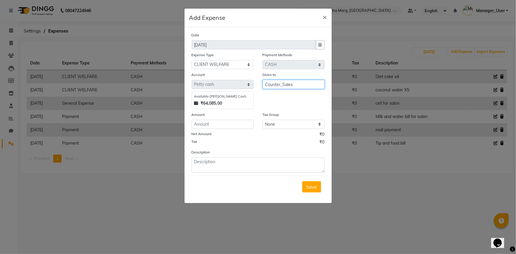
type input "Counter_Sales"
click at [240, 125] on input "number" at bounding box center [223, 124] width 62 height 9
type input "651"
click at [225, 168] on textarea at bounding box center [258, 164] width 133 height 15
type textarea "food for colour client"
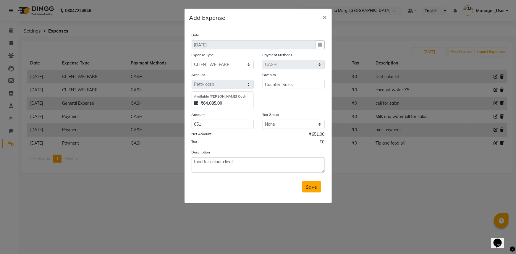
click at [313, 186] on span "Save" at bounding box center [311, 187] width 11 height 6
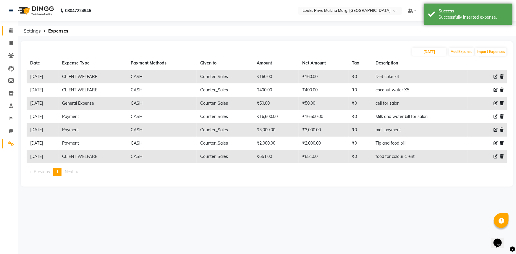
click at [11, 32] on icon at bounding box center [11, 30] width 4 height 4
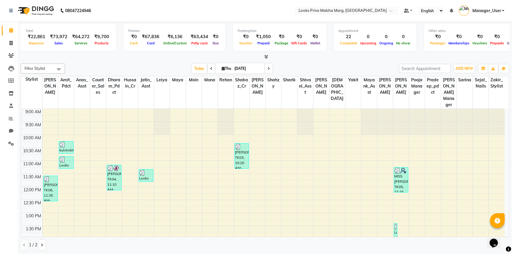
click at [8, 30] on span at bounding box center [11, 30] width 10 height 7
click at [14, 29] on span at bounding box center [11, 30] width 10 height 7
